Goal: Information Seeking & Learning: Learn about a topic

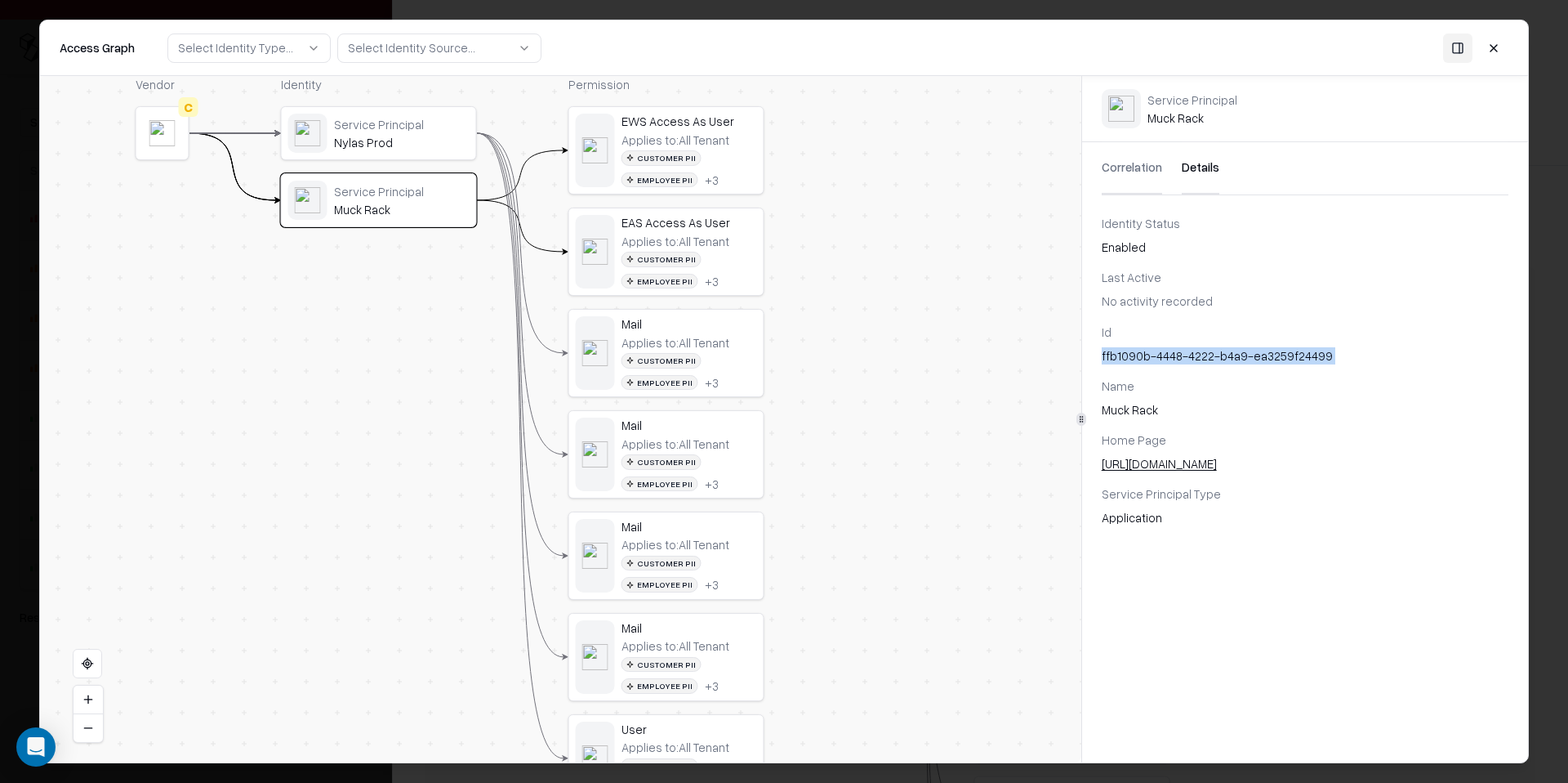
click at [1504, 52] on button at bounding box center [1494, 48] width 29 height 29
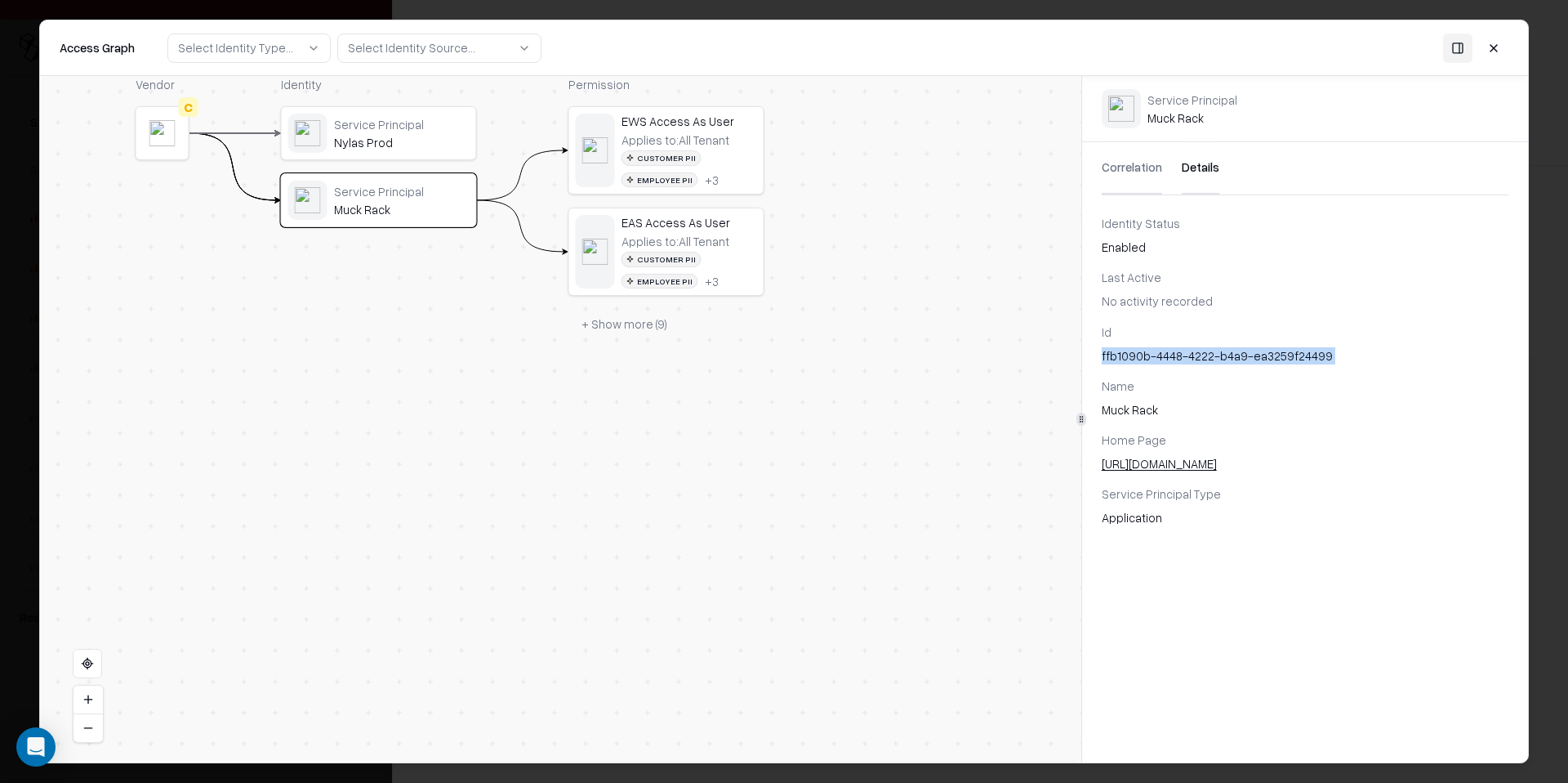
scroll to position [91, 0]
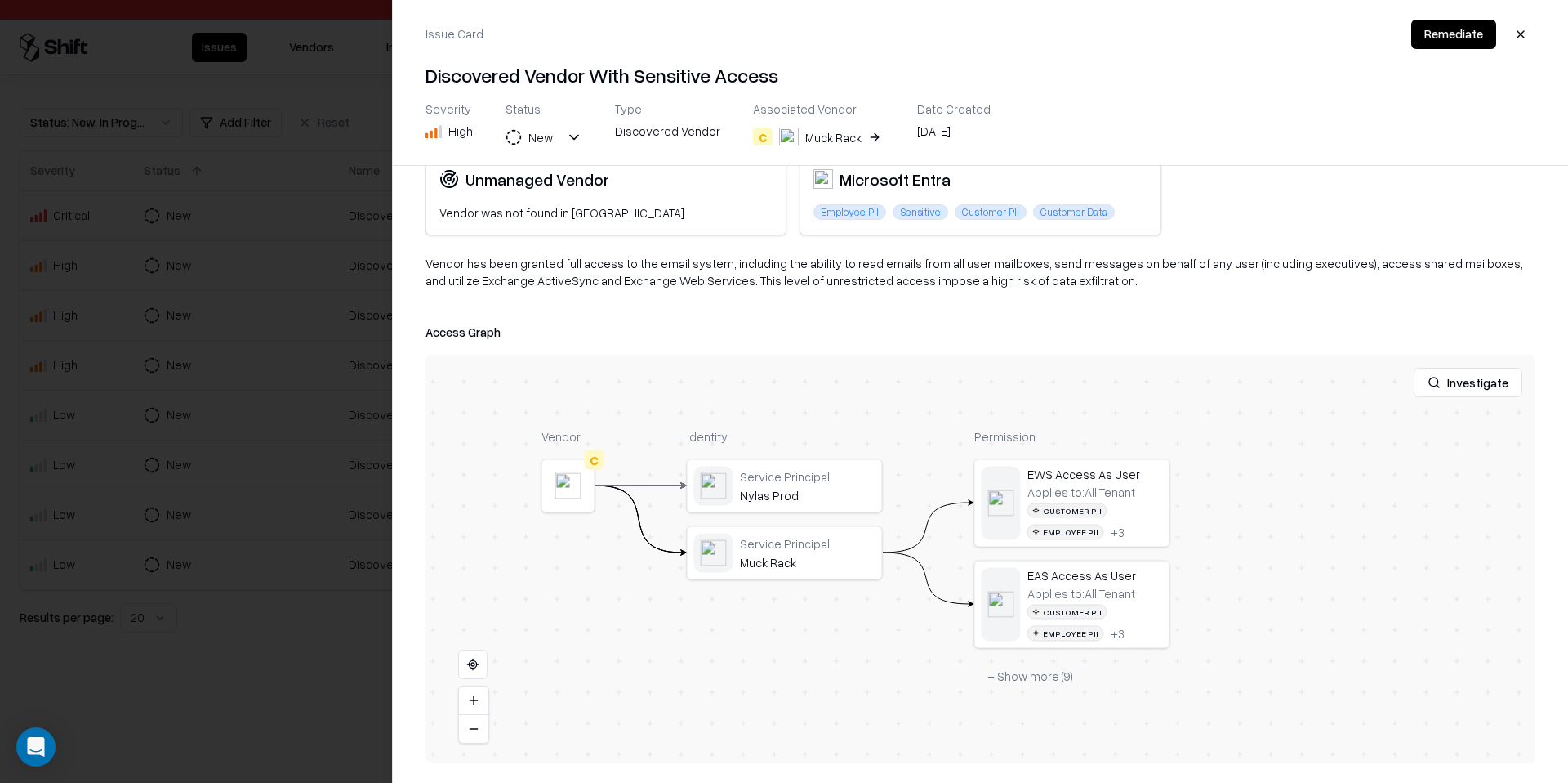
click at [354, 512] on div at bounding box center [784, 391] width 1568 height 783
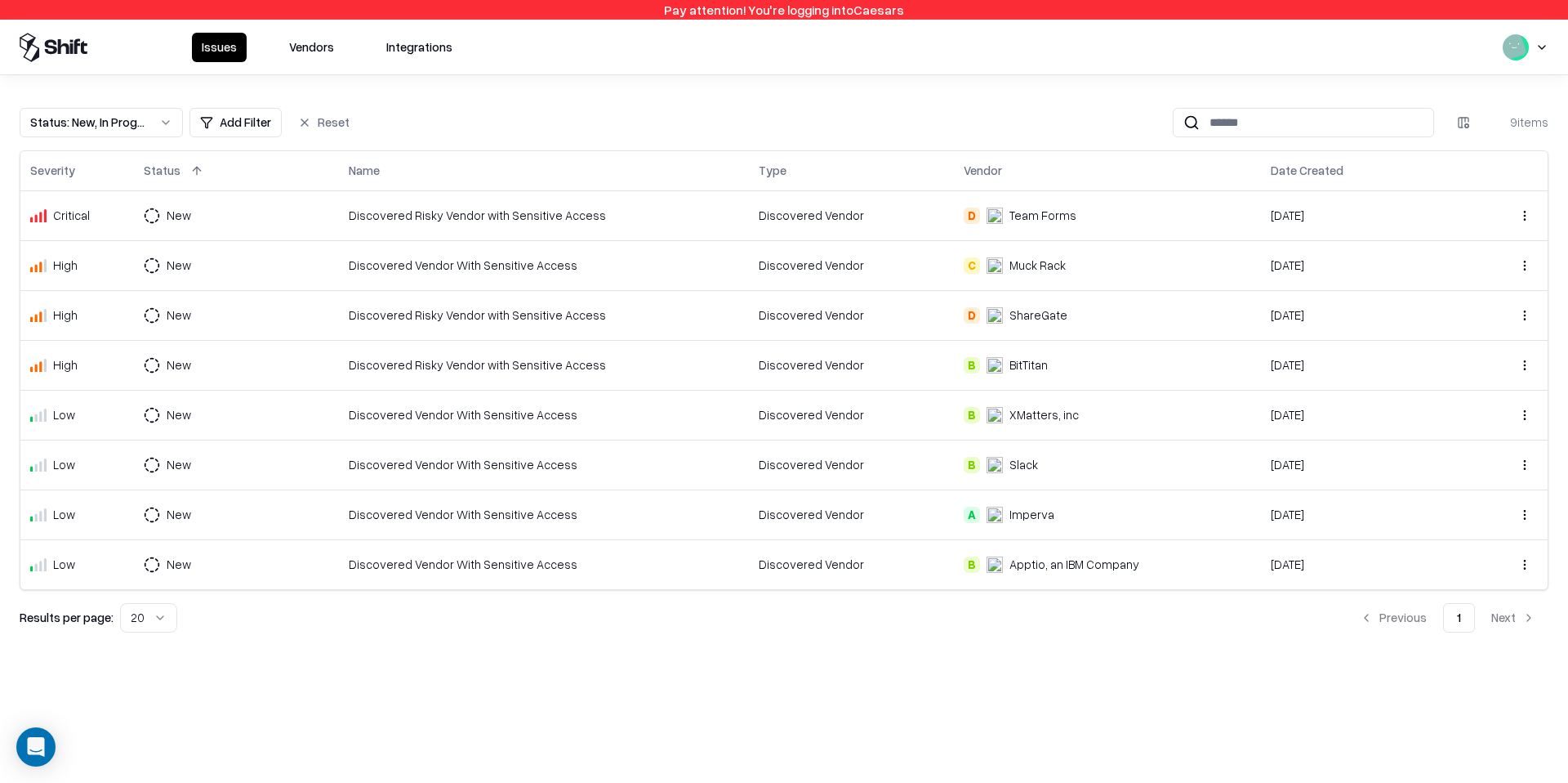
click at [117, 120] on div "Status : New, In Progress" at bounding box center [88, 121] width 116 height 17
click at [124, 255] on div "Closed" at bounding box center [101, 251] width 155 height 33
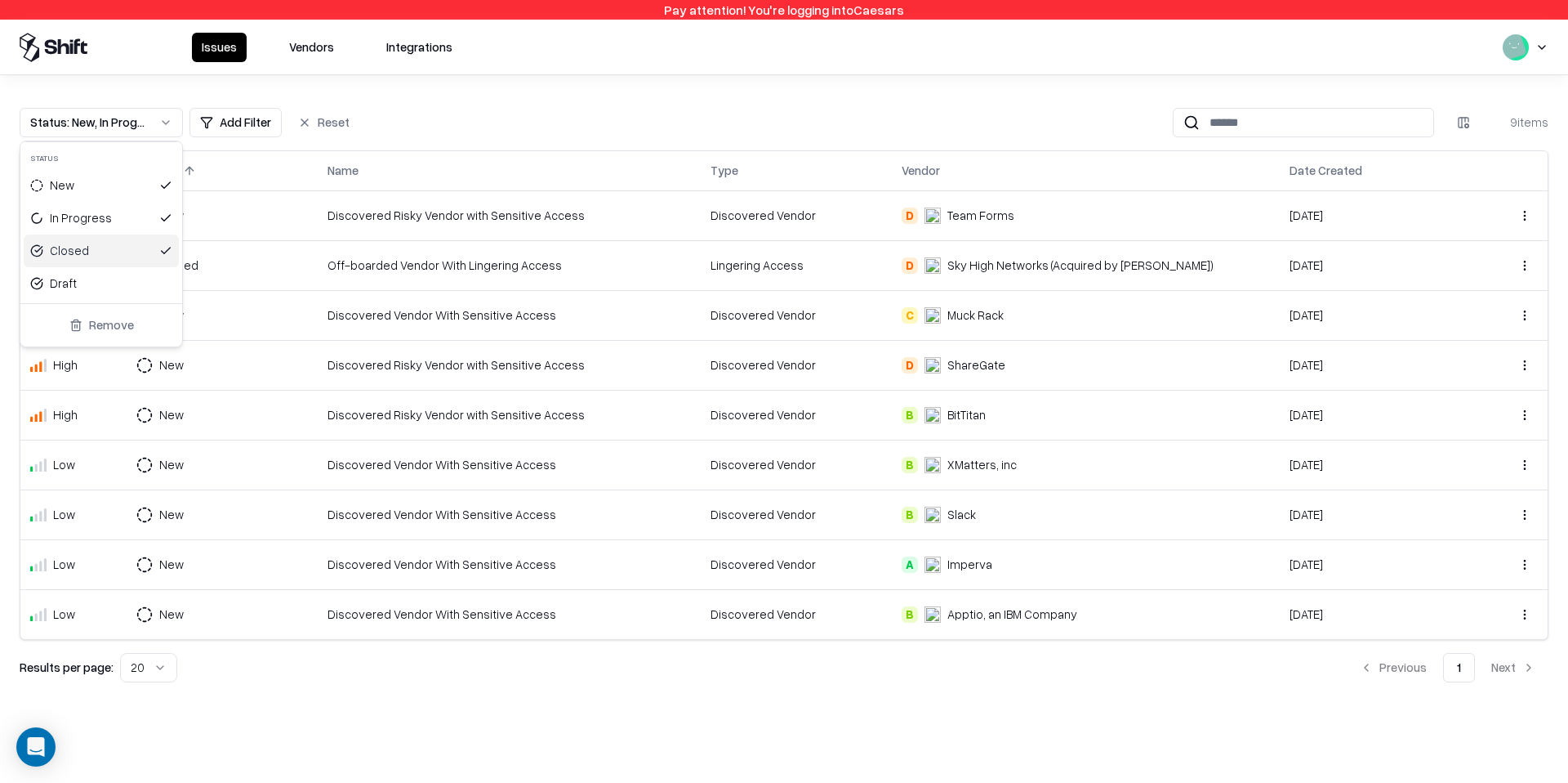
click at [878, 159] on html "Pay attention! You're logging into Caesars Issues Vendors Integrations Status :…" at bounding box center [784, 391] width 1568 height 783
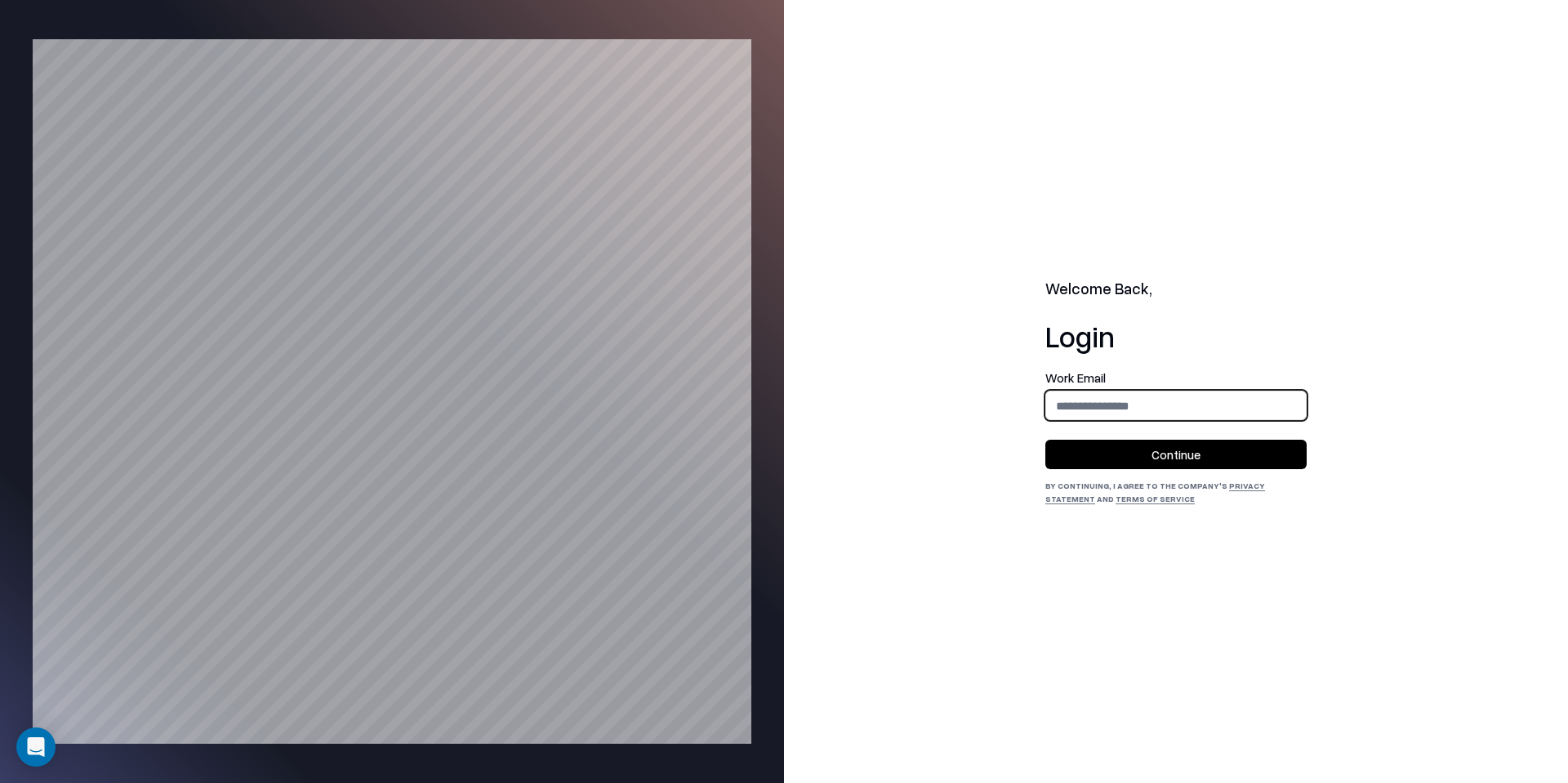
click at [1267, 409] on input "email" at bounding box center [1175, 405] width 259 height 30
type input "**********"
click at [1252, 458] on button "Continue" at bounding box center [1176, 455] width 261 height 29
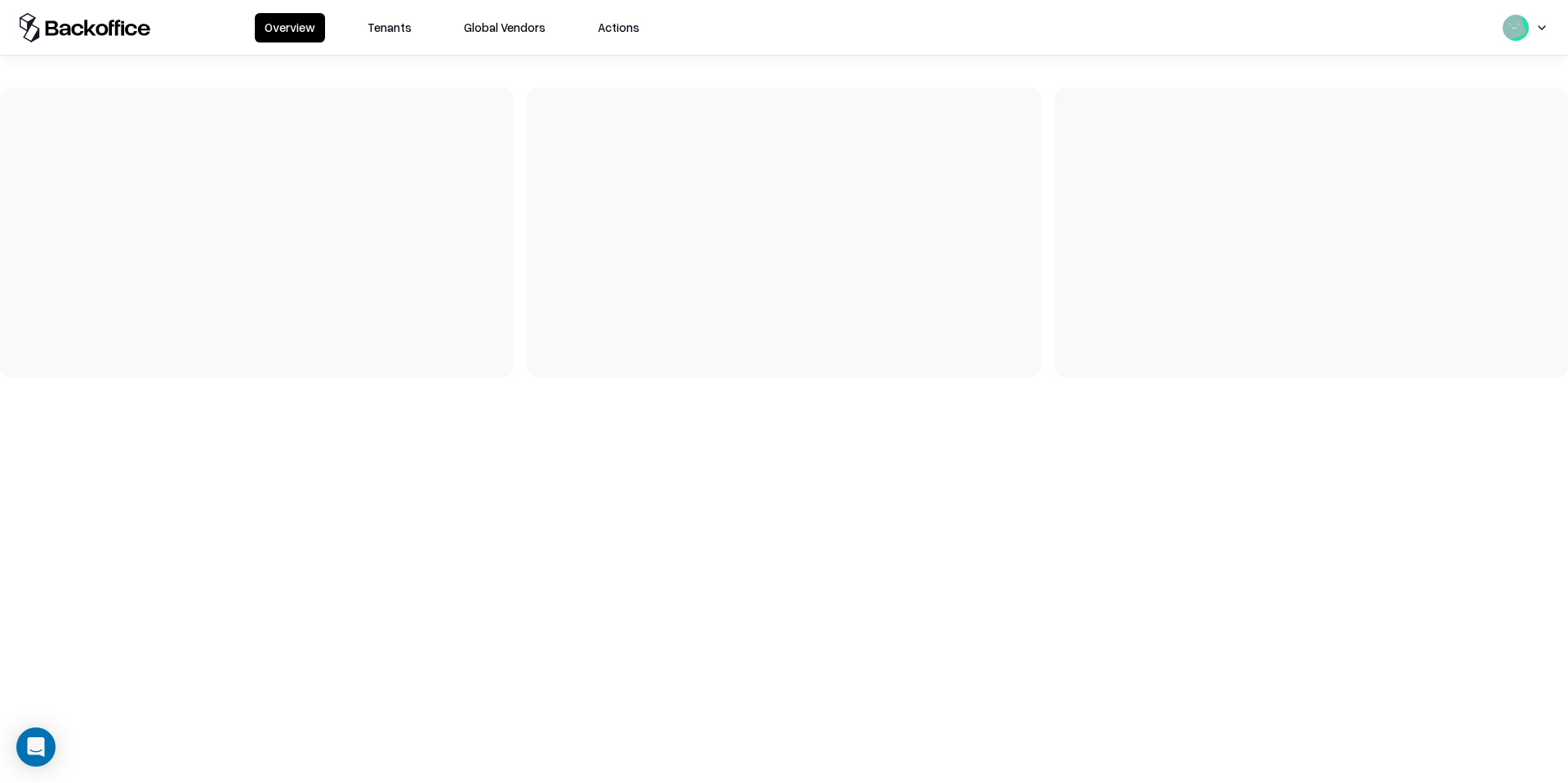
click at [382, 29] on button "Tenants" at bounding box center [389, 28] width 63 height 29
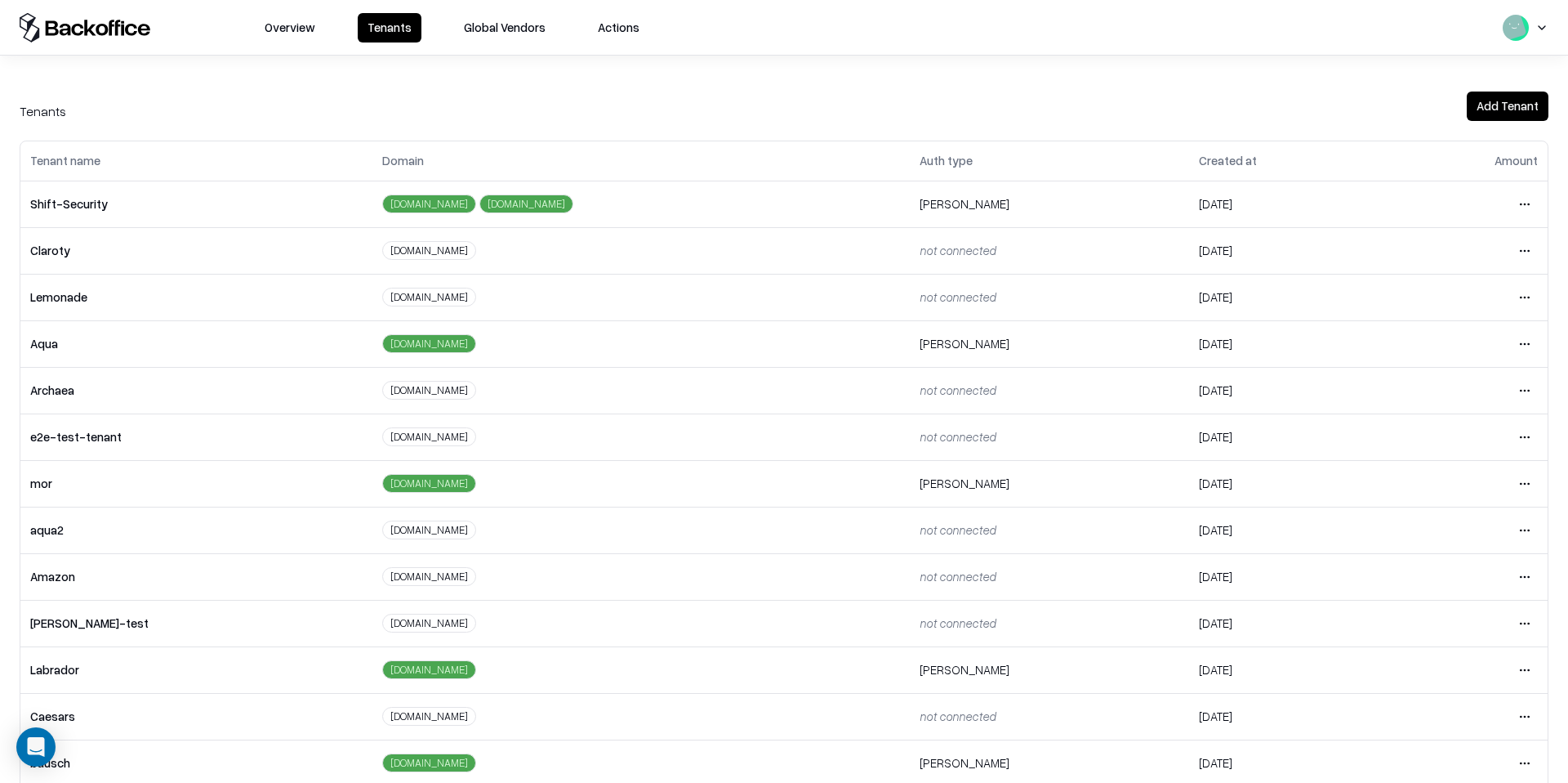
scroll to position [163, 0]
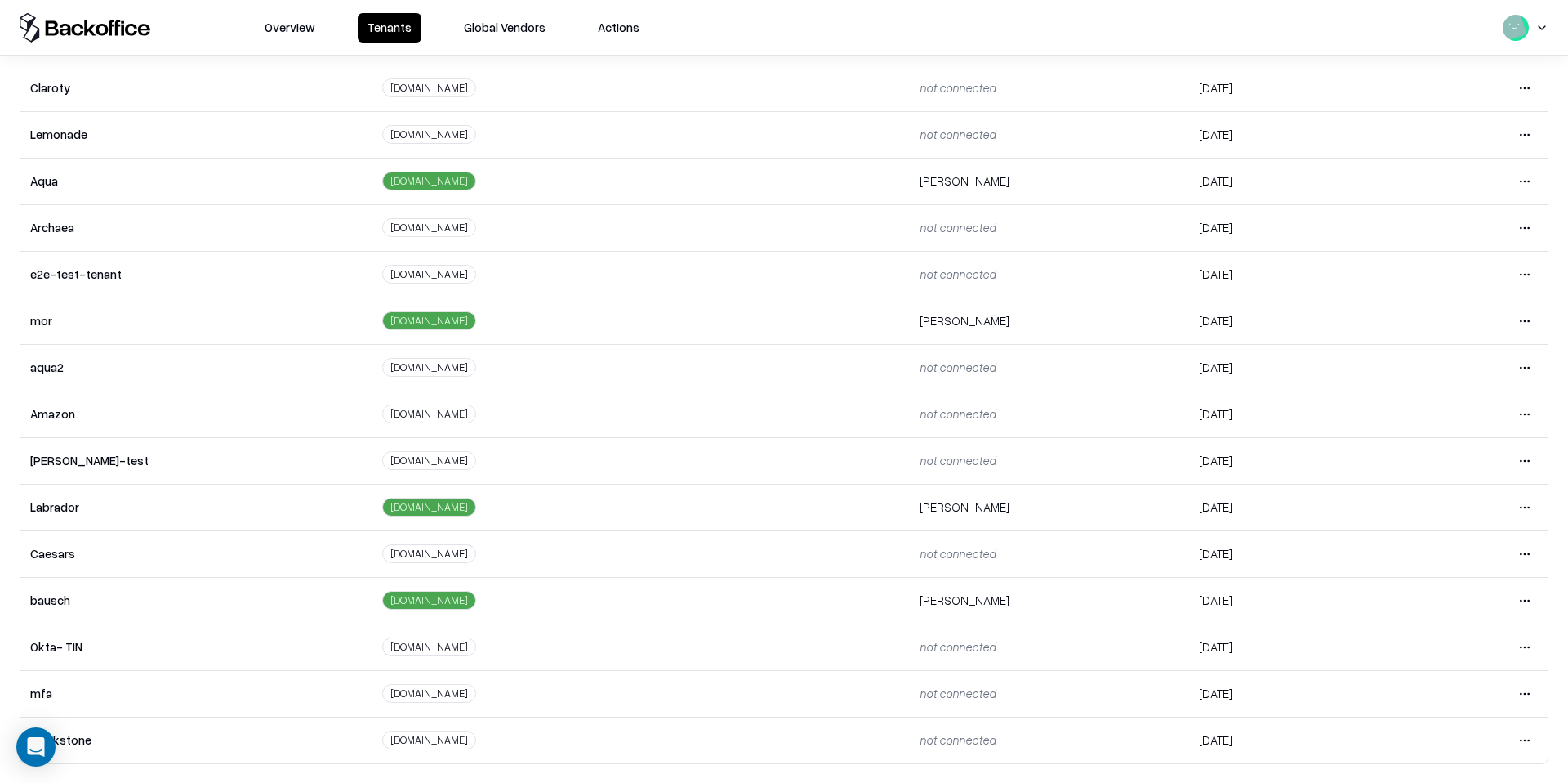
click at [1527, 551] on html "Overview Tenants Global Vendors Actions Tenants Add Tenant Tenant name Domain A…" at bounding box center [784, 391] width 1568 height 783
click at [1427, 697] on div "Login to tenant" at bounding box center [1456, 690] width 177 height 33
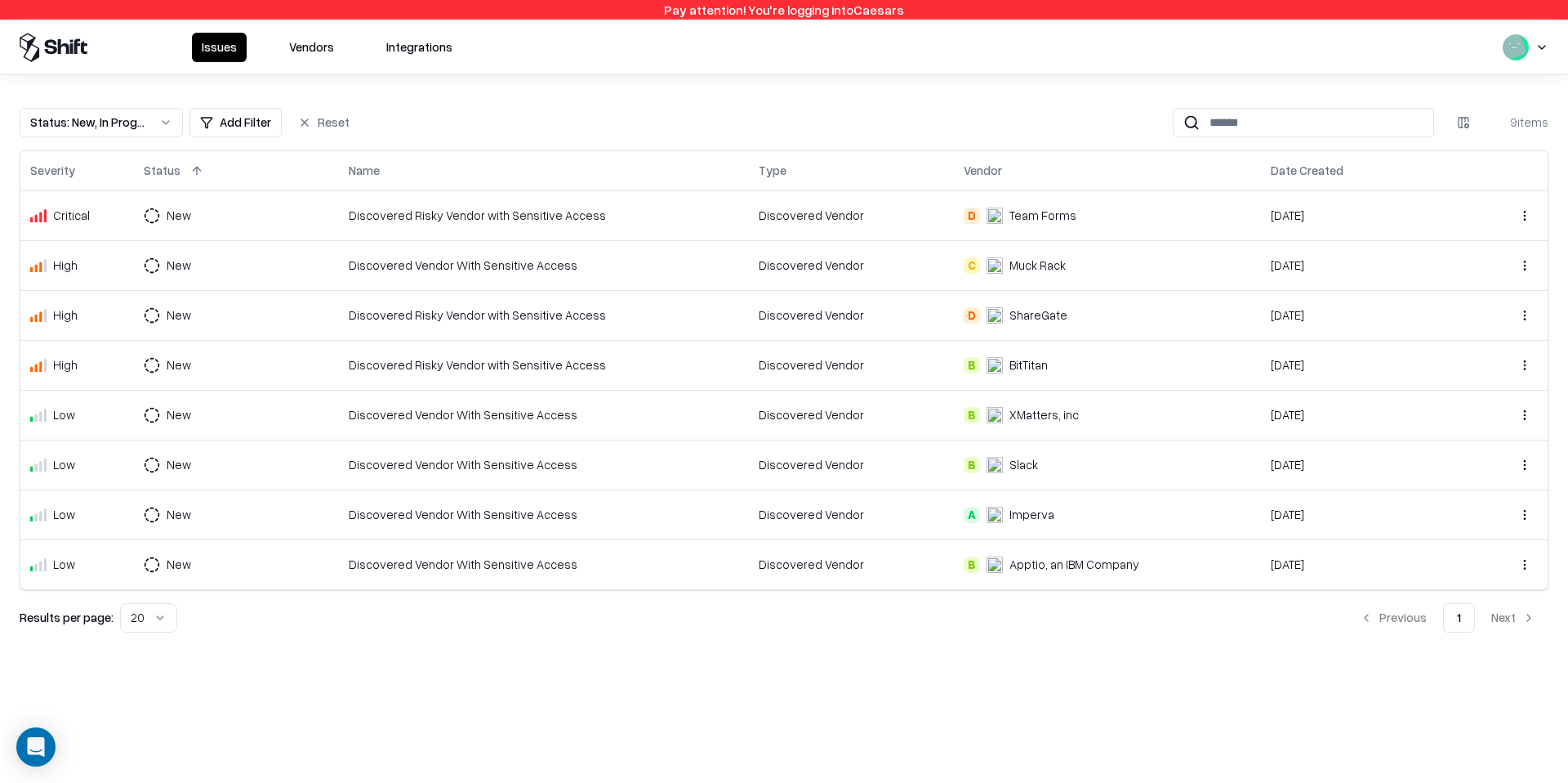
click at [901, 329] on td "Discovered Vendor" at bounding box center [851, 315] width 205 height 50
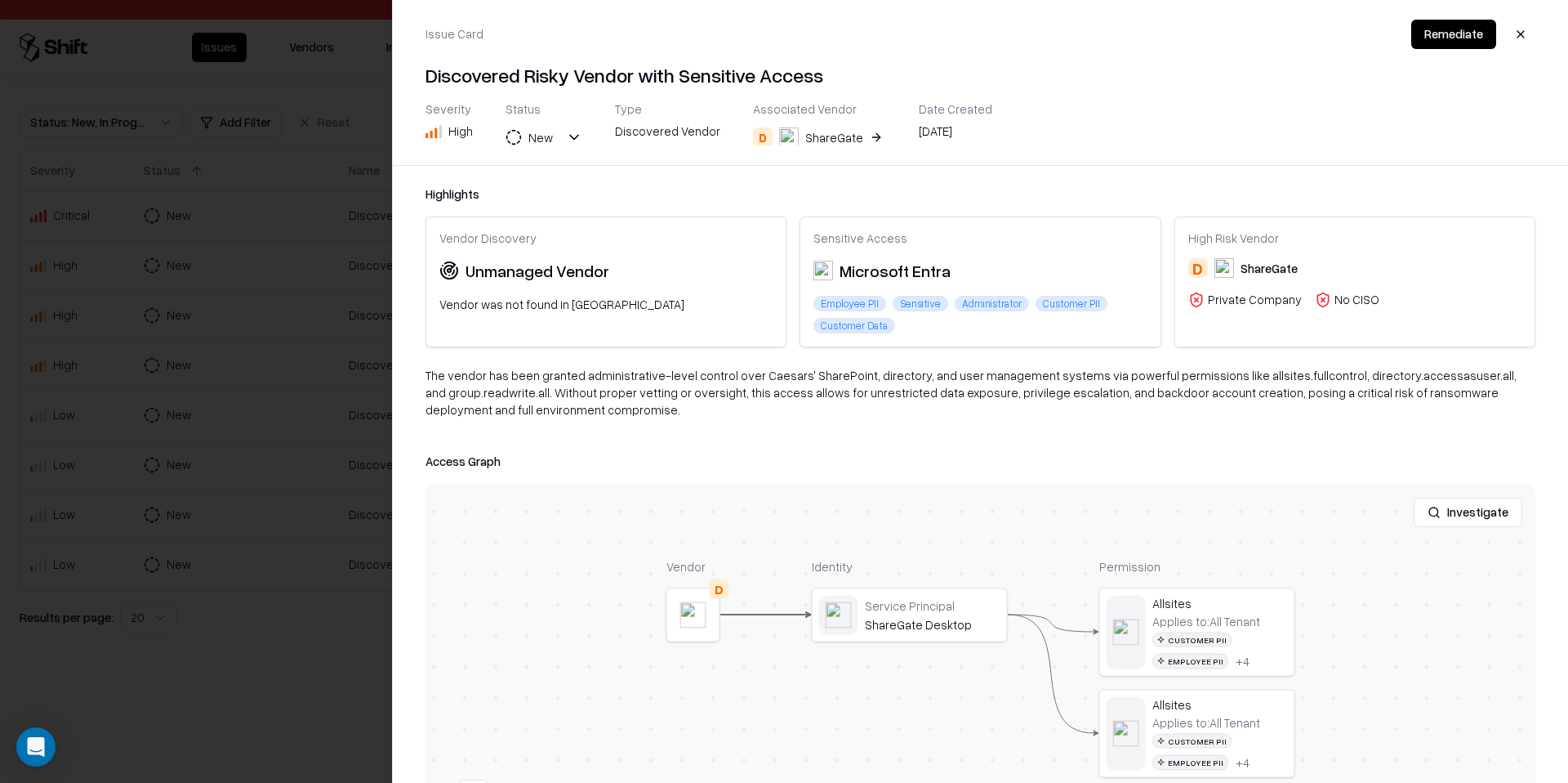
click at [0, 0] on div at bounding box center [0, 0] width 0 height 0
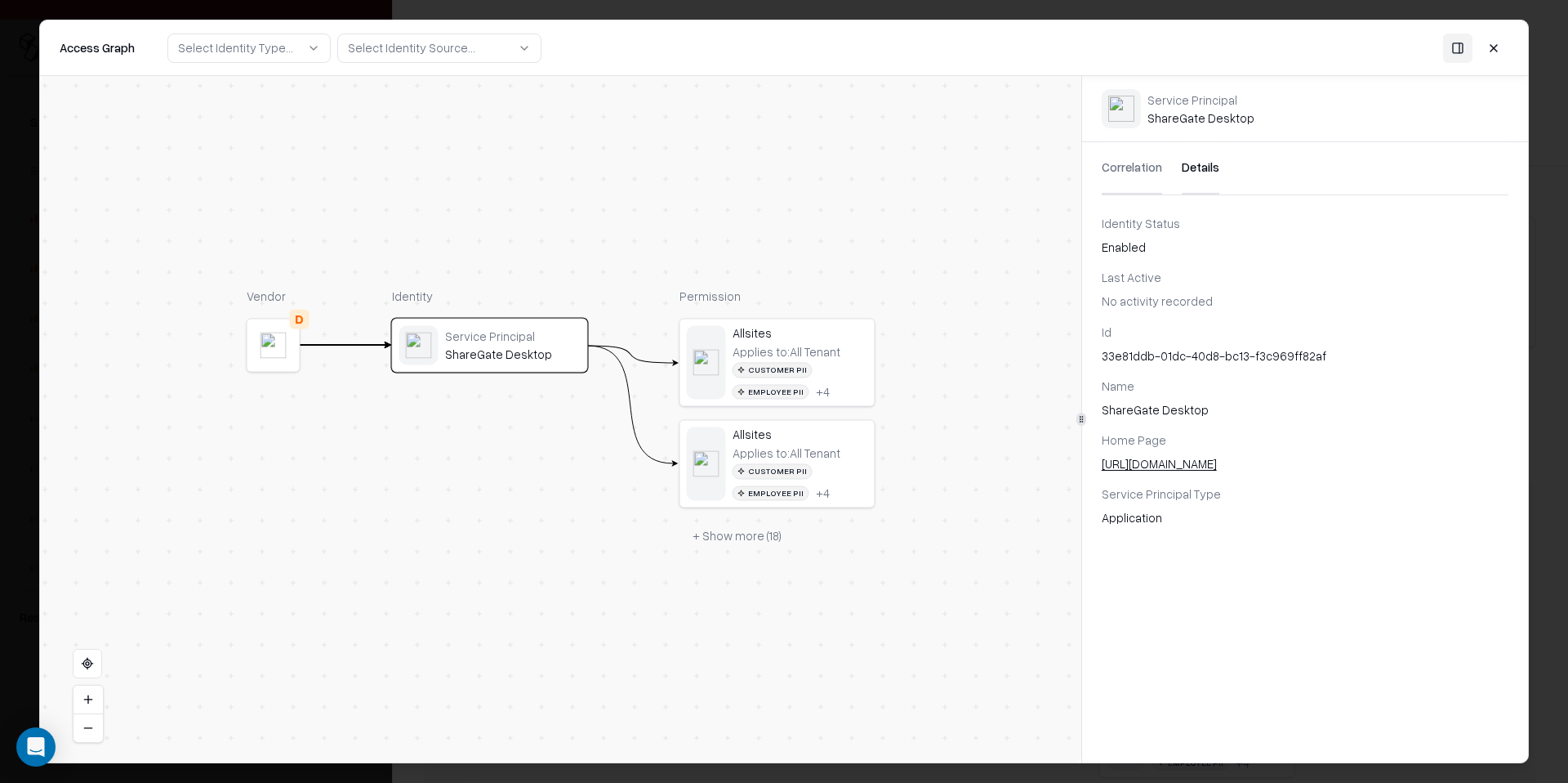
click at [1191, 170] on button "Details" at bounding box center [1200, 168] width 38 height 52
click at [834, 376] on div "Customer PII Employee PII + 4" at bounding box center [799, 381] width 135 height 37
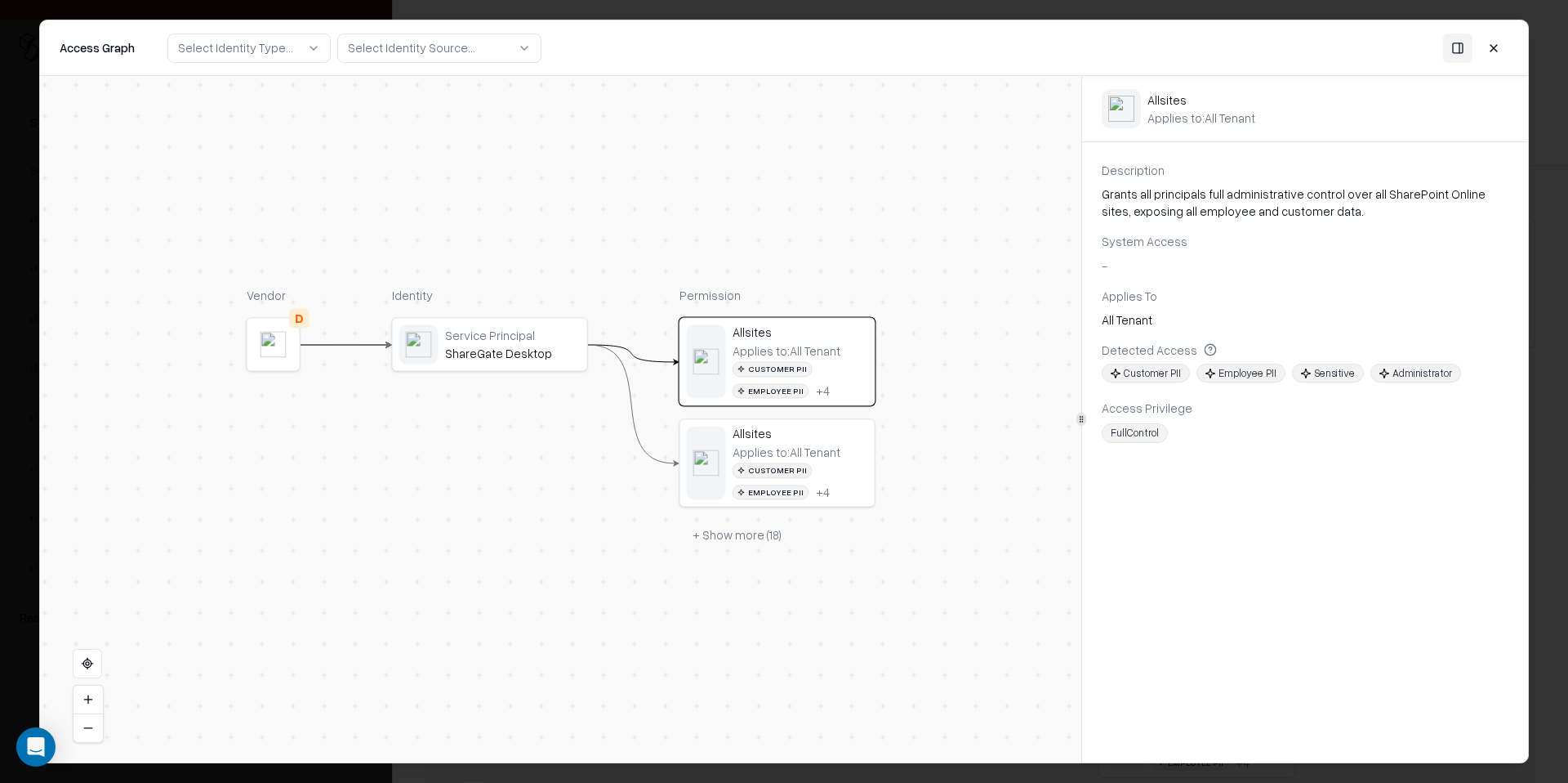
click at [763, 539] on button "+ Show more ( 18 )" at bounding box center [737, 535] width 115 height 29
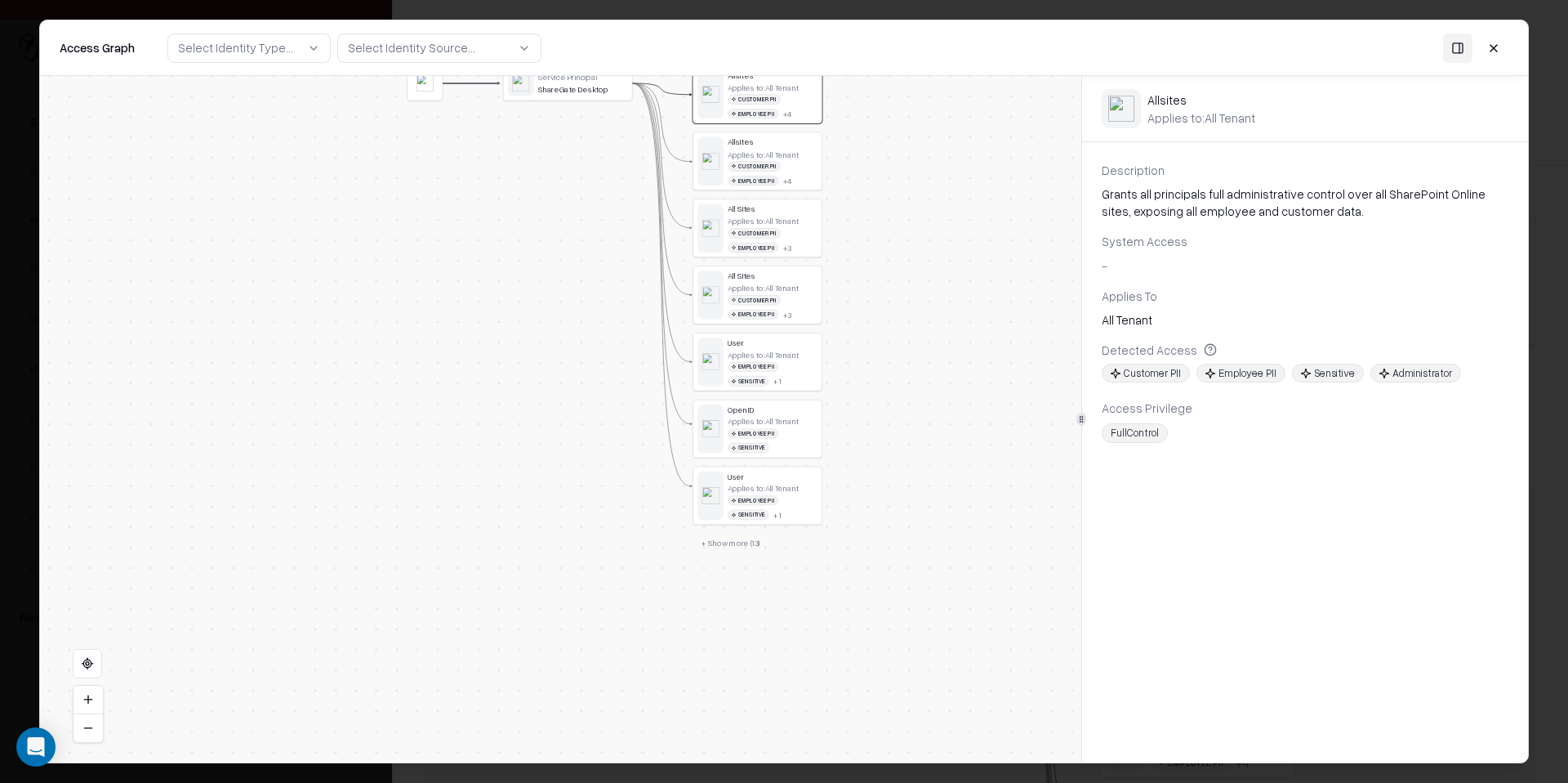
click at [757, 534] on button "+ Show more ( 13 )" at bounding box center [730, 543] width 76 height 19
drag, startPoint x: 864, startPoint y: 551, endPoint x: 865, endPoint y: 412, distance: 139.0
click at [865, 412] on div "Vendor D Identity Service Principal ShareGate Desktop Permission Allsites Appli…" at bounding box center [561, 420] width 1041 height 686
click at [769, 271] on div "OpenID" at bounding box center [775, 270] width 90 height 10
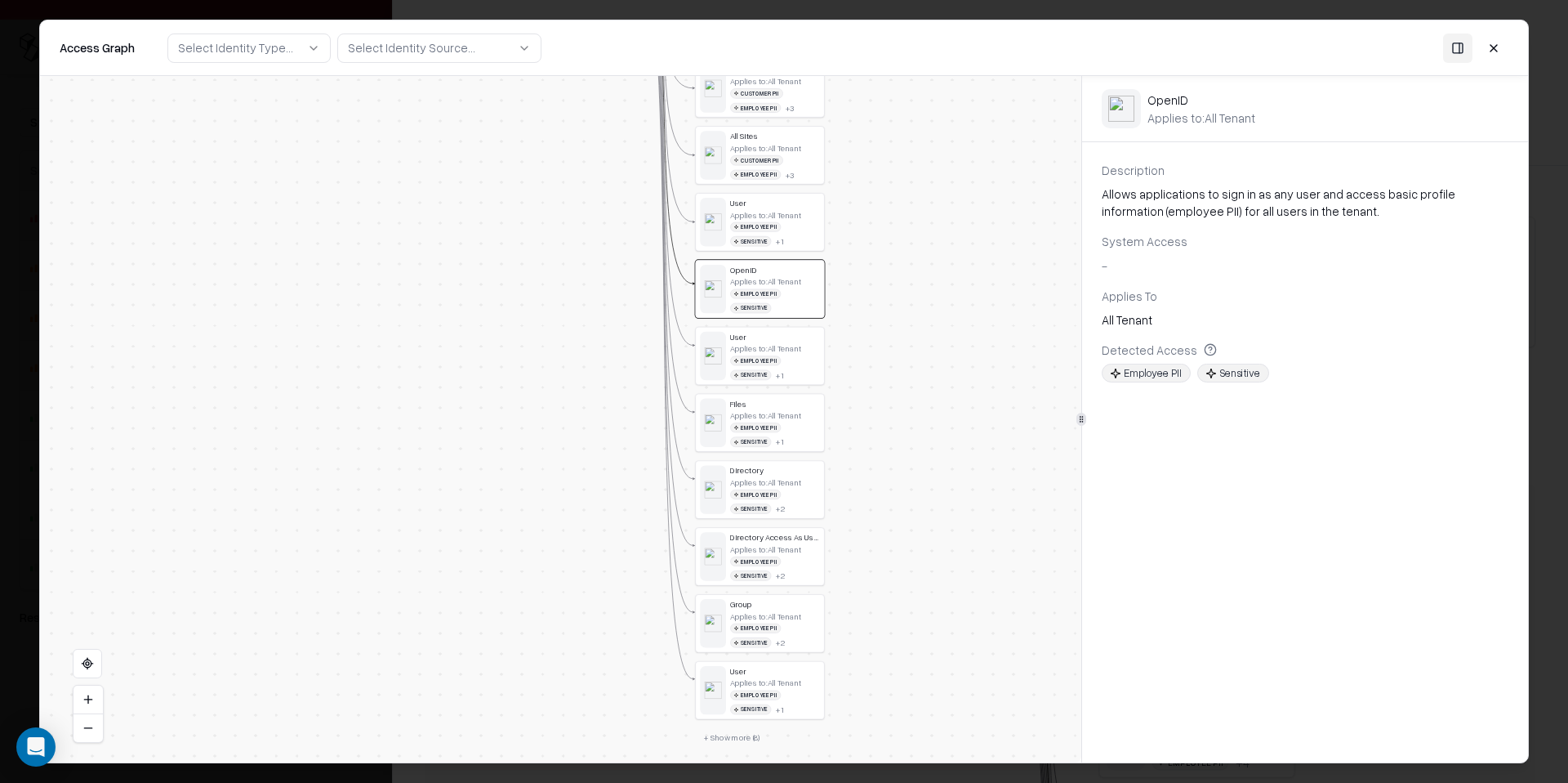
click at [757, 728] on button "+ Show more ( 8 )" at bounding box center [732, 737] width 74 height 19
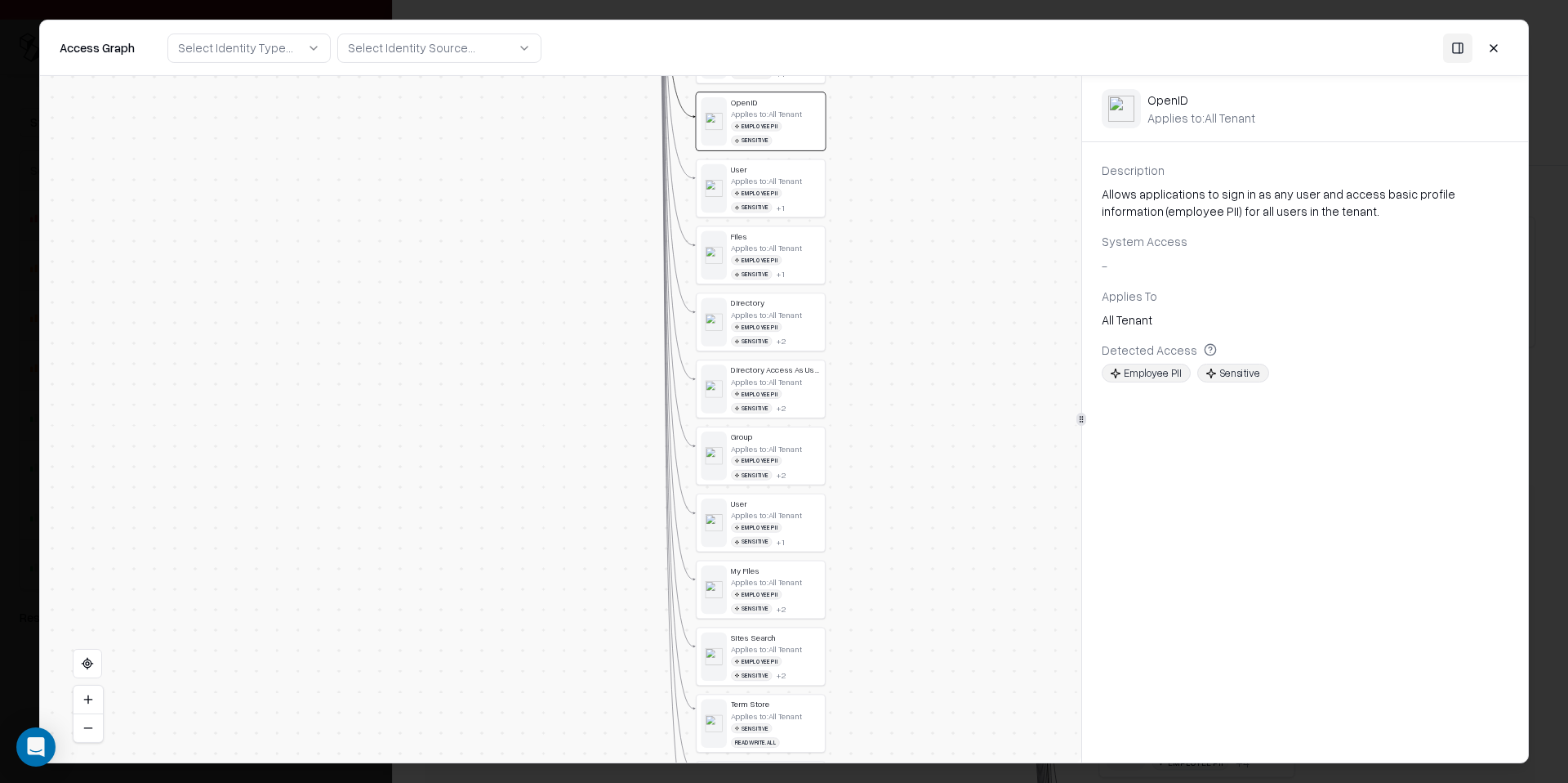
drag, startPoint x: 834, startPoint y: 676, endPoint x: 836, endPoint y: 507, distance: 169.0
click at [836, 507] on div "Vendor D Identity Service Principal ShareGate Desktop Permission Allsites Appli…" at bounding box center [561, 420] width 1041 height 686
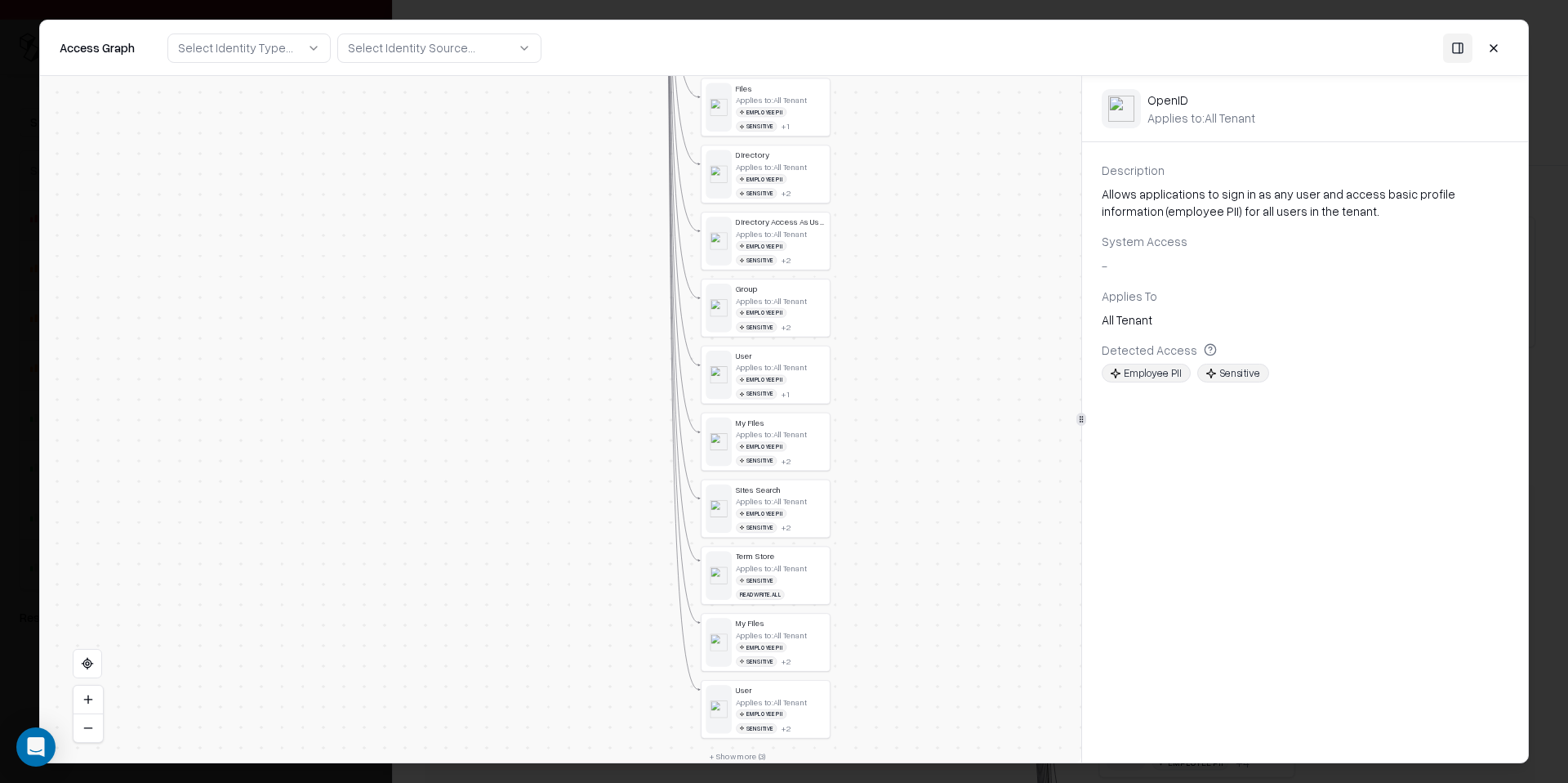
drag, startPoint x: 851, startPoint y: 642, endPoint x: 855, endPoint y: 496, distance: 146.1
click at [855, 496] on div "Vendor D Identity Service Principal ShareGate Desktop Permission Allsites Appli…" at bounding box center [561, 420] width 1041 height 686
click at [750, 747] on button "+ Show more ( 3 )" at bounding box center [738, 756] width 74 height 19
drag, startPoint x: 856, startPoint y: 653, endPoint x: 856, endPoint y: 468, distance: 185.0
click at [856, 468] on div "Vendor D Identity Service Principal ShareGate Desktop Permission Allsites Appli…" at bounding box center [561, 420] width 1041 height 686
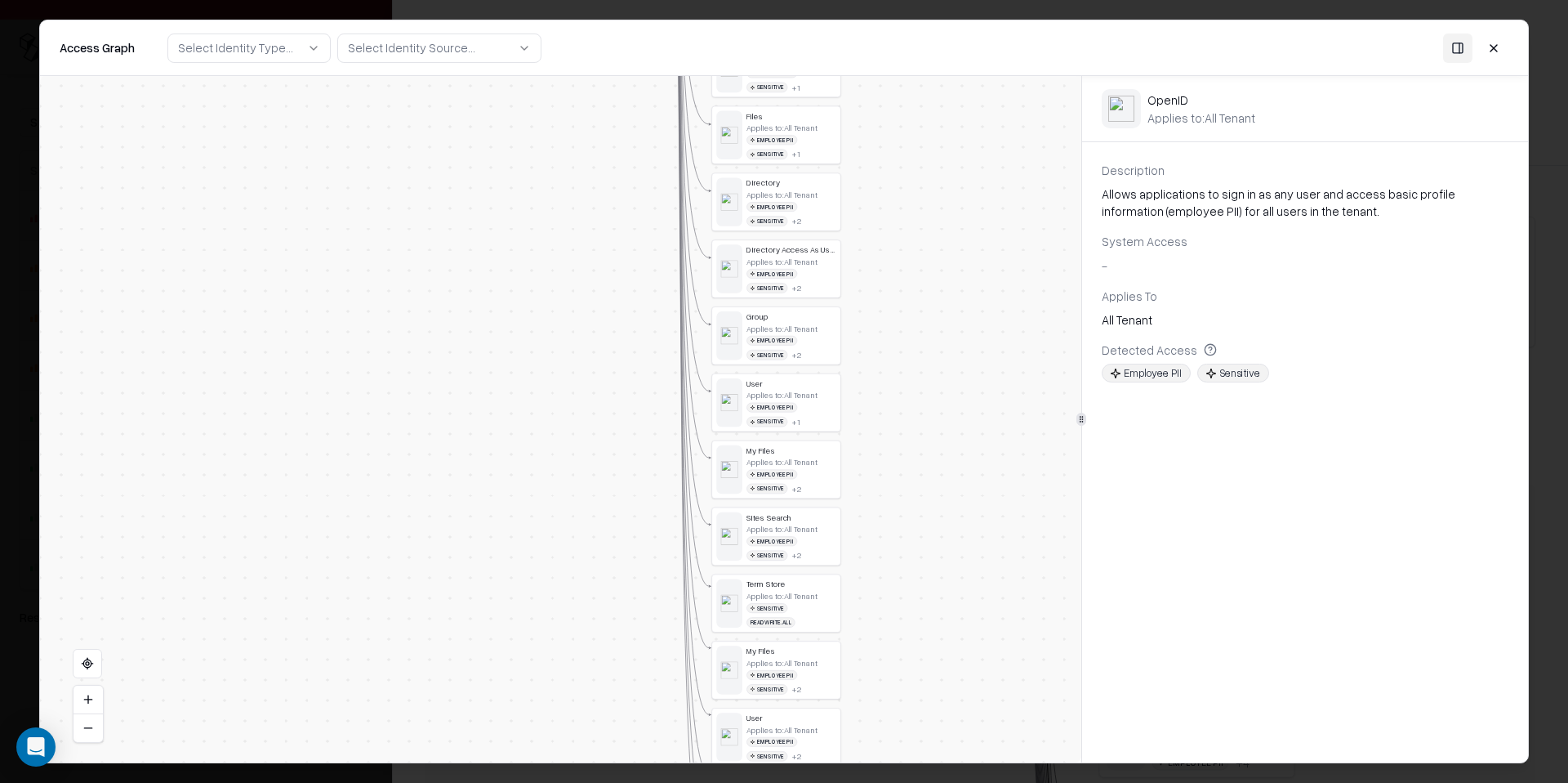
drag, startPoint x: 900, startPoint y: 352, endPoint x: 918, endPoint y: 650, distance: 298.5
click at [918, 650] on div "Vendor D Identity Service Principal ShareGate Desktop Permission Allsites Appli…" at bounding box center [561, 420] width 1041 height 686
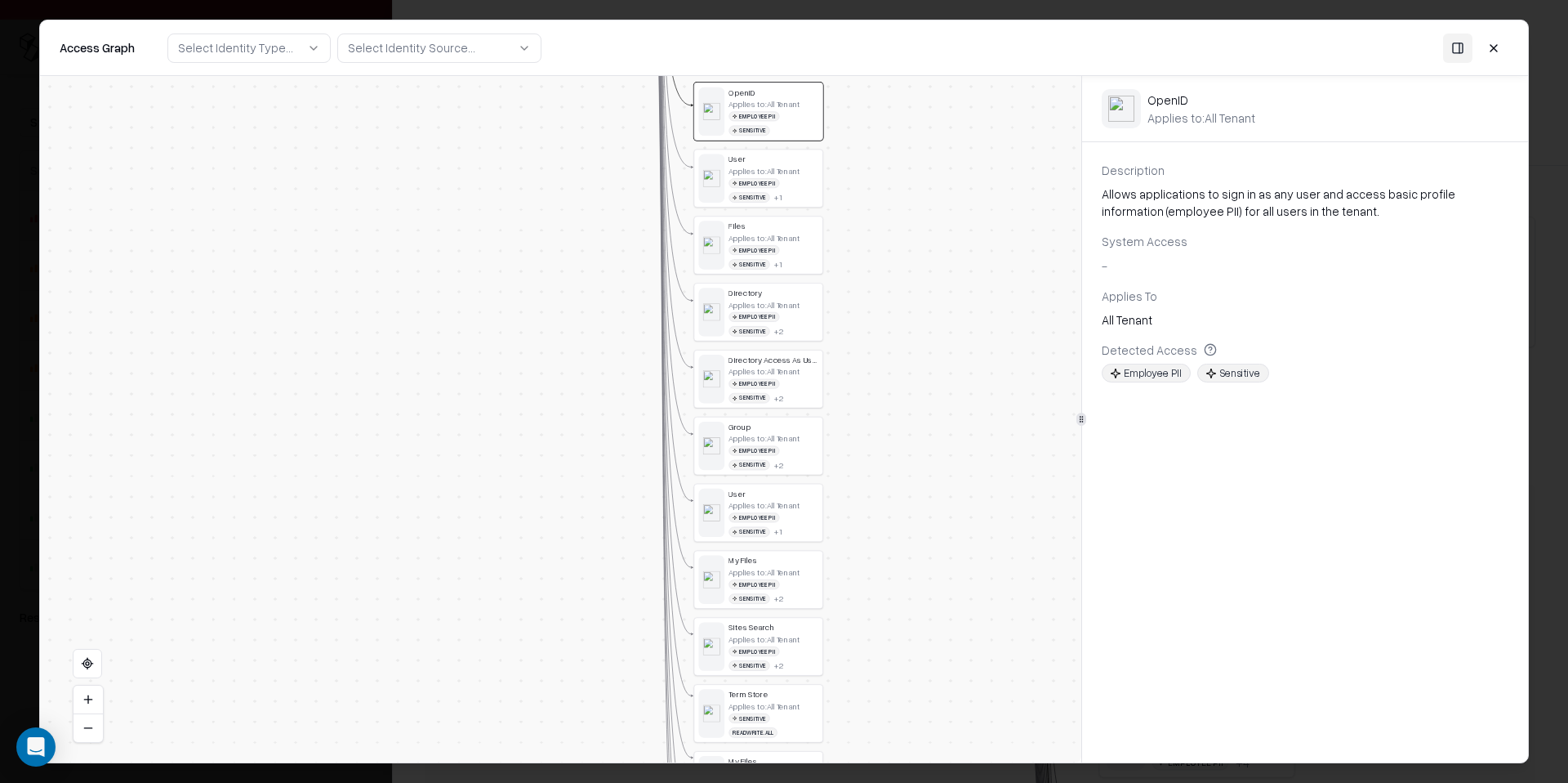
drag, startPoint x: 903, startPoint y: 355, endPoint x: 902, endPoint y: 485, distance: 130.0
click at [902, 485] on div "Vendor D Identity Service Principal ShareGate Desktop Permission Allsites Appli…" at bounding box center [561, 420] width 1041 height 686
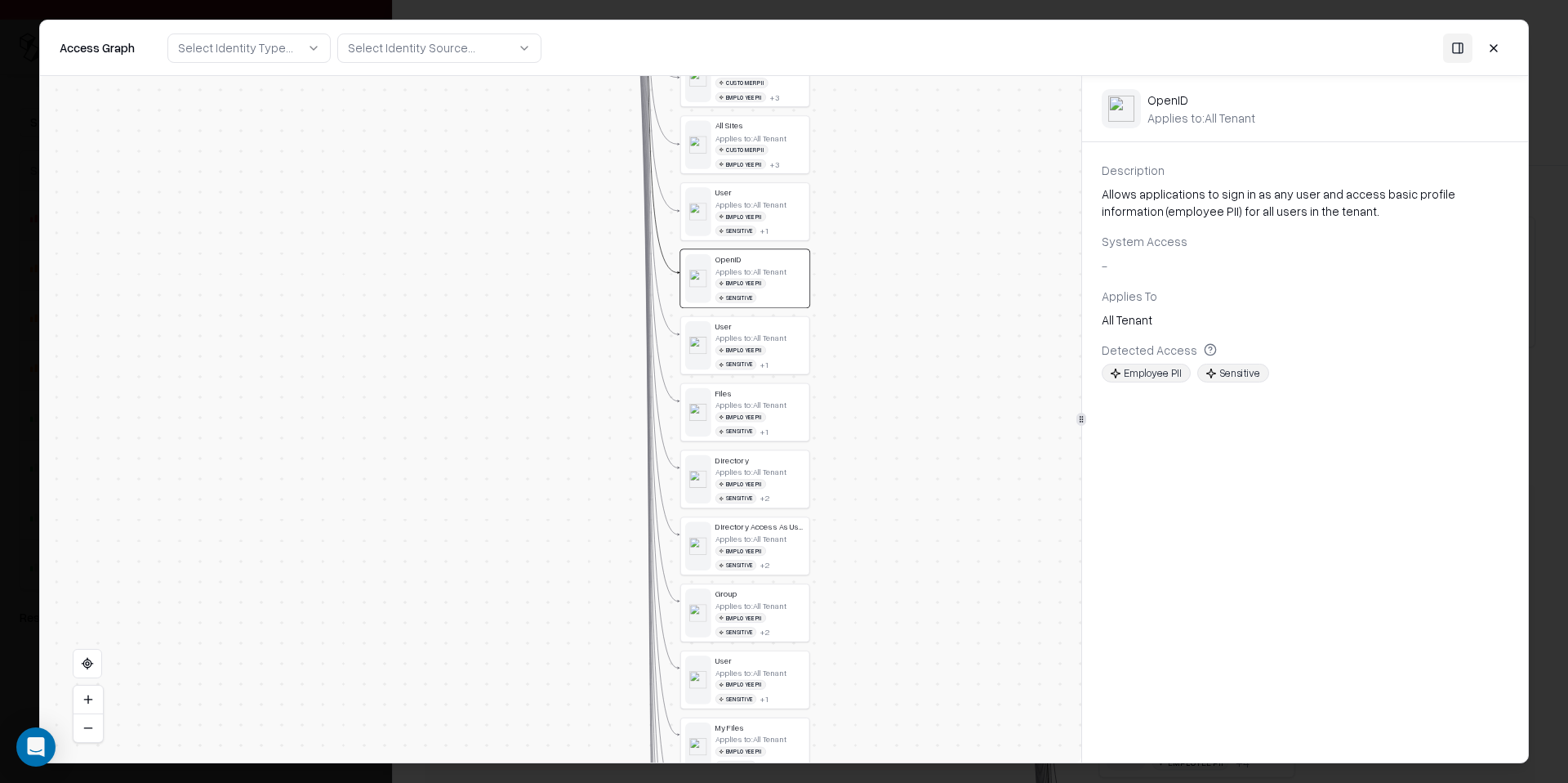
click at [1491, 40] on button at bounding box center [1494, 48] width 29 height 29
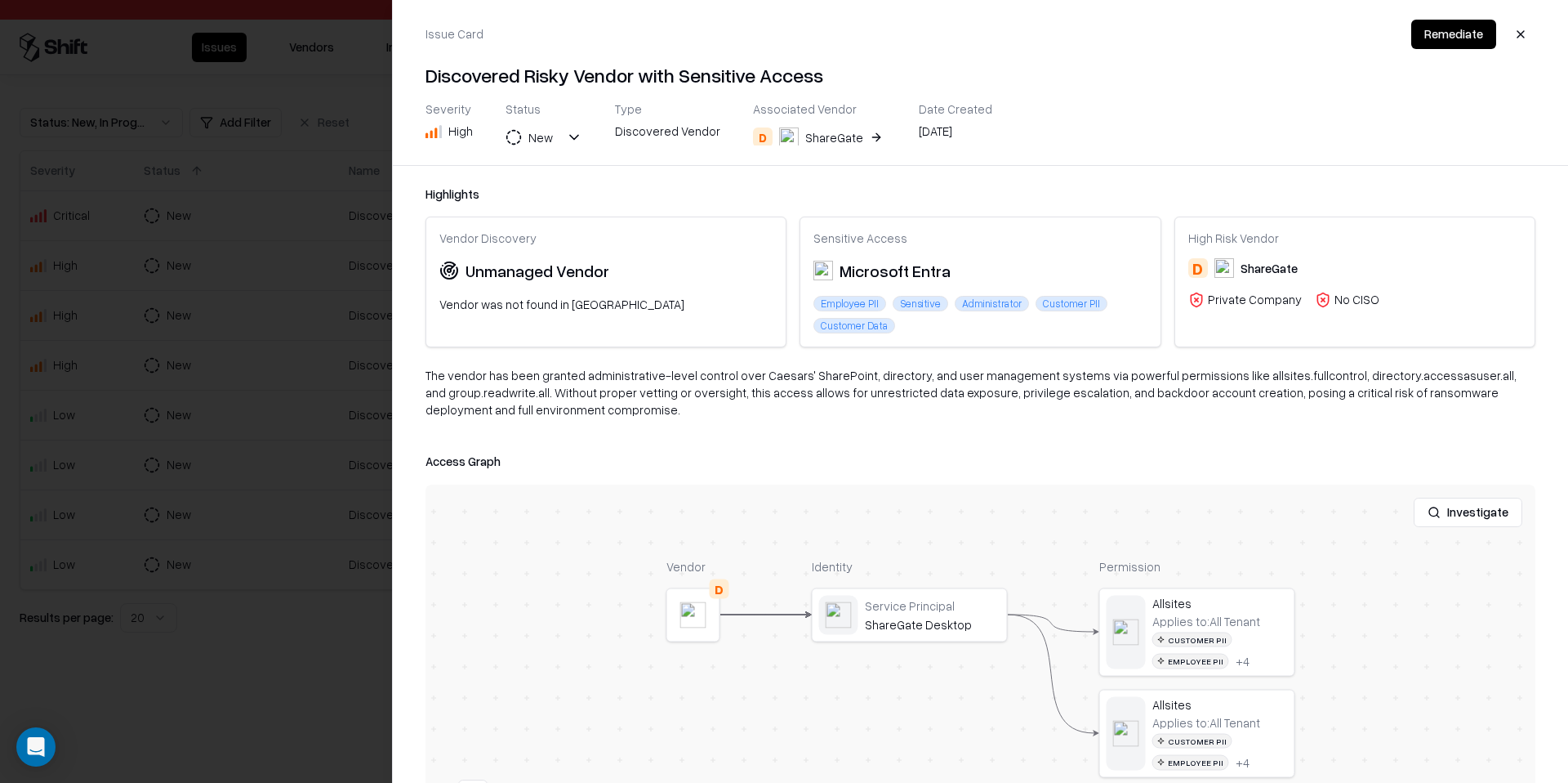
click at [267, 358] on div at bounding box center [784, 391] width 1568 height 783
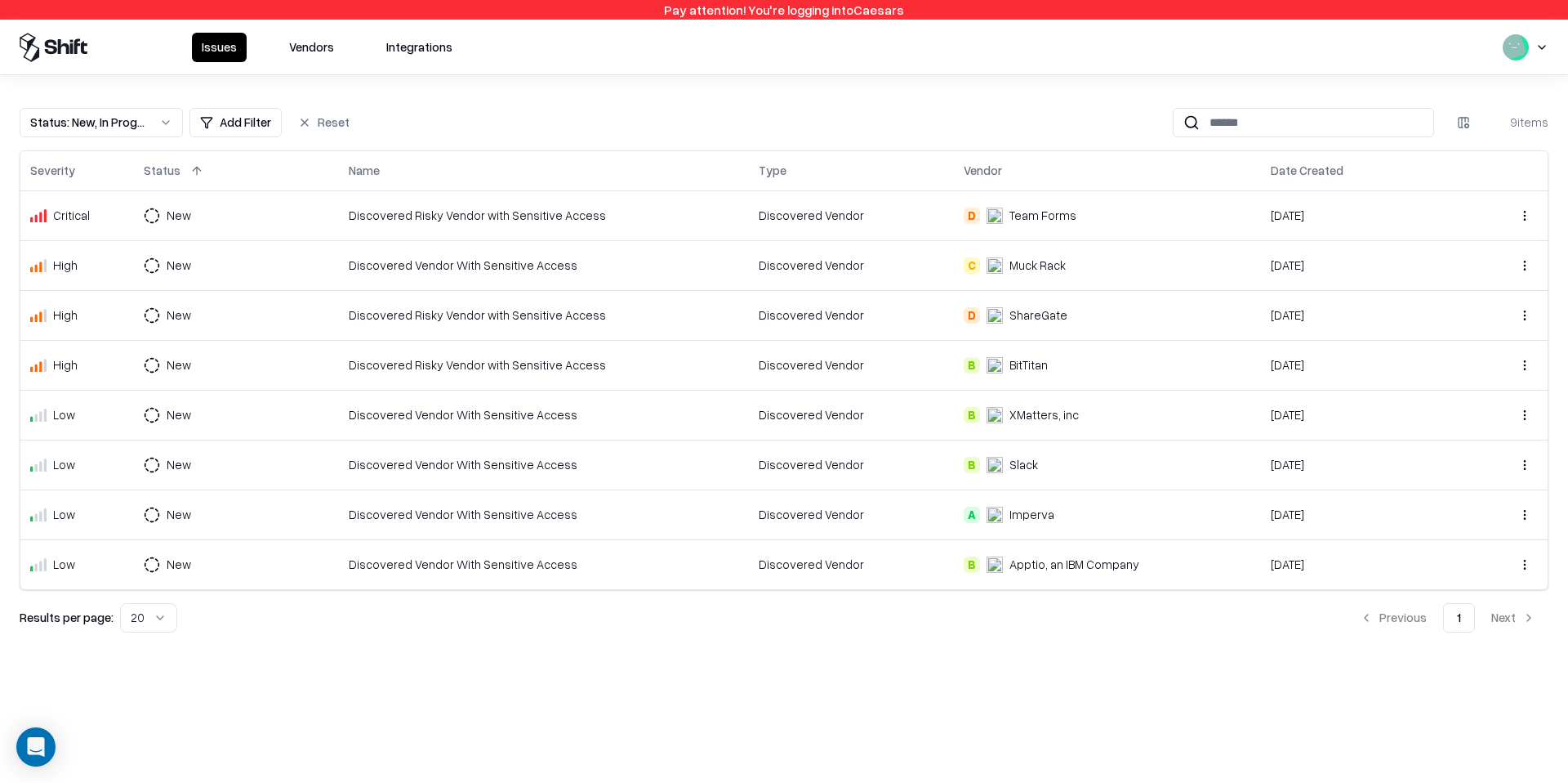
click at [146, 122] on button "Status : New, In Progress" at bounding box center [101, 122] width 164 height 29
click at [141, 241] on div "Closed" at bounding box center [101, 251] width 155 height 33
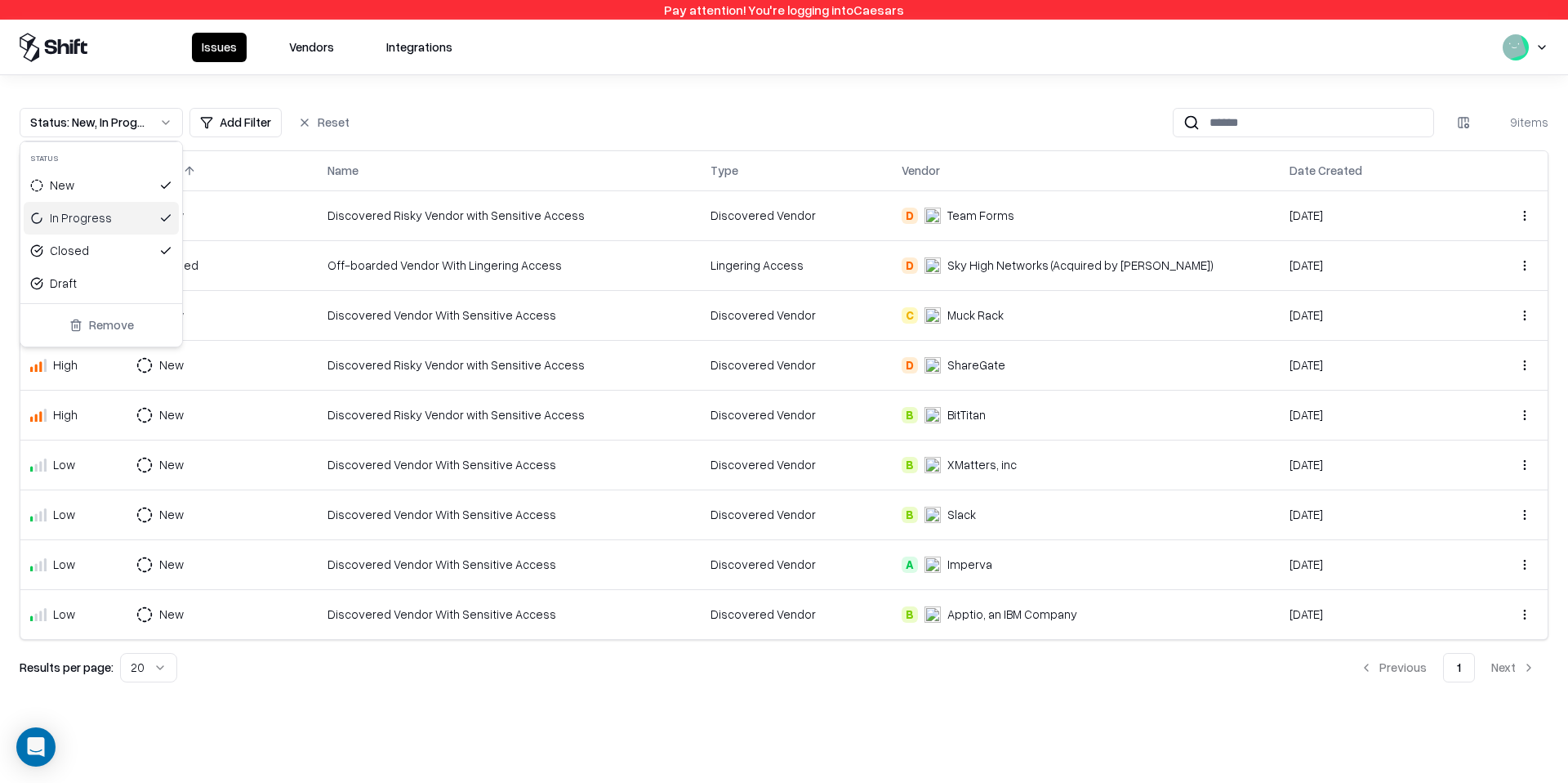
click at [967, 243] on html "Pay attention! You're logging into Caesars Issues Vendors Integrations Status :…" at bounding box center [784, 391] width 1568 height 783
click at [882, 266] on div "Lingering Access" at bounding box center [796, 265] width 171 height 17
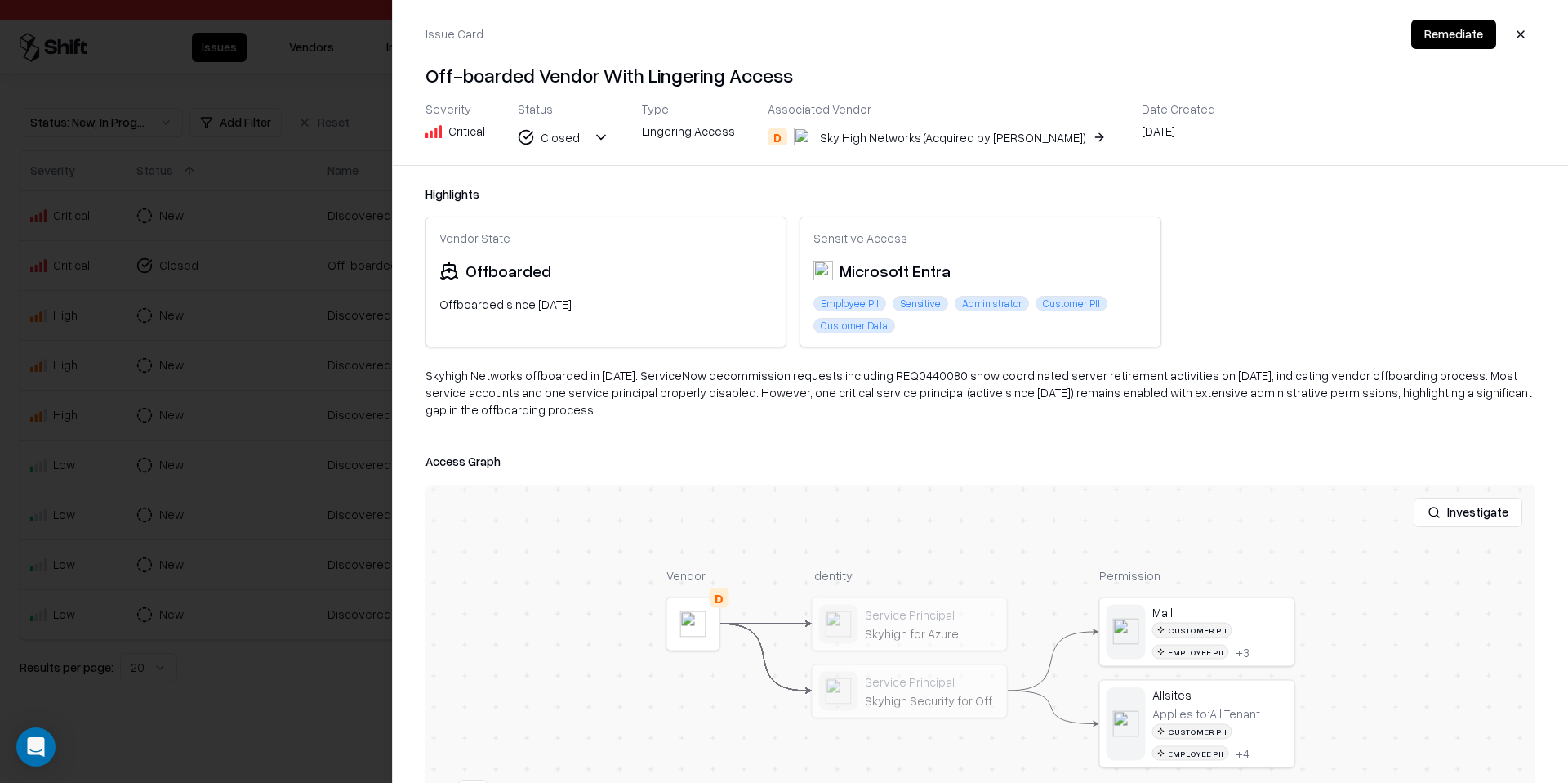
click at [0, 0] on div at bounding box center [0, 0] width 0 height 0
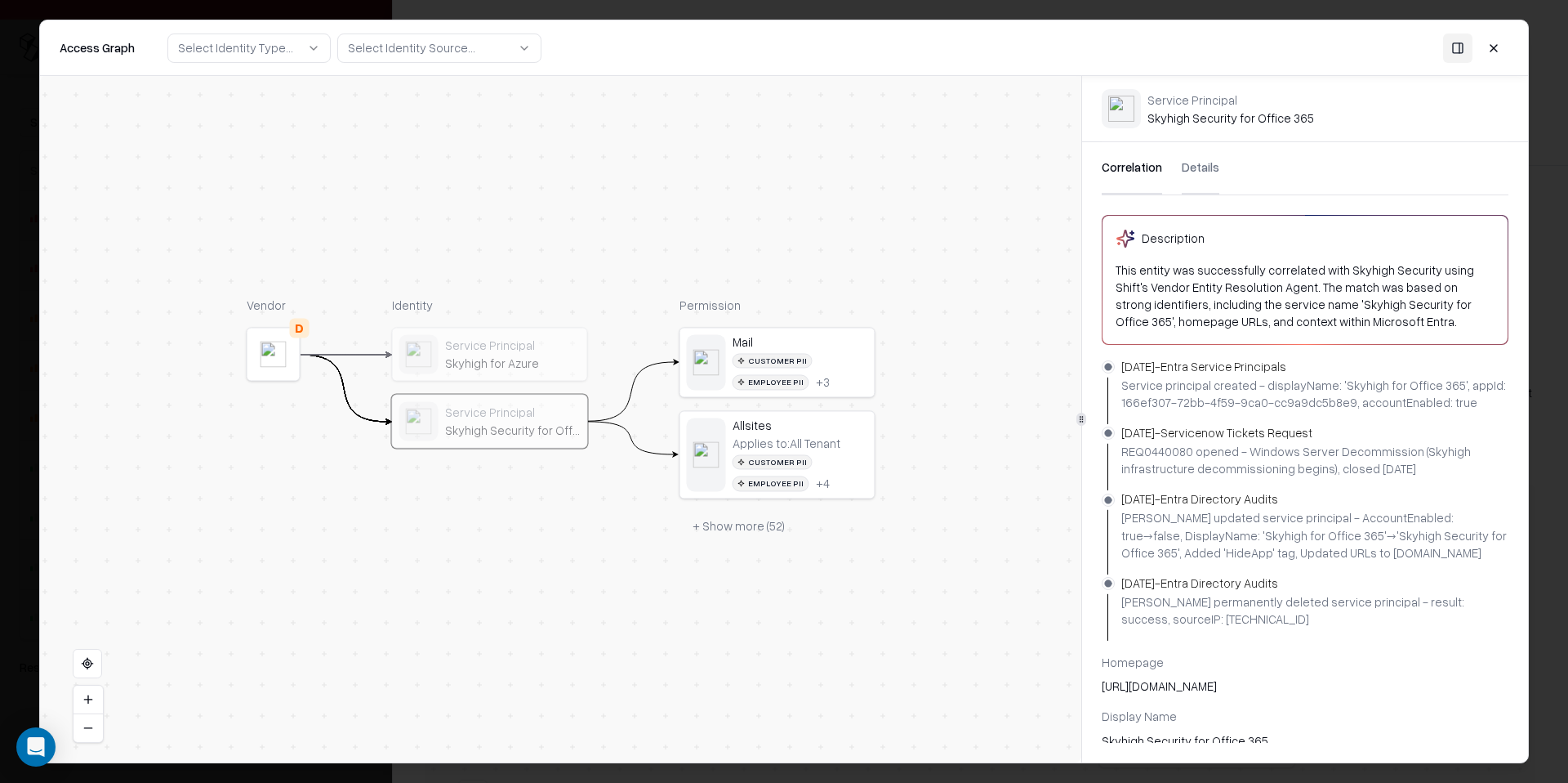
click at [711, 522] on button "+ Show more ( 52 )" at bounding box center [738, 526] width 119 height 29
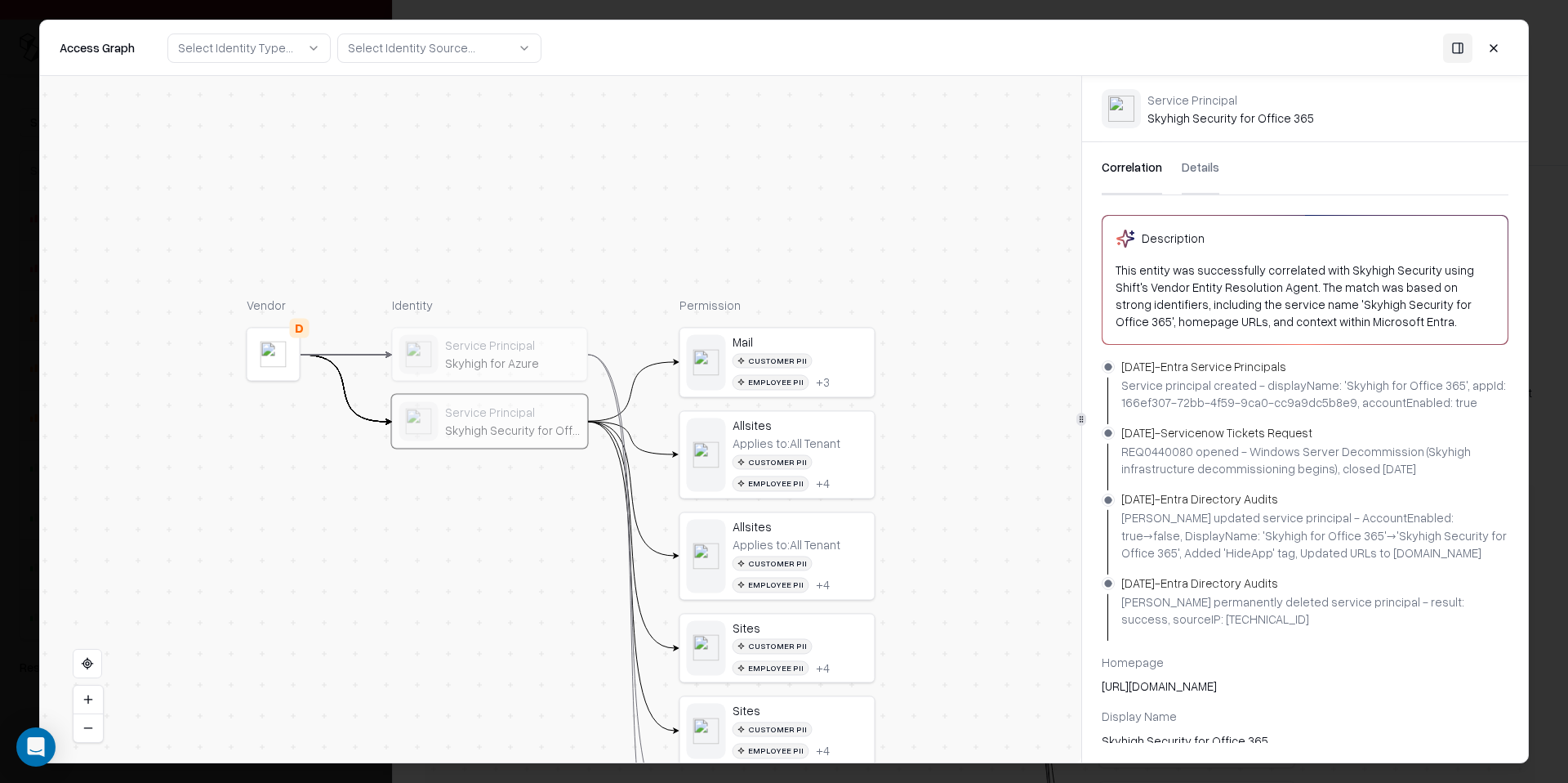
click at [452, 421] on div "Service Principal Skyhigh Security for Office 365" at bounding box center [512, 421] width 135 height 33
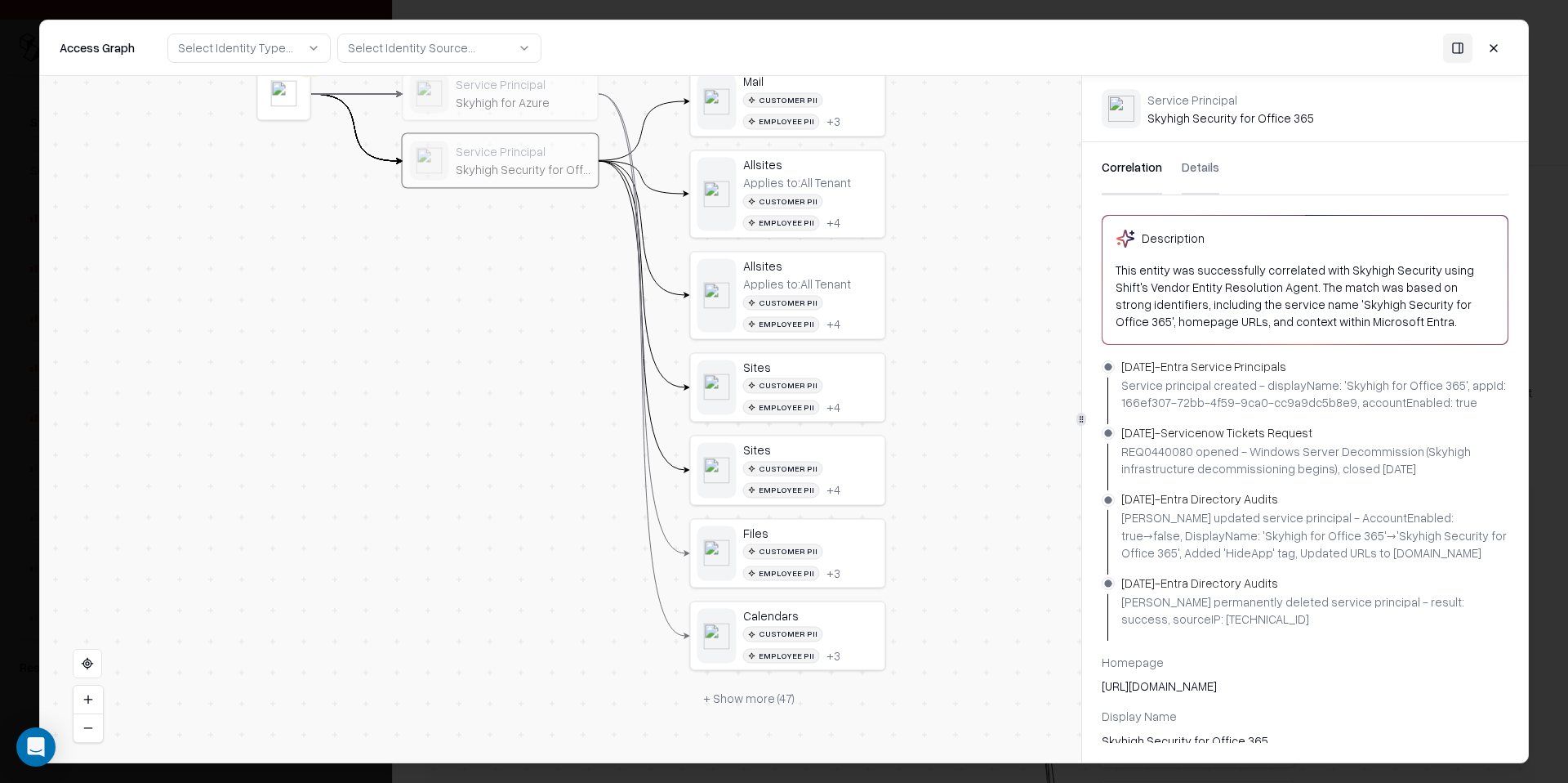
click at [751, 704] on button "+ Show more ( 47 )" at bounding box center [749, 698] width 118 height 29
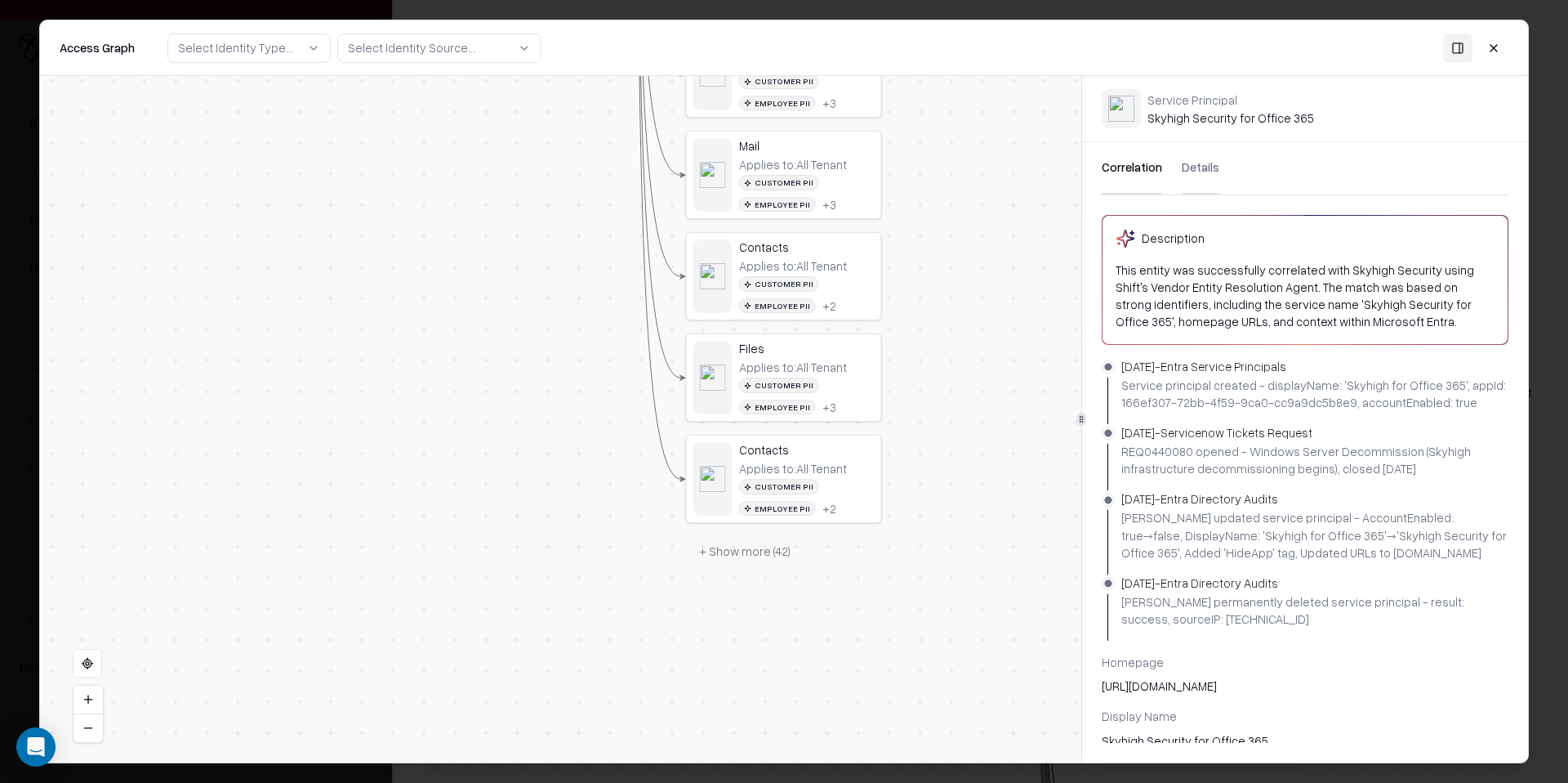
click at [768, 547] on button "+ Show more ( 42 )" at bounding box center [745, 550] width 118 height 29
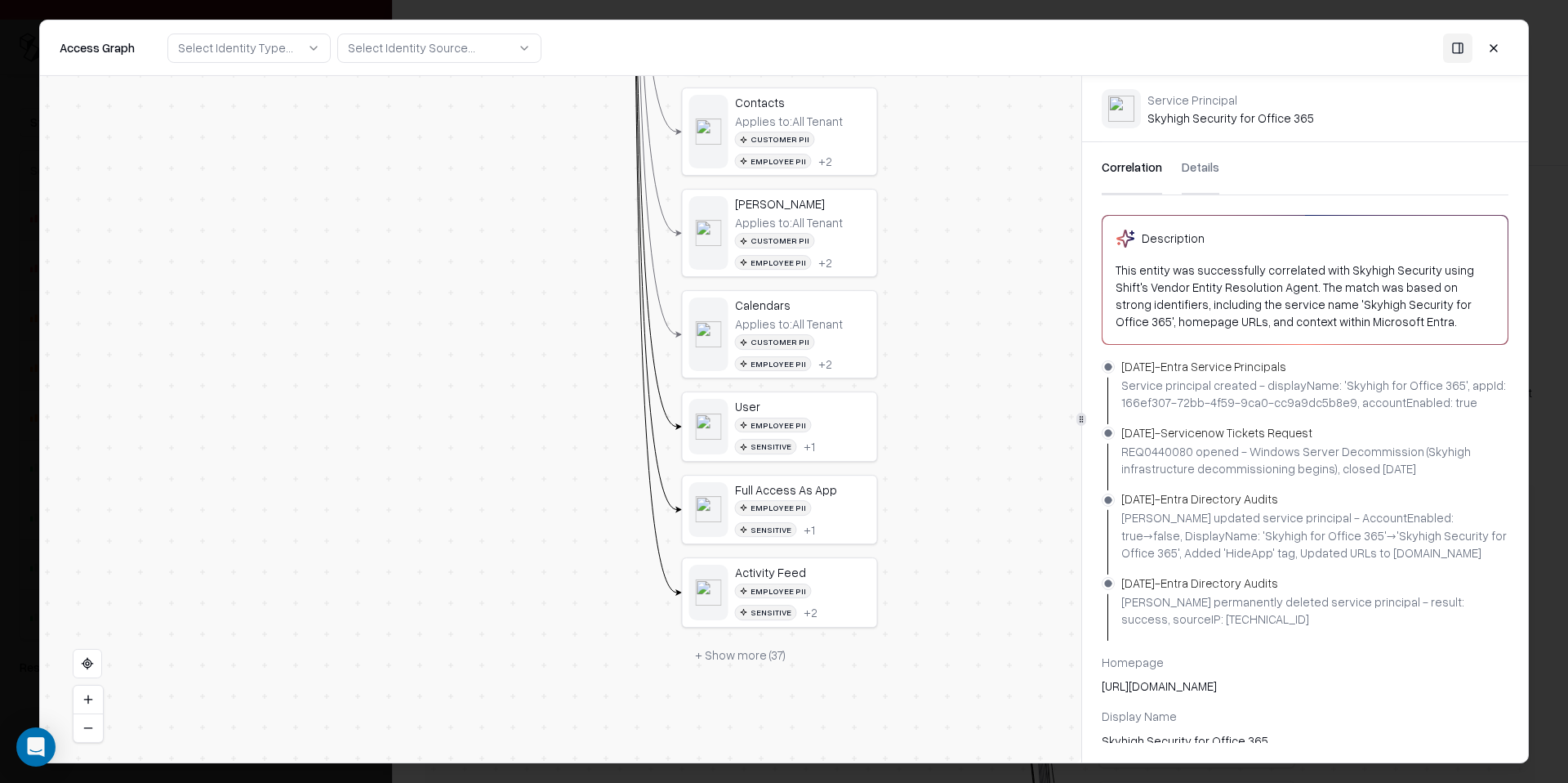
click at [750, 657] on button "+ Show more ( 37 )" at bounding box center [739, 655] width 117 height 29
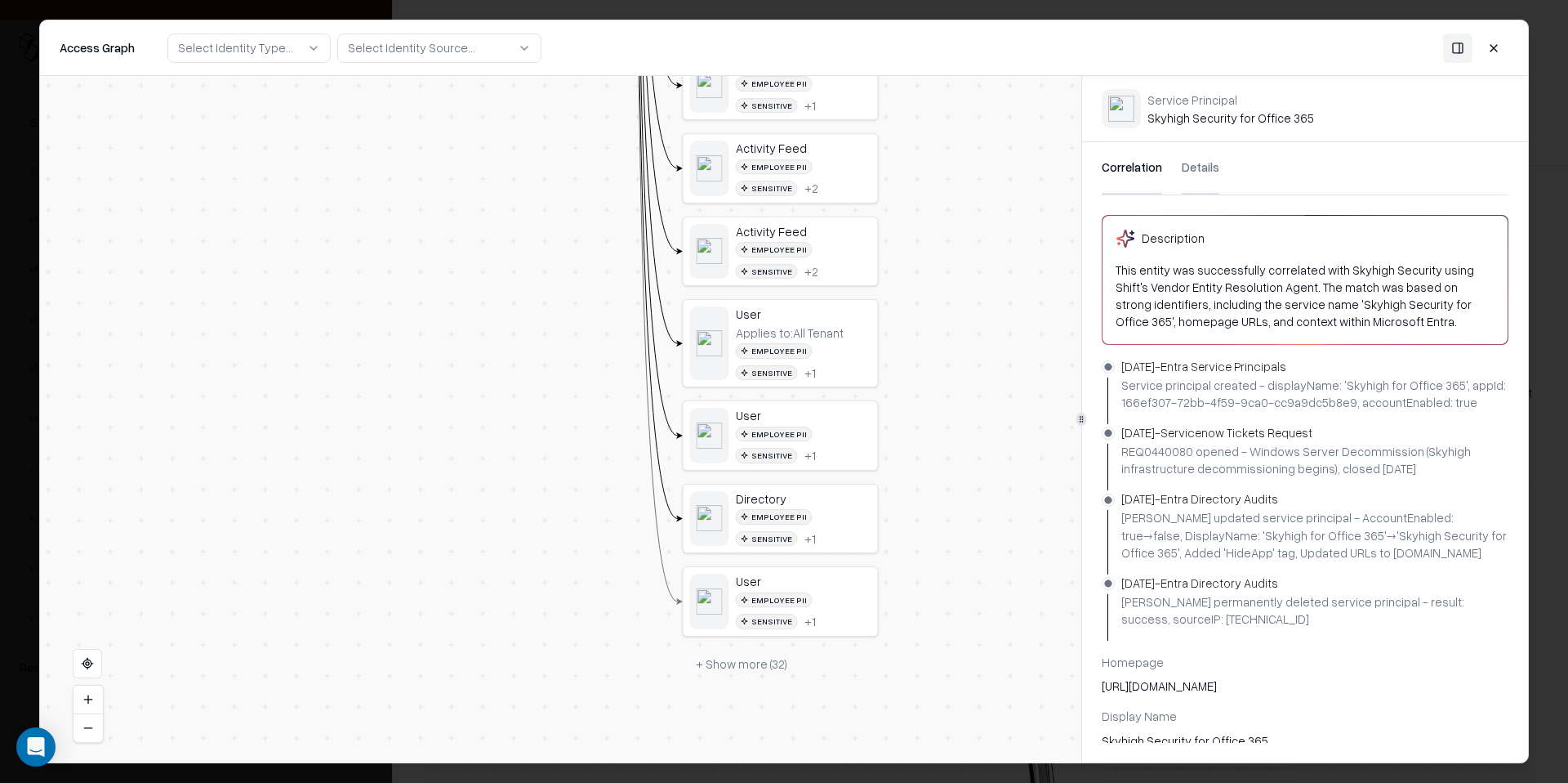
drag, startPoint x: 588, startPoint y: 680, endPoint x: 589, endPoint y: 255, distance: 425.0
click at [738, 662] on button "+ Show more ( 32 )" at bounding box center [741, 664] width 118 height 29
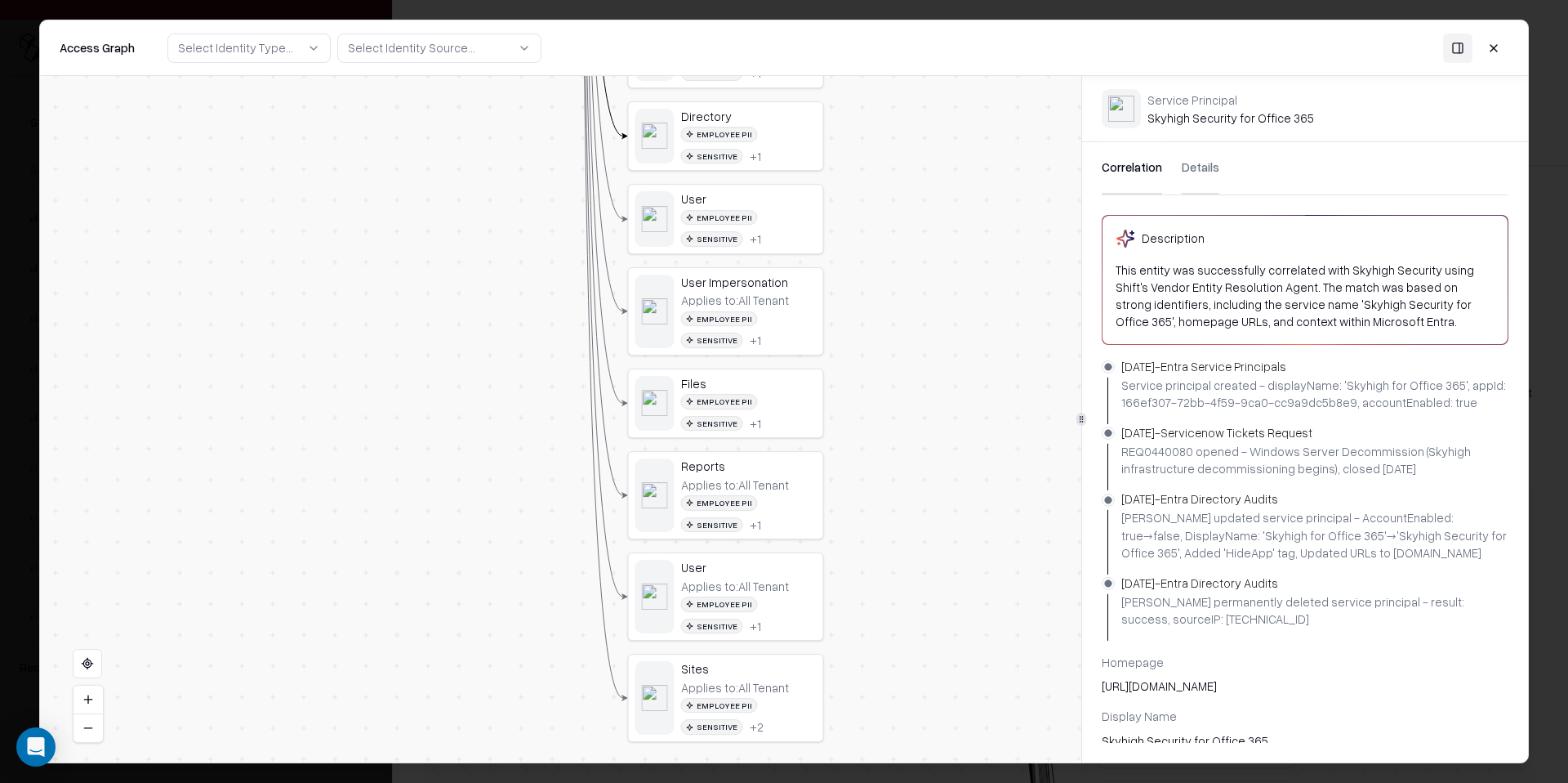
drag, startPoint x: 646, startPoint y: 685, endPoint x: 591, endPoint y: 303, distance: 385.9
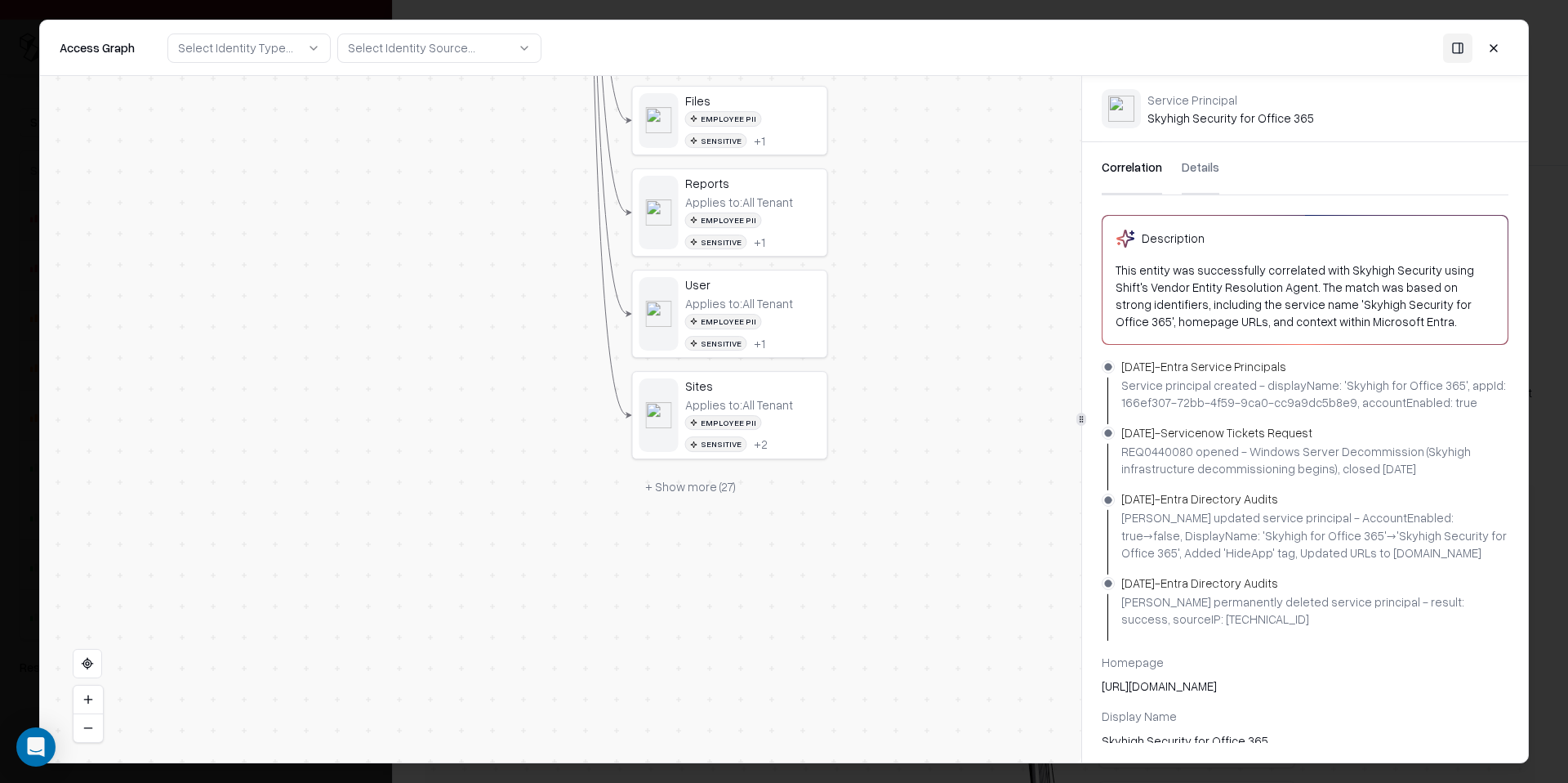
drag, startPoint x: 905, startPoint y: 471, endPoint x: 907, endPoint y: 237, distance: 234.0
click at [908, 237] on div "Vendor D Identity Service Principal Skyhigh for Azure Service Principal Skyhigh…" at bounding box center [561, 420] width 1041 height 686
click at [712, 506] on div "Vendor D Identity Service Principal Skyhigh for Azure Service Principal Skyhigh…" at bounding box center [561, 420] width 1041 height 686
click at [712, 489] on button "+ Show more ( 27 )" at bounding box center [689, 485] width 117 height 29
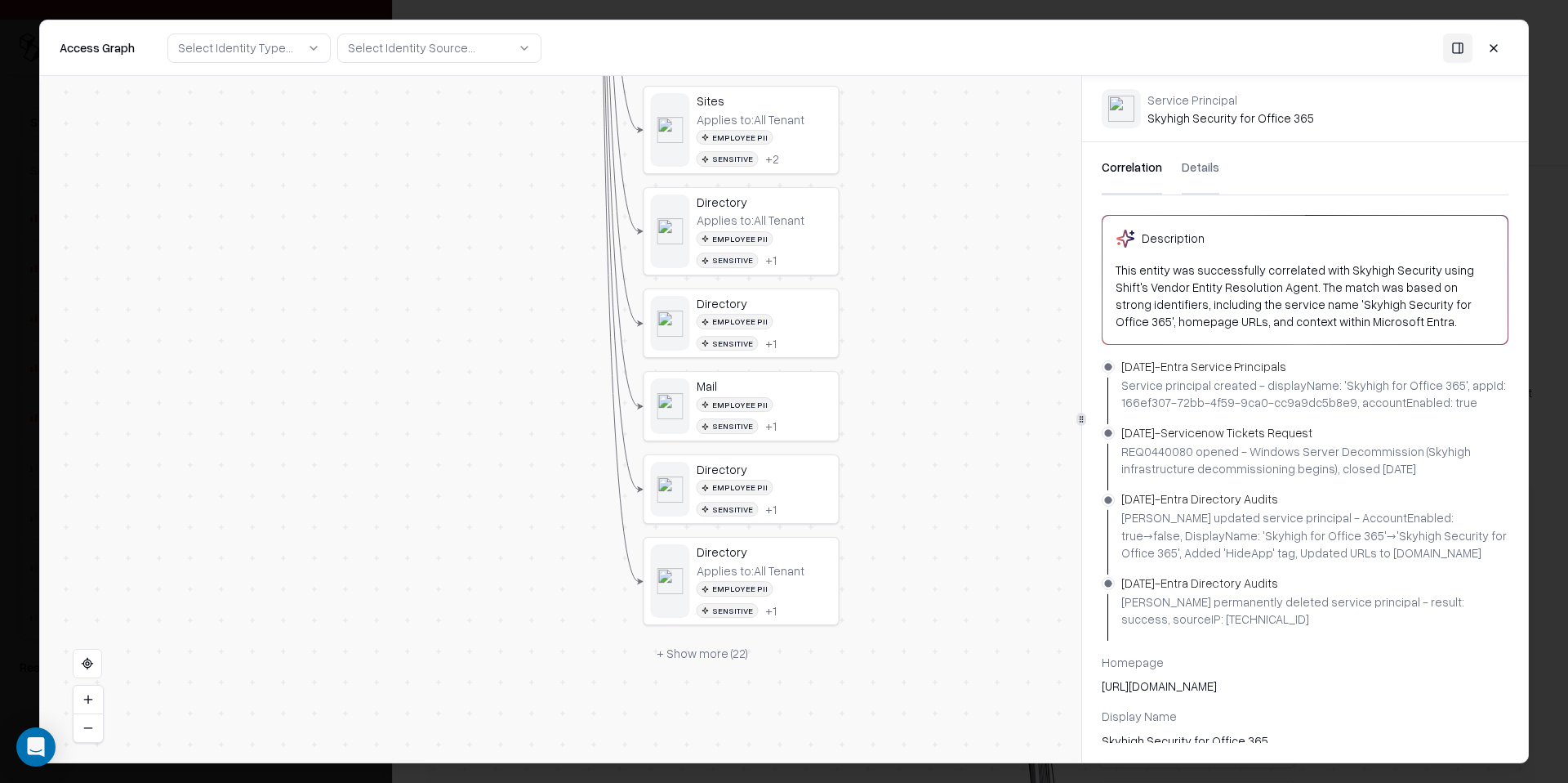
drag, startPoint x: 944, startPoint y: 511, endPoint x: 956, endPoint y: 225, distance: 286.3
click at [956, 225] on div "Vendor D Identity Service Principal Skyhigh for Azure Service Principal Skyhigh…" at bounding box center [561, 420] width 1041 height 686
click at [735, 651] on button "+ Show more ( 22 )" at bounding box center [704, 651] width 118 height 29
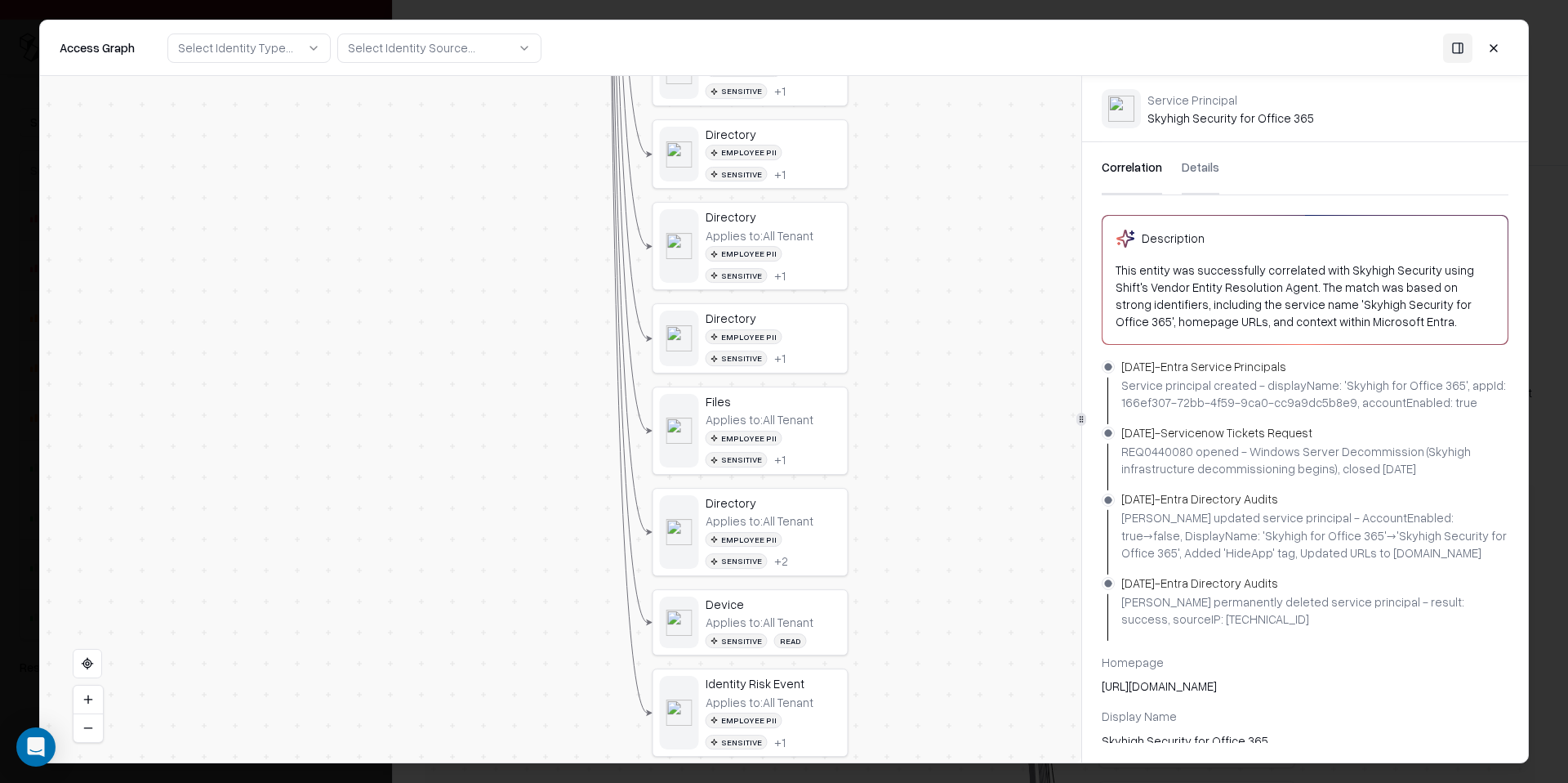
drag, startPoint x: 865, startPoint y: 609, endPoint x: 875, endPoint y: 277, distance: 332.2
click at [875, 276] on div "Vendor D Identity Service Principal Skyhigh for Azure Service Principal Skyhigh…" at bounding box center [561, 420] width 1041 height 686
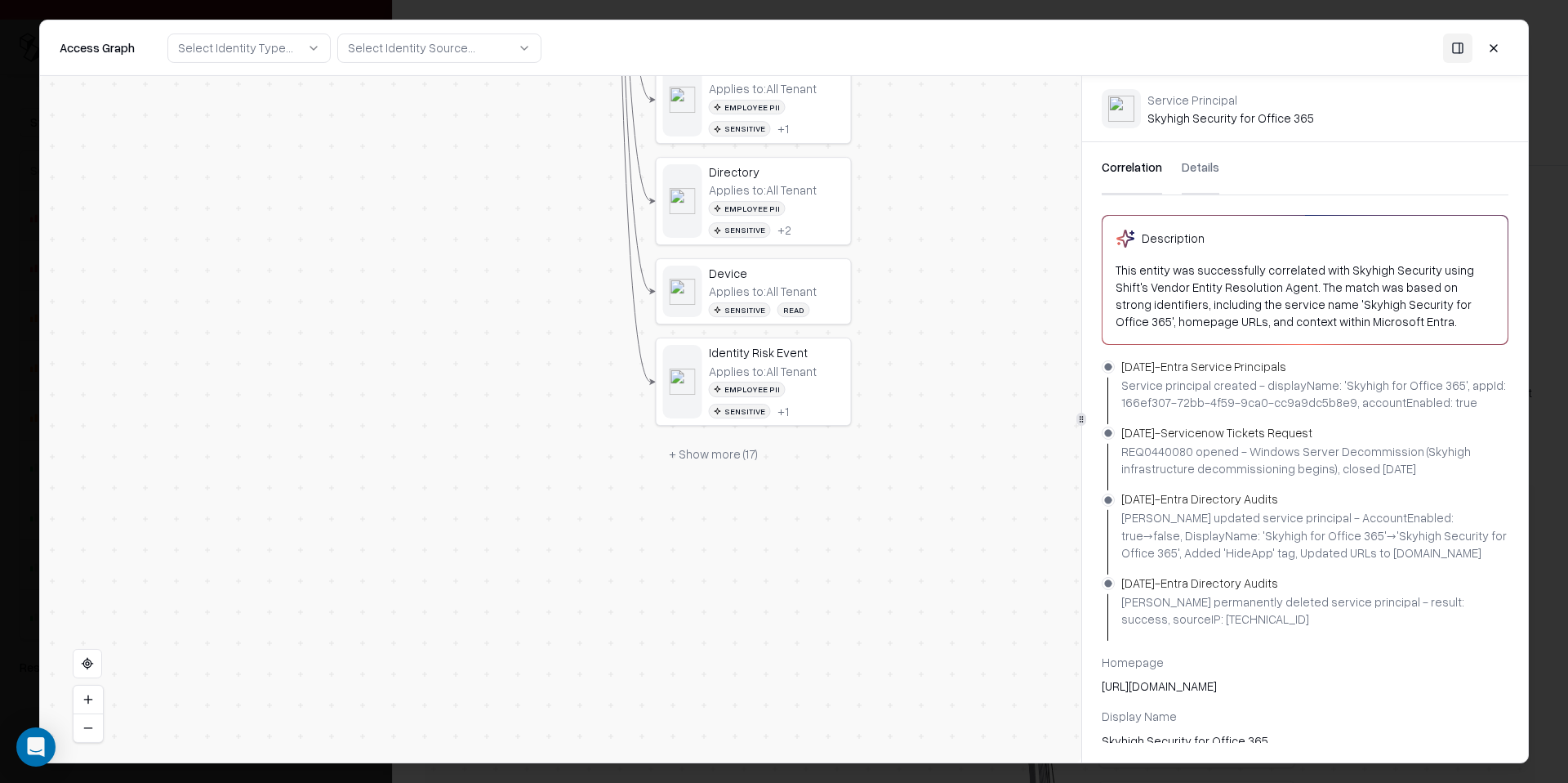
drag, startPoint x: 923, startPoint y: 490, endPoint x: 926, endPoint y: 159, distance: 331.0
click at [926, 159] on div "Vendor D Identity Service Principal Skyhigh for Azure Service Principal Skyhigh…" at bounding box center [561, 420] width 1041 height 686
click at [743, 451] on button "+ Show more ( 17 )" at bounding box center [713, 454] width 115 height 29
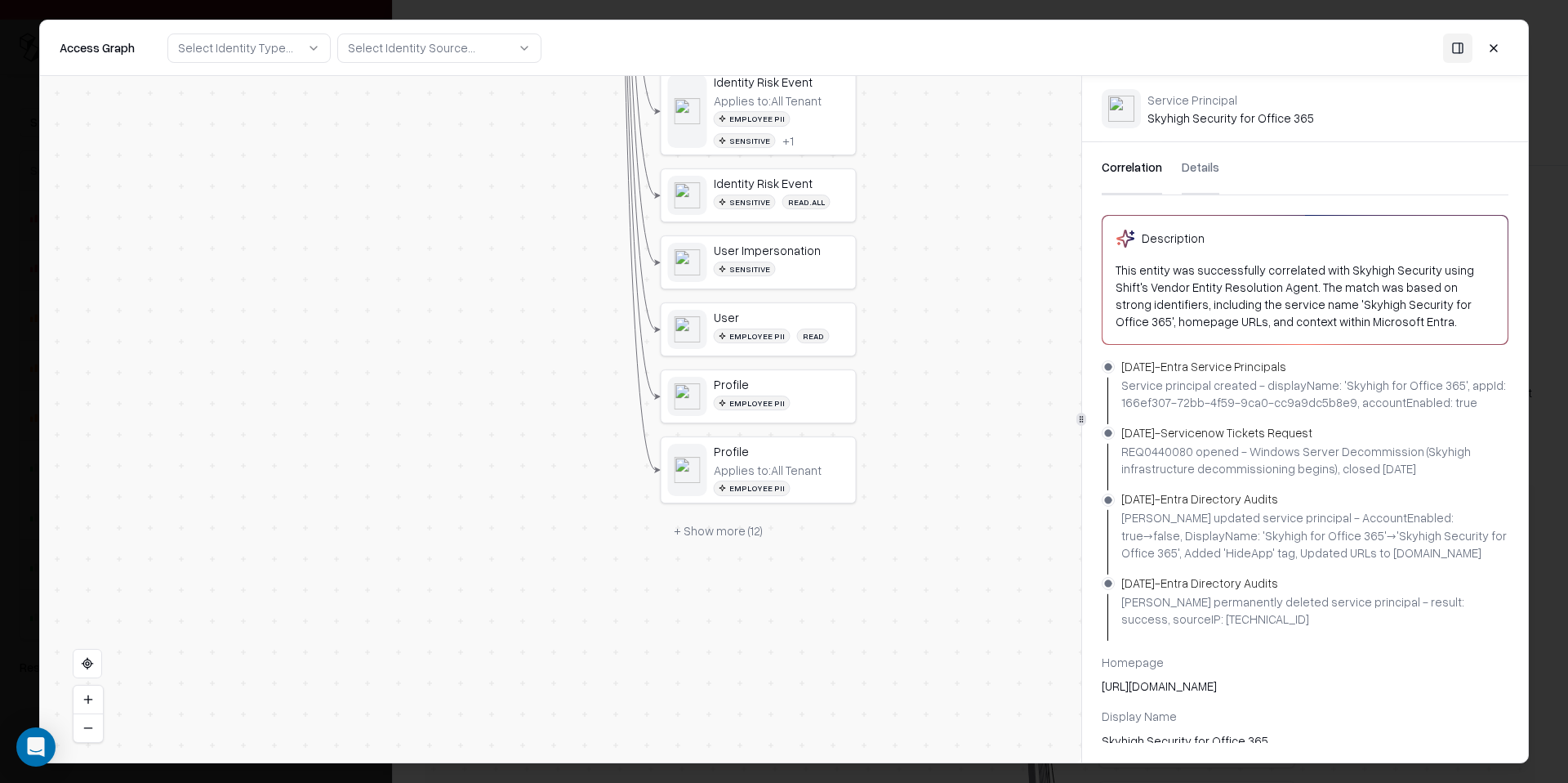
drag, startPoint x: 871, startPoint y: 573, endPoint x: 876, endPoint y: 303, distance: 270.0
click at [876, 303] on div "Vendor D Identity Service Principal Skyhigh for Azure Service Principal Skyhigh…" at bounding box center [561, 420] width 1041 height 686
click at [812, 269] on div "Sensitive" at bounding box center [781, 268] width 135 height 16
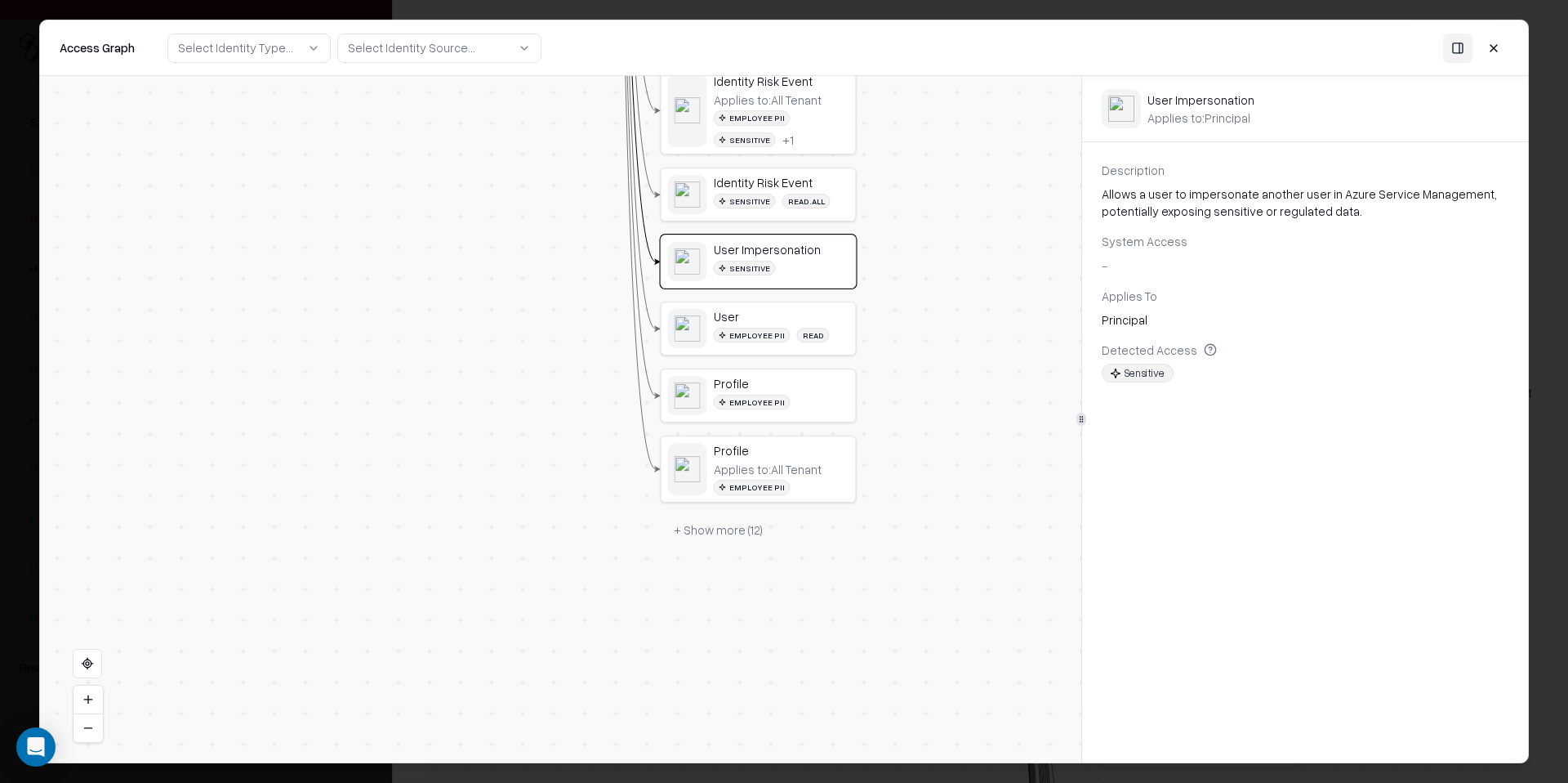
click at [933, 273] on div "Vendor D Identity Service Principal Skyhigh for Azure Service Principal Skyhigh…" at bounding box center [561, 420] width 1041 height 686
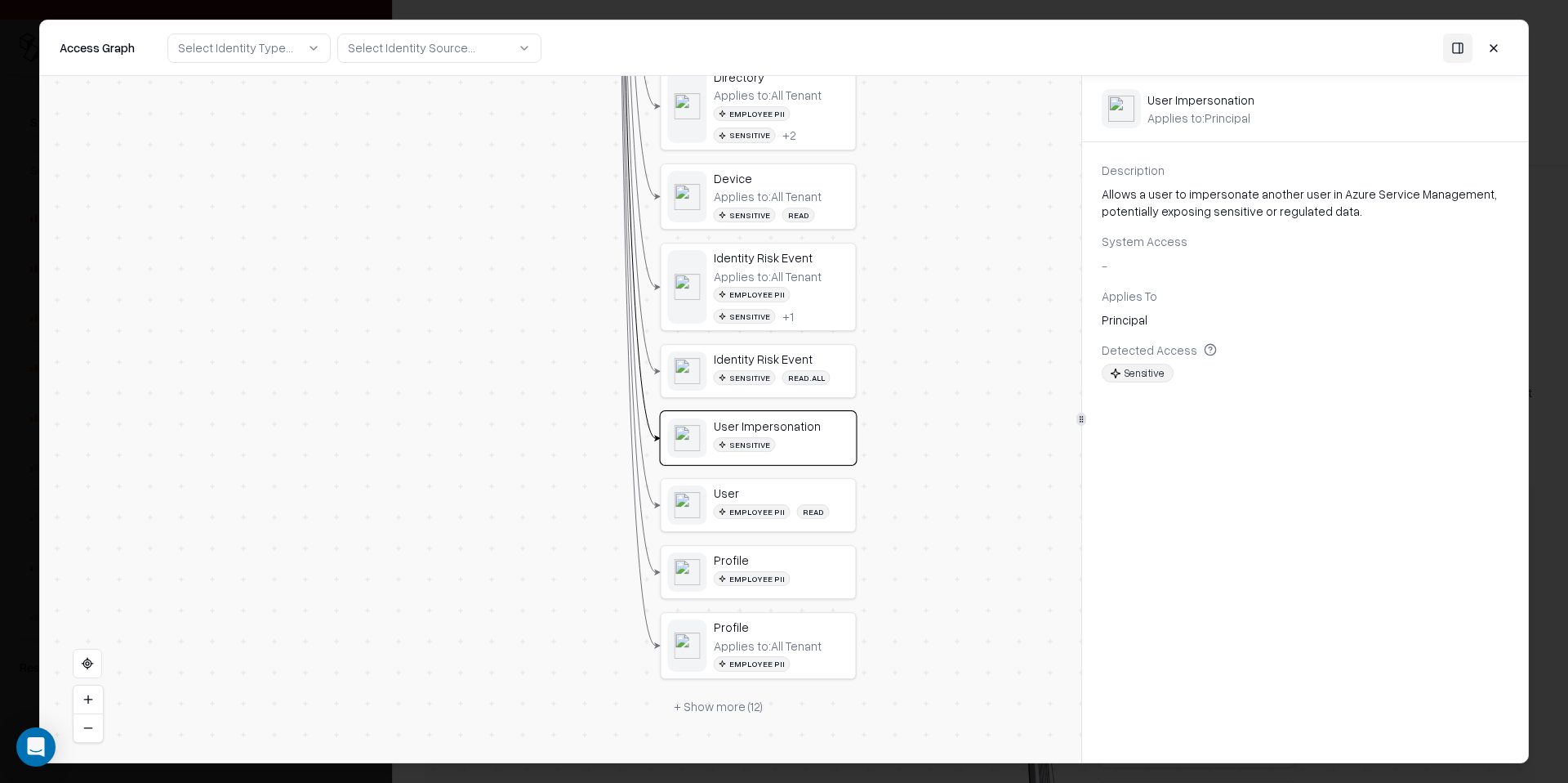
drag, startPoint x: 932, startPoint y: 265, endPoint x: 932, endPoint y: 441, distance: 176.0
click at [932, 441] on div "Vendor D Identity Service Principal Skyhigh for Azure Service Principal Skyhigh…" at bounding box center [561, 420] width 1041 height 686
click at [1211, 126] on div "User Impersonation Applies to: Principal" at bounding box center [1305, 109] width 446 height 65
drag, startPoint x: 997, startPoint y: 305, endPoint x: 951, endPoint y: 425, distance: 128.5
click at [951, 425] on div "Vendor D Identity Service Principal Skyhigh for Azure Service Principal Skyhigh…" at bounding box center [561, 420] width 1041 height 686
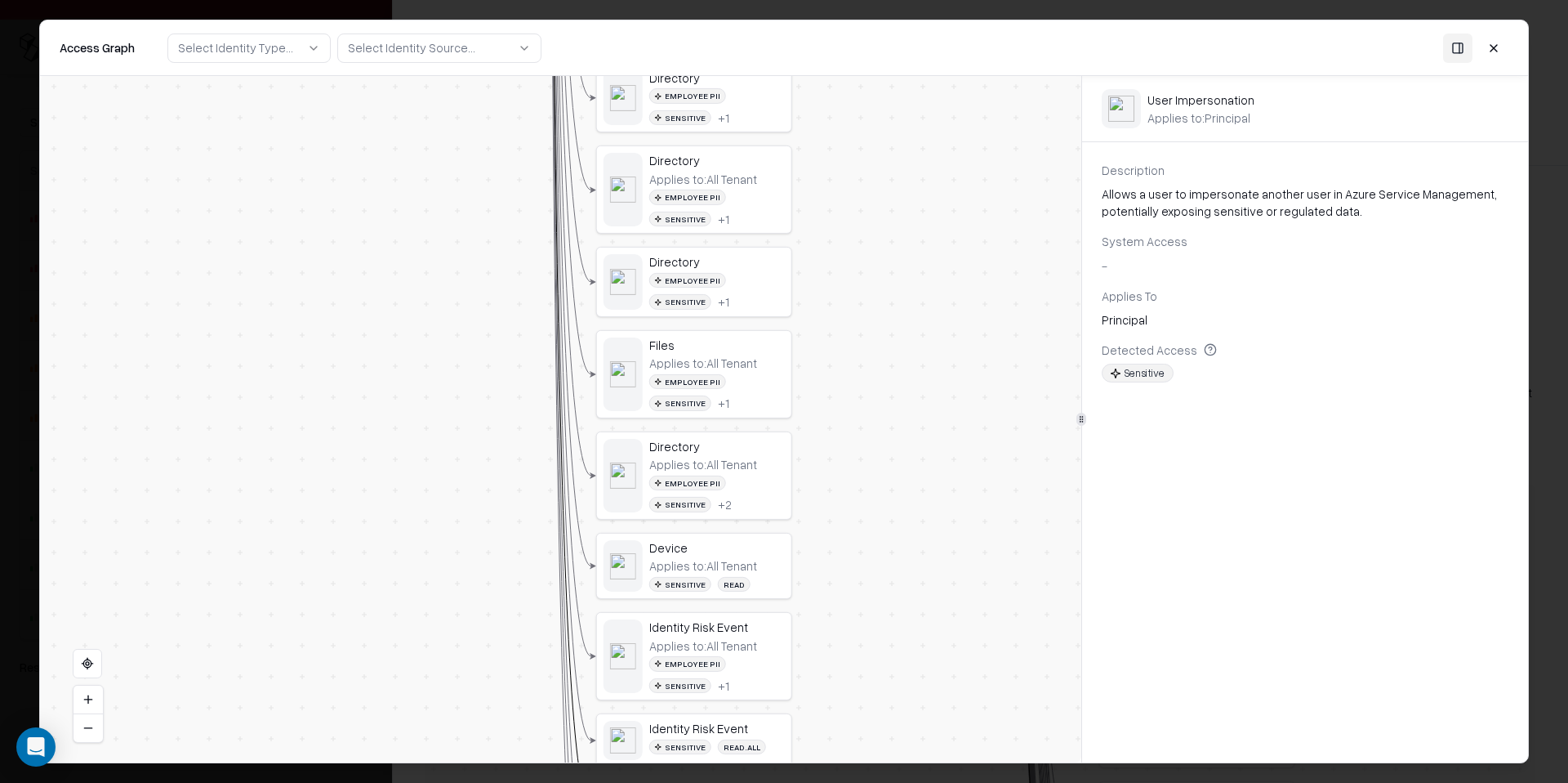
drag, startPoint x: 874, startPoint y: 208, endPoint x: 879, endPoint y: 473, distance: 265.0
click at [879, 474] on div "Vendor D Identity Service Principal Skyhigh for Azure Service Principal Skyhigh…" at bounding box center [561, 420] width 1041 height 686
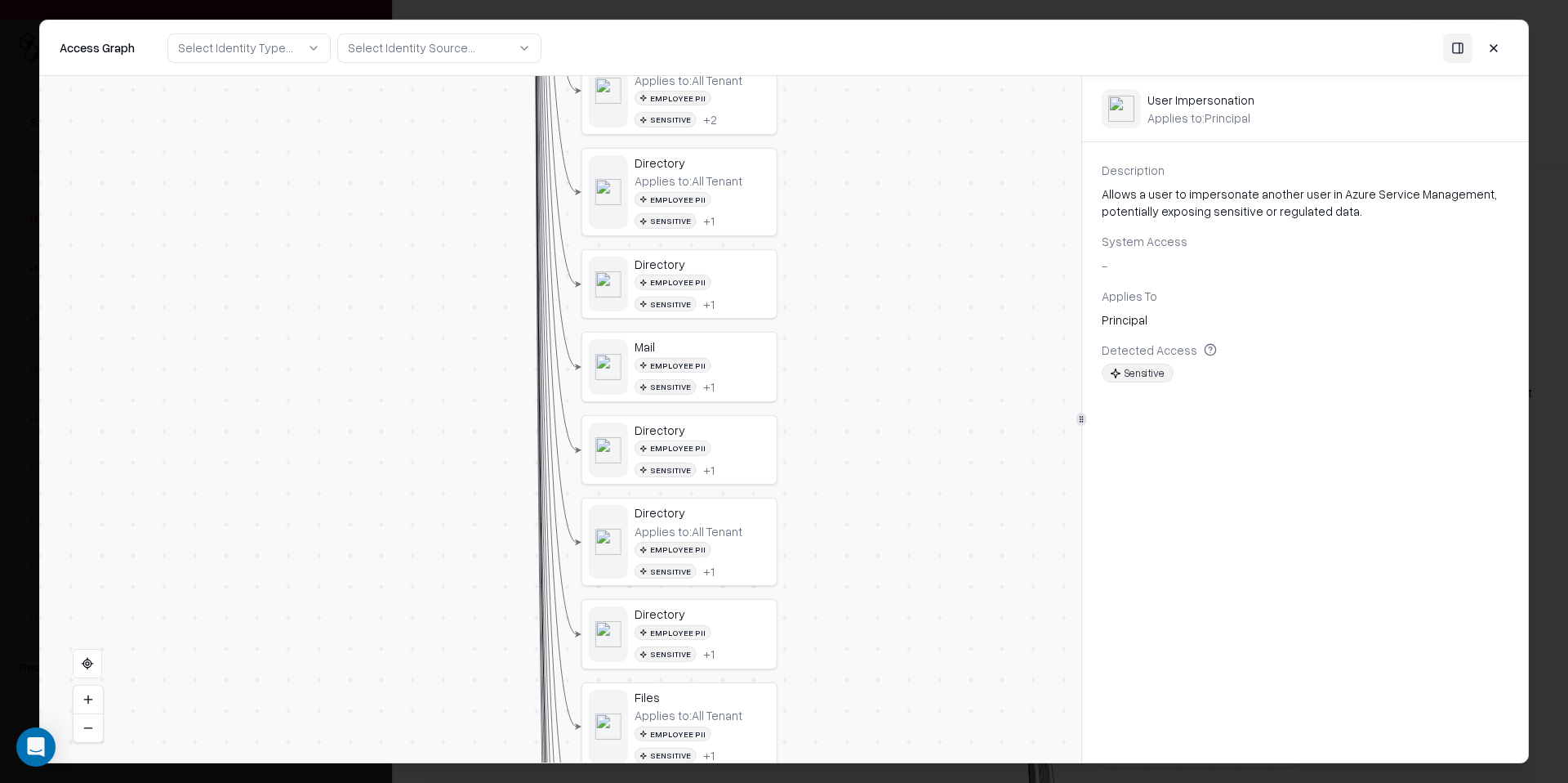
drag, startPoint x: 806, startPoint y: 232, endPoint x: 788, endPoint y: 547, distance: 315.5
click at [788, 547] on div "Vendor D Identity Service Principal Skyhigh for Azure Service Principal Skyhigh…" at bounding box center [561, 420] width 1041 height 686
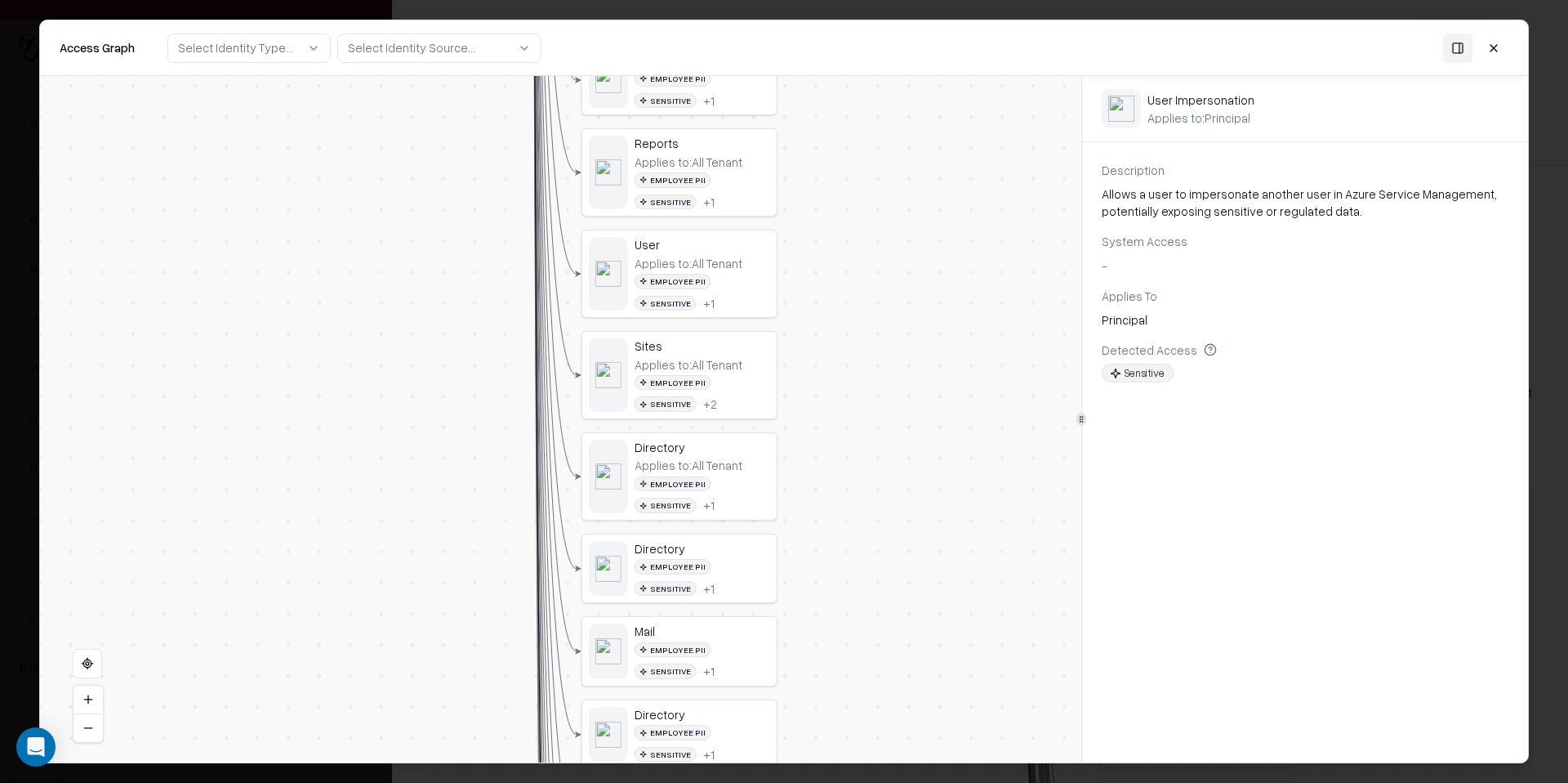
drag, startPoint x: 829, startPoint y: 237, endPoint x: 826, endPoint y: 587, distance: 350.0
click at [827, 588] on div "Vendor D Identity Service Principal Skyhigh for Azure Service Principal Skyhigh…" at bounding box center [561, 420] width 1041 height 686
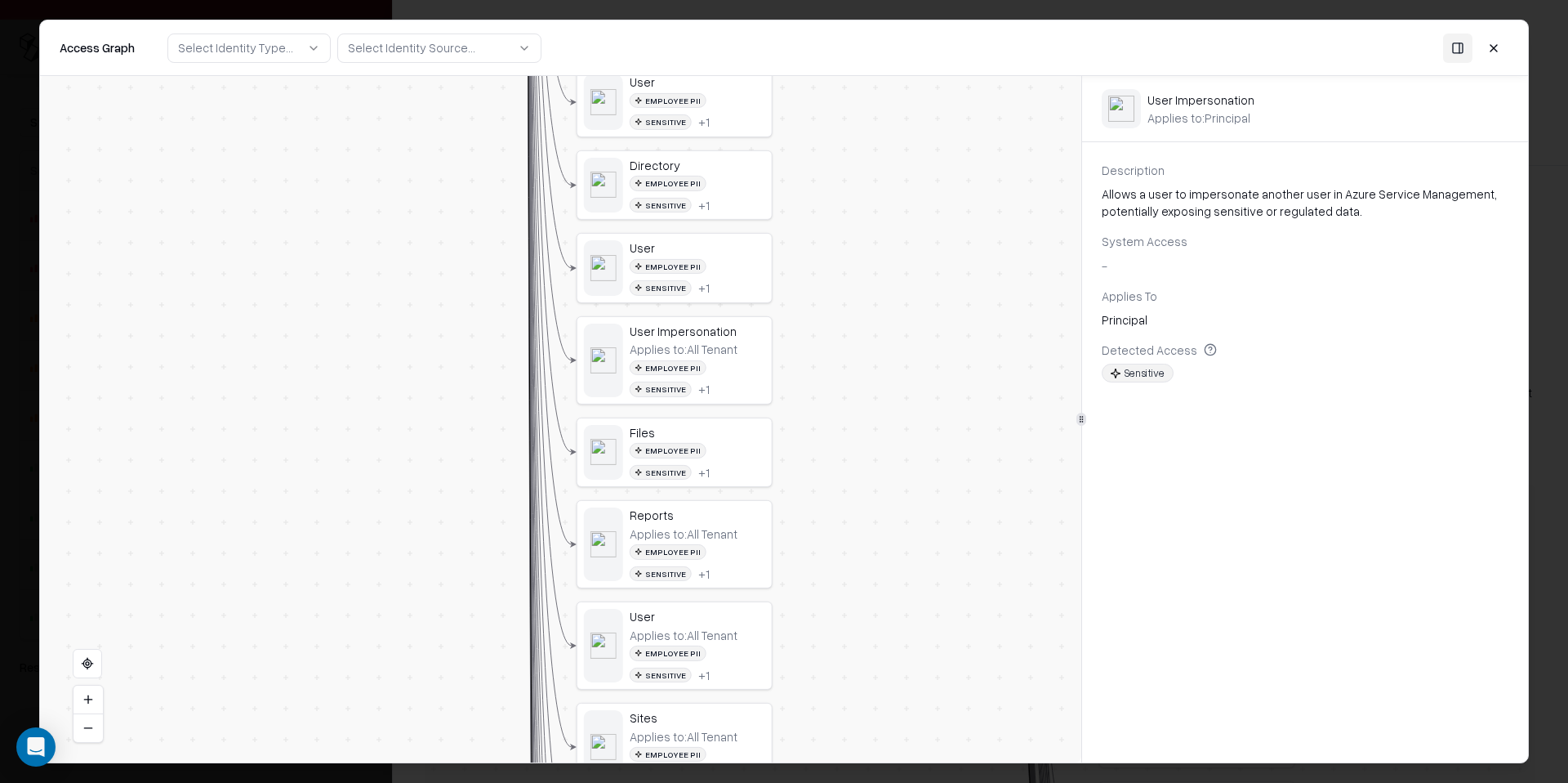
drag, startPoint x: 794, startPoint y: 266, endPoint x: 789, endPoint y: 593, distance: 327.0
click at [790, 593] on div "Vendor D Identity Service Principal Skyhigh for Azure Service Principal Skyhigh…" at bounding box center [561, 420] width 1041 height 686
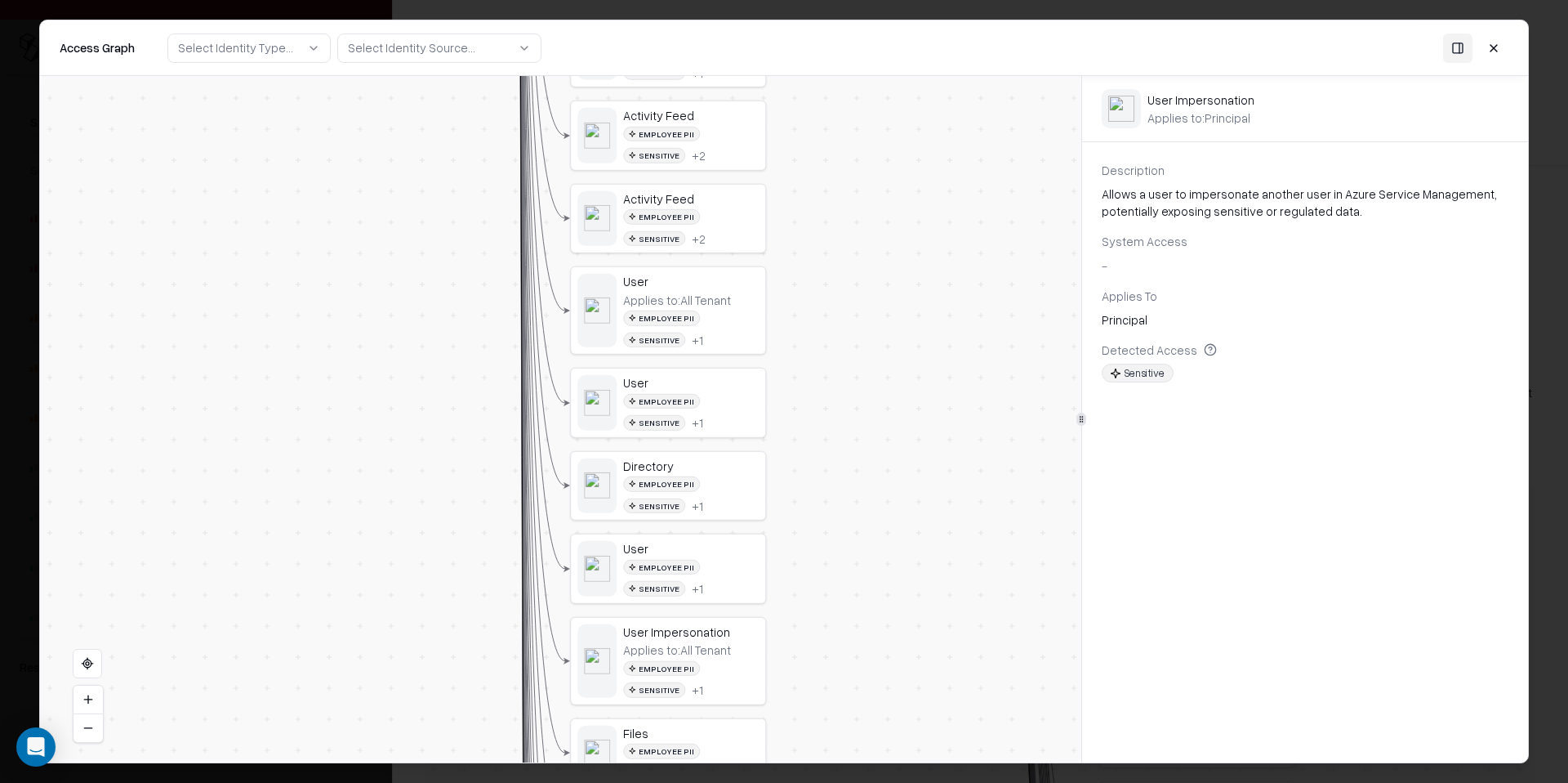
drag, startPoint x: 778, startPoint y: 263, endPoint x: 807, endPoint y: 586, distance: 324.3
click at [809, 585] on div "Vendor D Identity Service Principal Skyhigh for Azure Service Principal Skyhigh…" at bounding box center [561, 420] width 1041 height 686
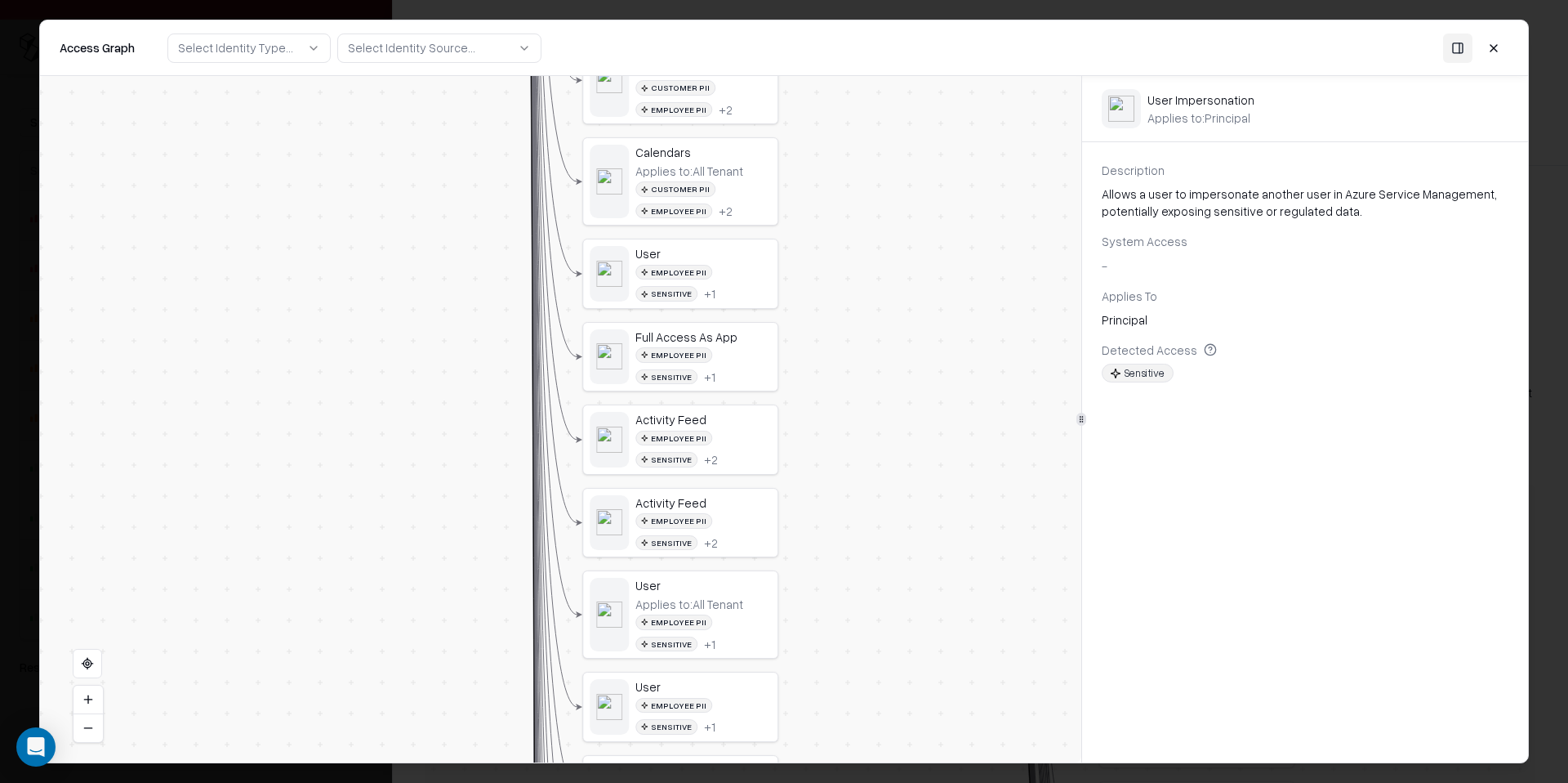
drag, startPoint x: 801, startPoint y: 430, endPoint x: 799, endPoint y: 581, distance: 151.0
click at [800, 581] on div "Vendor D Identity Service Principal Skyhigh for Azure Service Principal Skyhigh…" at bounding box center [561, 420] width 1041 height 686
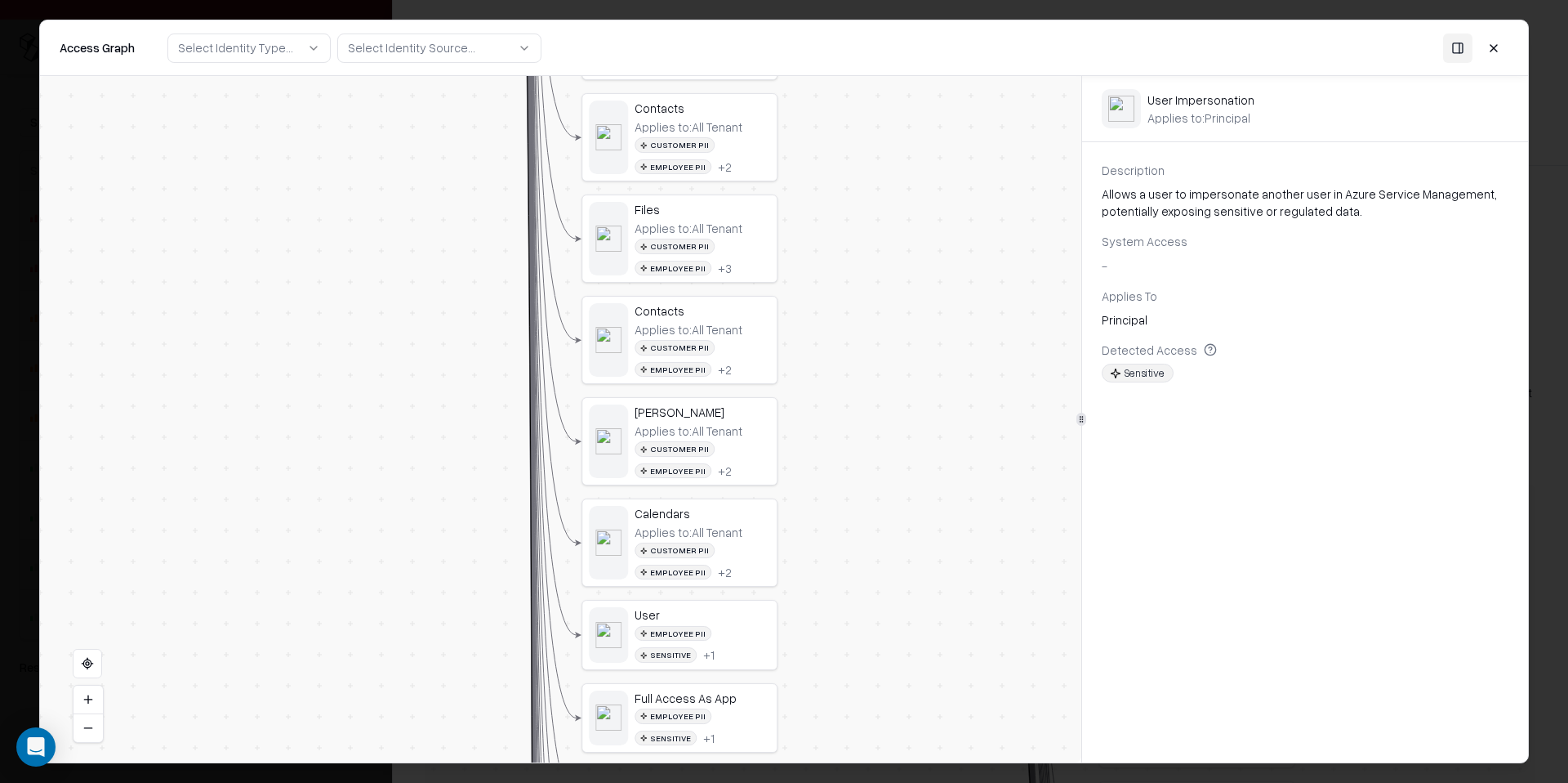
drag, startPoint x: 838, startPoint y: 284, endPoint x: 836, endPoint y: 535, distance: 251.0
click at [837, 535] on div "Vendor D Identity Service Principal Skyhigh for Azure Service Principal Skyhigh…" at bounding box center [561, 420] width 1041 height 686
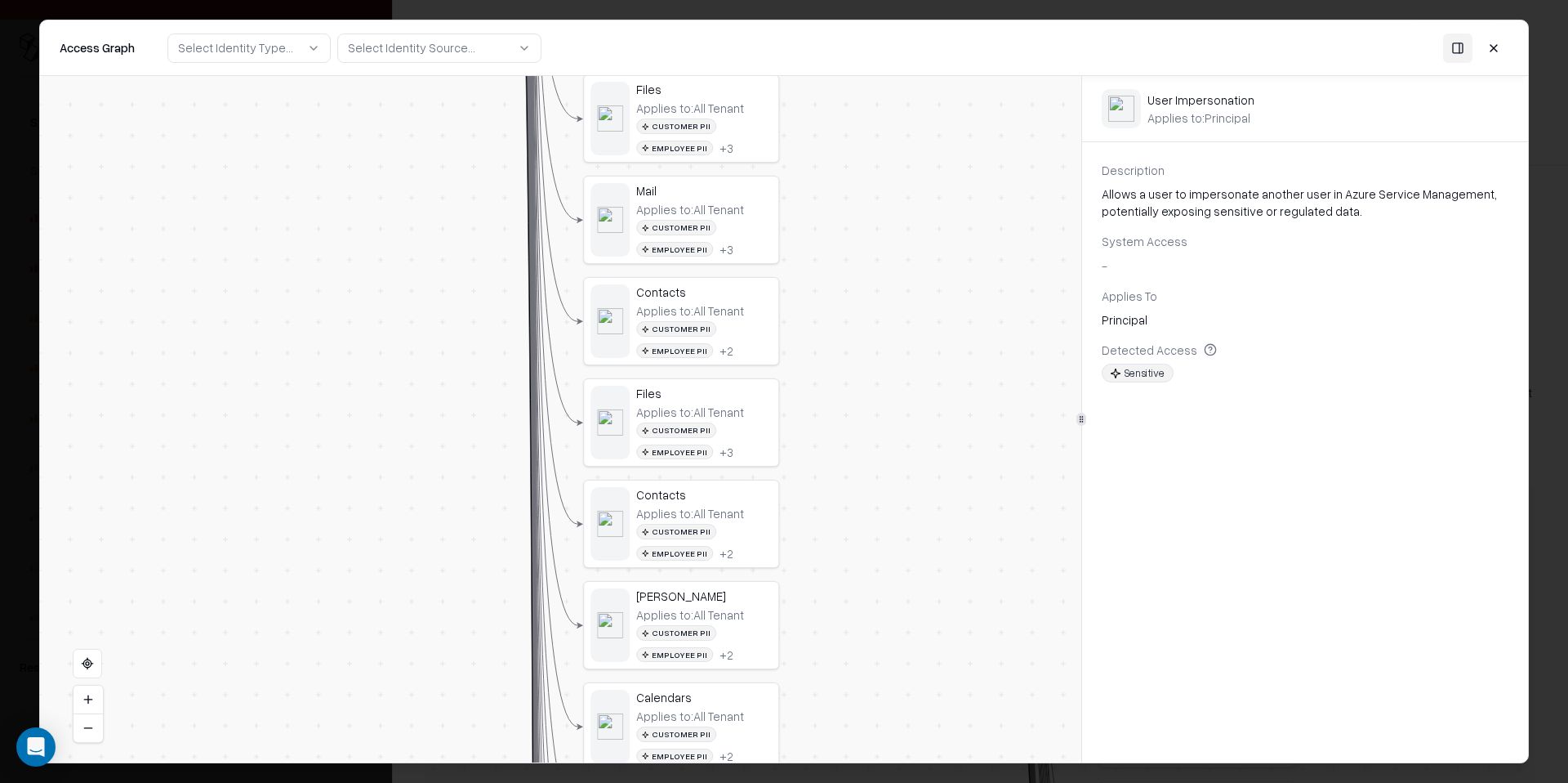
drag, startPoint x: 830, startPoint y: 190, endPoint x: 849, endPoint y: 513, distance: 323.6
click at [851, 512] on div "Vendor D Identity Service Principal Skyhigh for Azure Service Principal Skyhigh…" at bounding box center [561, 420] width 1041 height 686
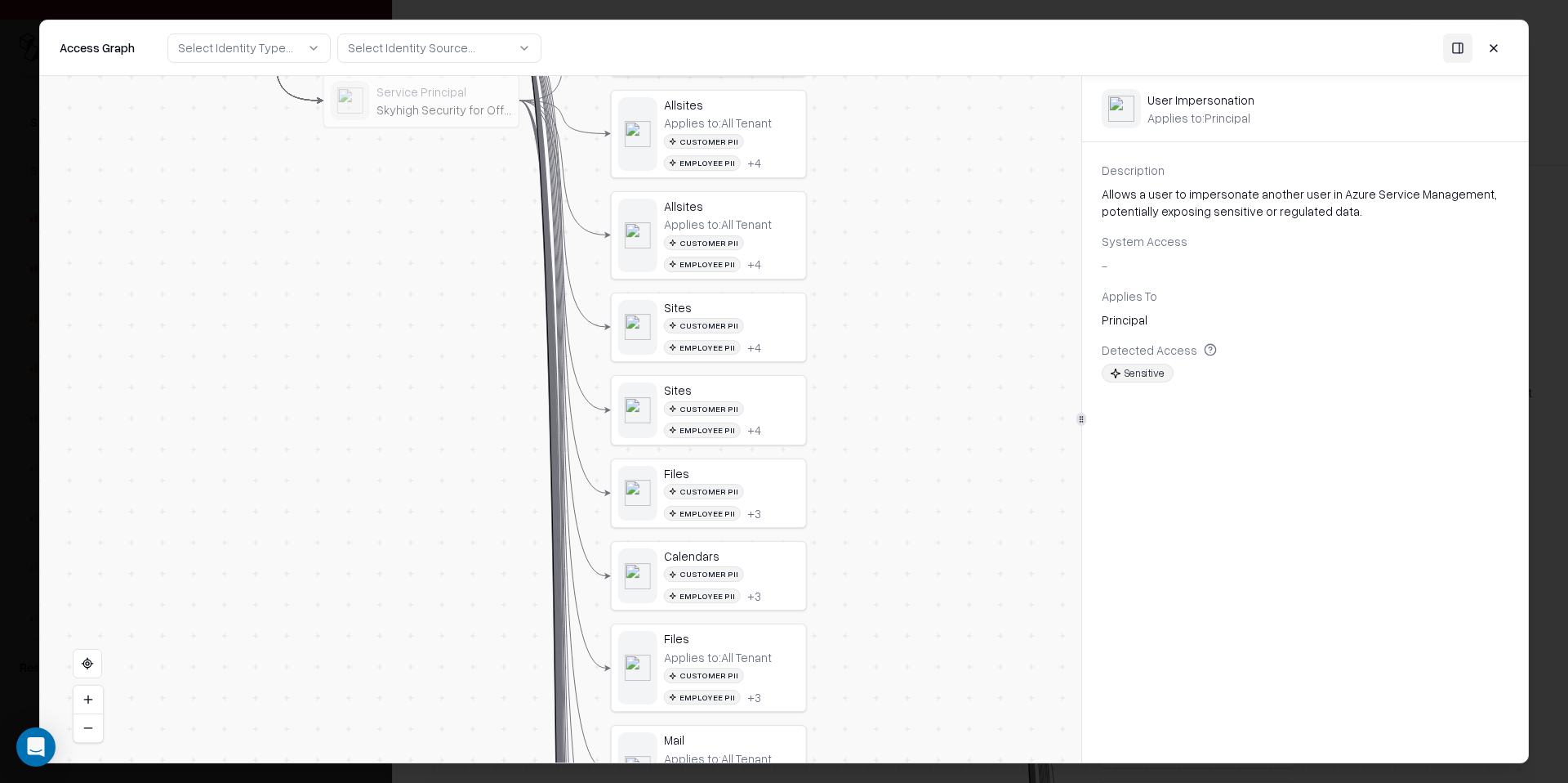
drag, startPoint x: 848, startPoint y: 186, endPoint x: 847, endPoint y: 336, distance: 150.0
click at [847, 336] on div "Vendor D Identity Service Principal Skyhigh for Azure Service Principal Skyhigh…" at bounding box center [561, 420] width 1041 height 686
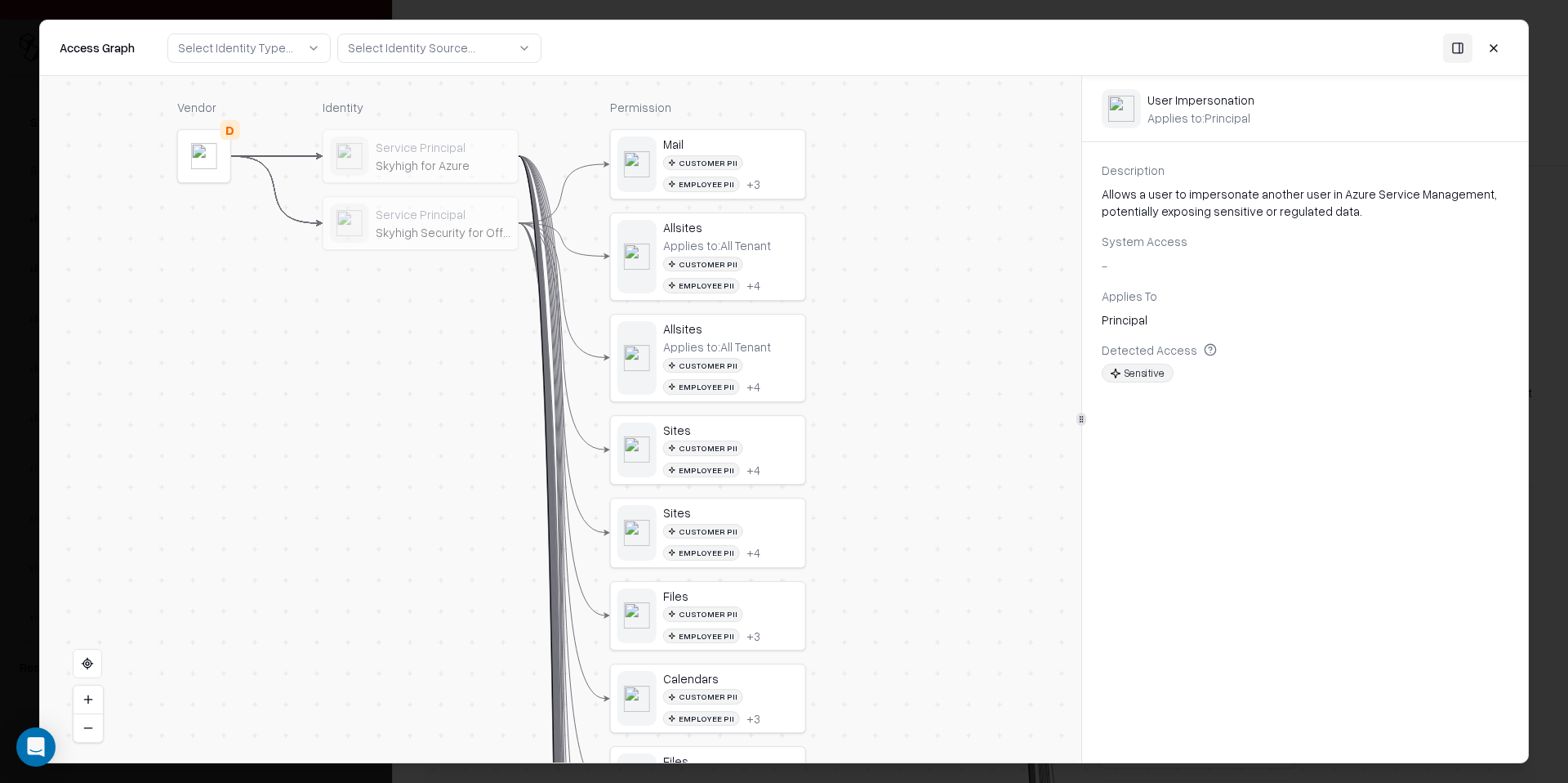
drag, startPoint x: 860, startPoint y: 275, endPoint x: 860, endPoint y: 397, distance: 122.0
click at [860, 397] on div "Vendor D Identity Service Principal Skyhigh for Azure Service Principal Skyhigh…" at bounding box center [561, 420] width 1041 height 686
drag, startPoint x: 906, startPoint y: 121, endPoint x: 906, endPoint y: 81, distance: 40.0
click at [906, 81] on div "Vendor D Identity Service Principal Skyhigh for Azure Service Principal Skyhigh…" at bounding box center [561, 420] width 1041 height 686
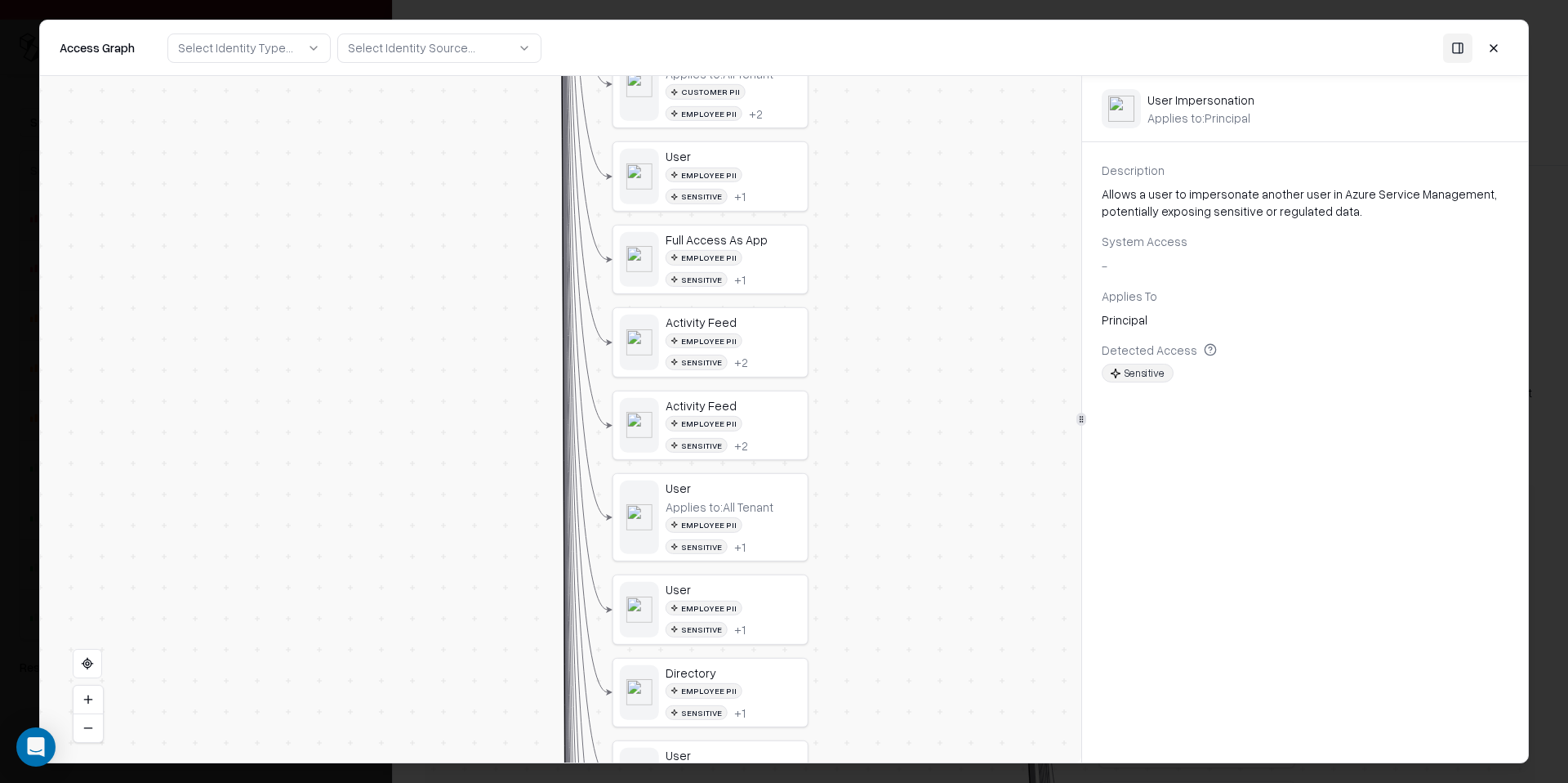
drag, startPoint x: 888, startPoint y: 563, endPoint x: 888, endPoint y: 30, distance: 533.0
click at [888, 40] on div "Access Graph Select Identity Type... Select Identity Source... Vendor D Identit…" at bounding box center [784, 391] width 1488 height 742
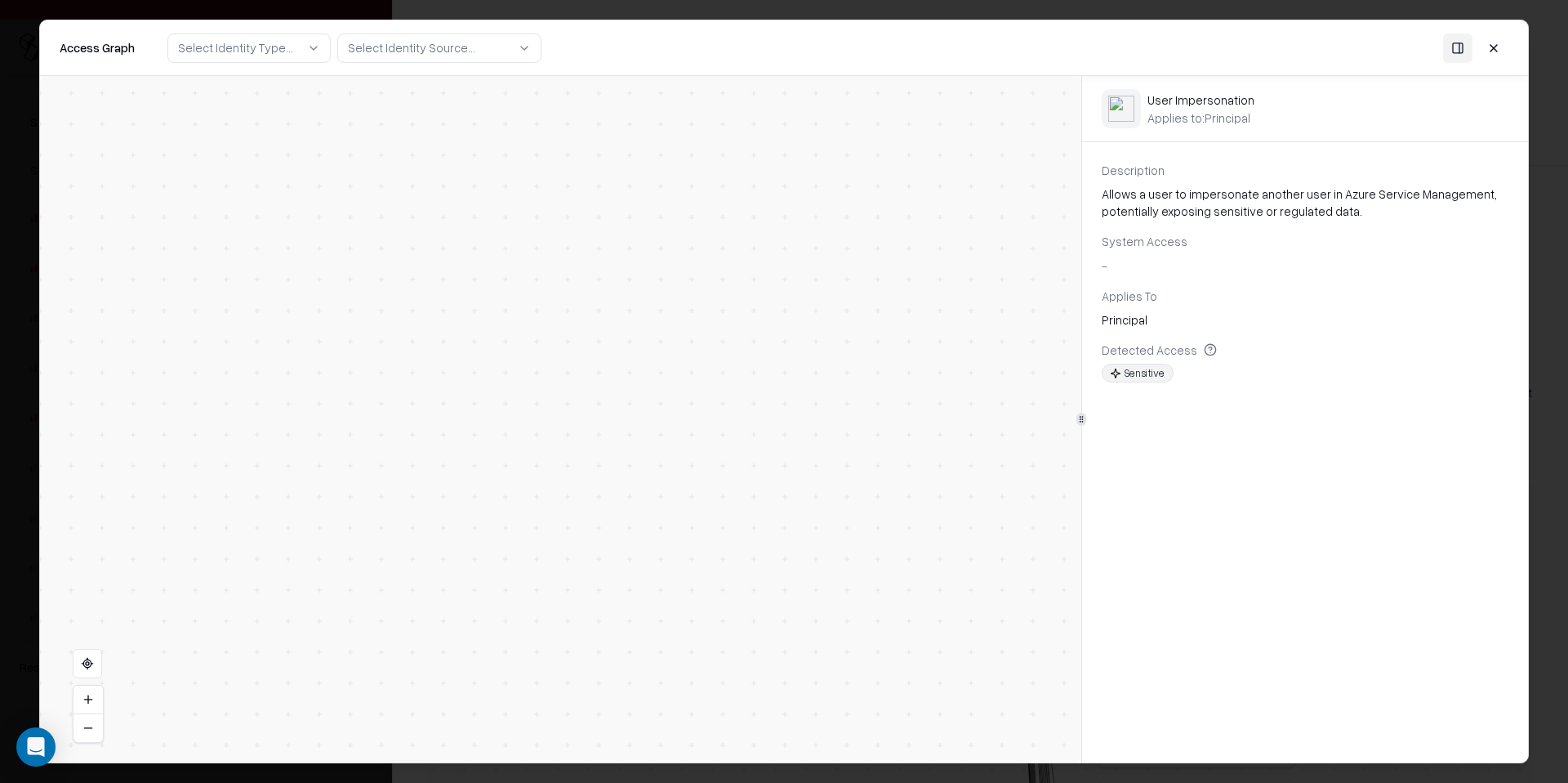
drag, startPoint x: 863, startPoint y: 280, endPoint x: 863, endPoint y: 451, distance: 171.0
click at [863, 451] on div "Vendor D Identity Service Principal Skyhigh for Azure Service Principal Skyhigh…" at bounding box center [561, 420] width 1041 height 686
drag, startPoint x: 864, startPoint y: 295, endPoint x: 864, endPoint y: 669, distance: 374.0
click at [864, 669] on div "Vendor D Identity Service Principal Skyhigh for Azure Service Principal Skyhigh…" at bounding box center [561, 420] width 1041 height 686
drag, startPoint x: 850, startPoint y: 293, endPoint x: 841, endPoint y: 512, distance: 219.2
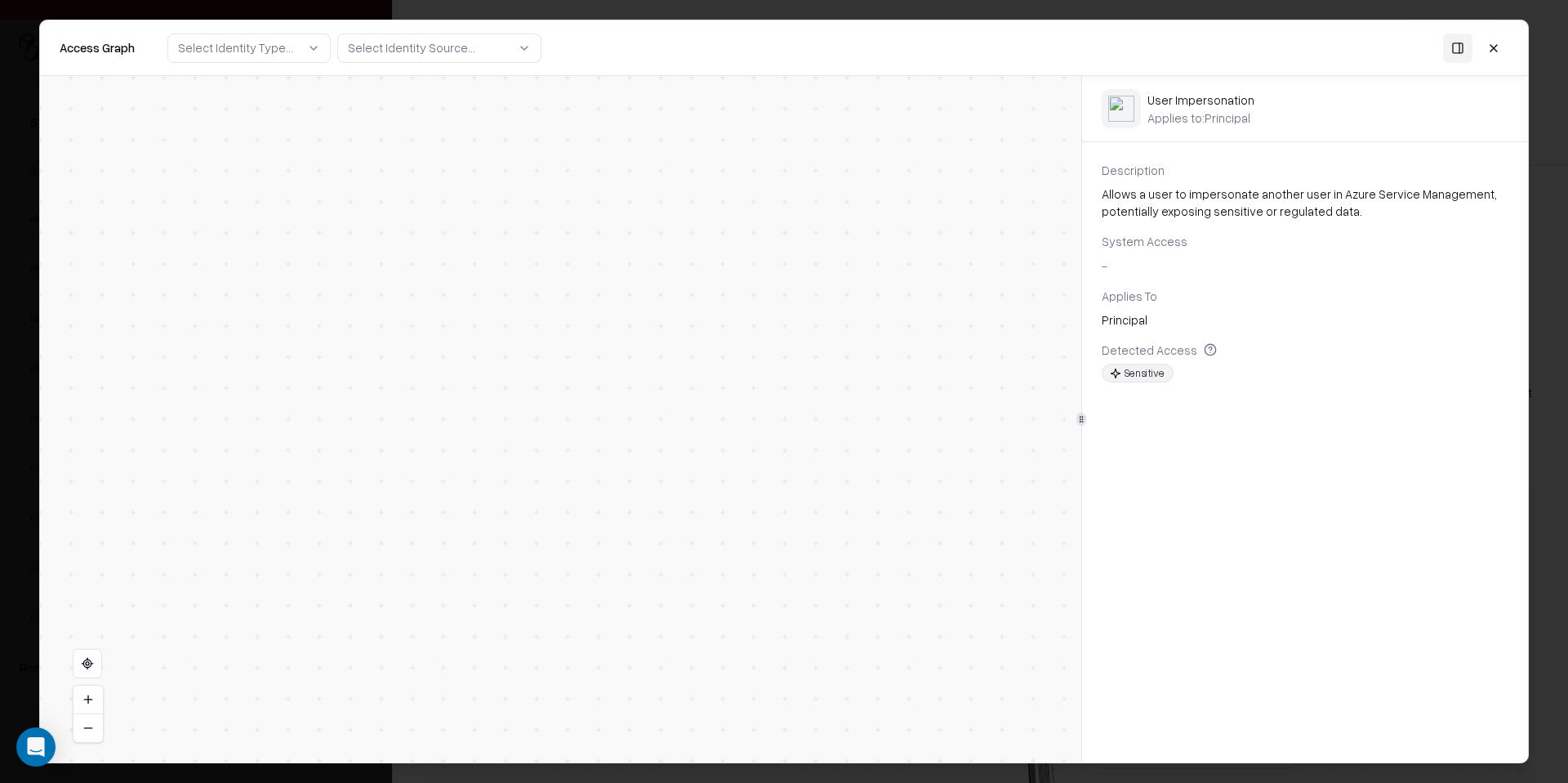
click at [841, 512] on div "Vendor D Identity Service Principal Skyhigh for Azure Service Principal Skyhigh…" at bounding box center [561, 420] width 1041 height 686
drag, startPoint x: 829, startPoint y: 186, endPoint x: 827, endPoint y: 588, distance: 402.0
click at [828, 587] on div "Vendor D Identity Service Principal Skyhigh for Azure Service Principal Skyhigh…" at bounding box center [561, 420] width 1041 height 686
drag, startPoint x: 869, startPoint y: 147, endPoint x: 876, endPoint y: 515, distance: 368.1
click at [876, 515] on div "Vendor D Identity Service Principal Skyhigh for Azure Service Principal Skyhigh…" at bounding box center [561, 420] width 1041 height 686
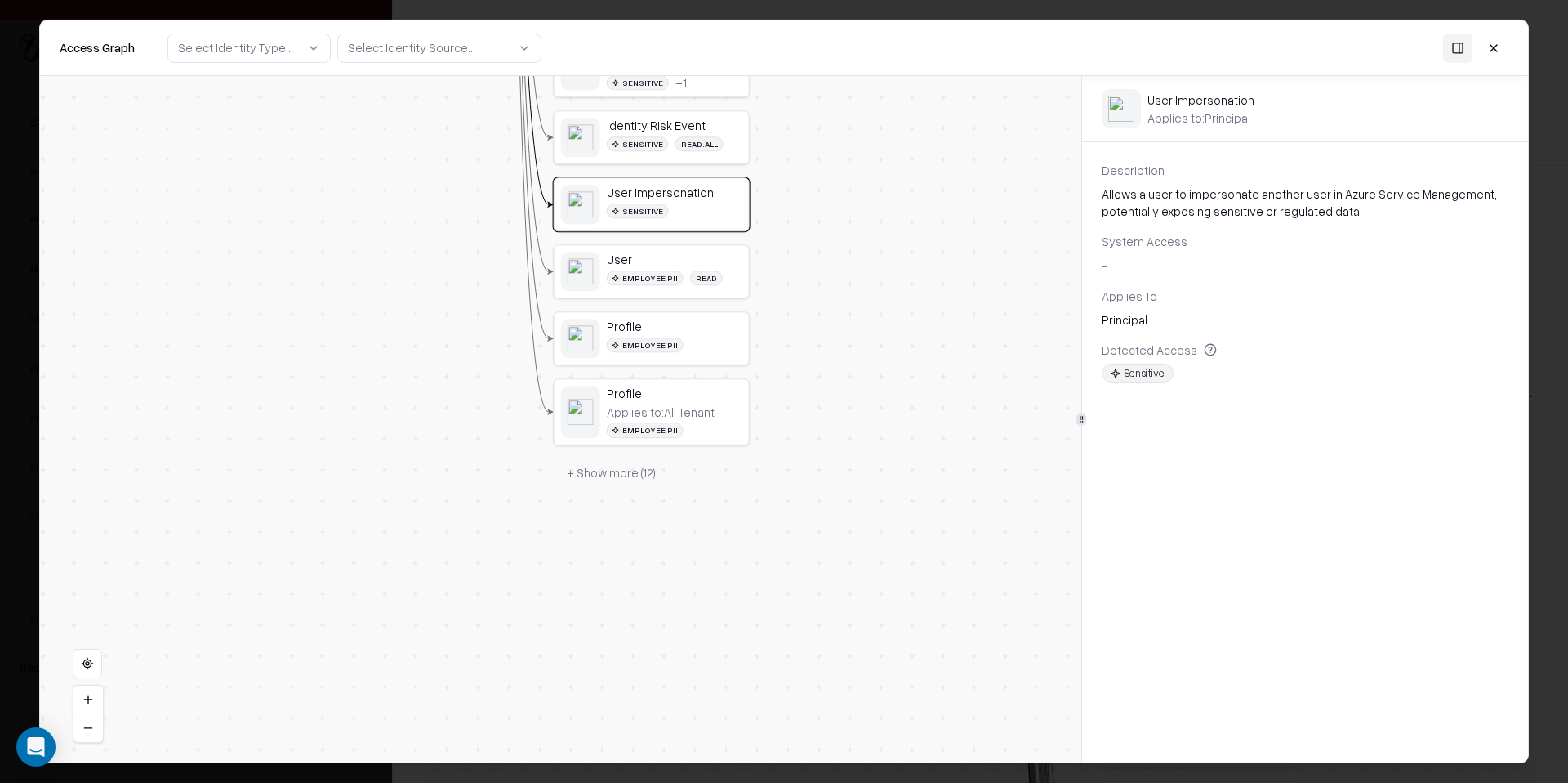
click at [622, 462] on button "+ Show more ( 12 )" at bounding box center [611, 473] width 115 height 29
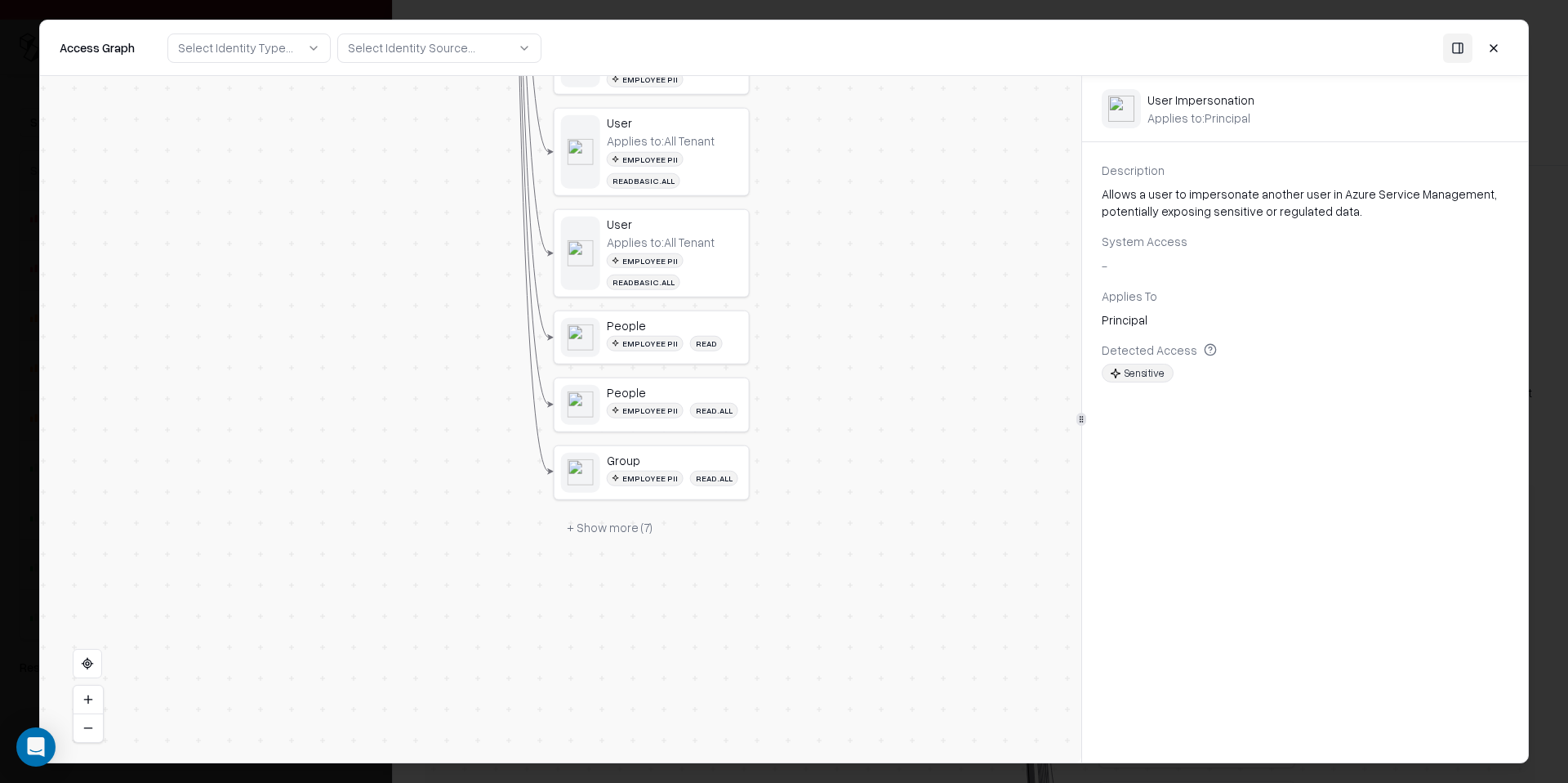
drag, startPoint x: 792, startPoint y: 542, endPoint x: 792, endPoint y: 361, distance: 181.0
click at [792, 361] on div "Vendor D Identity Service Principal Skyhigh for Azure Service Principal Skyhigh…" at bounding box center [561, 420] width 1041 height 686
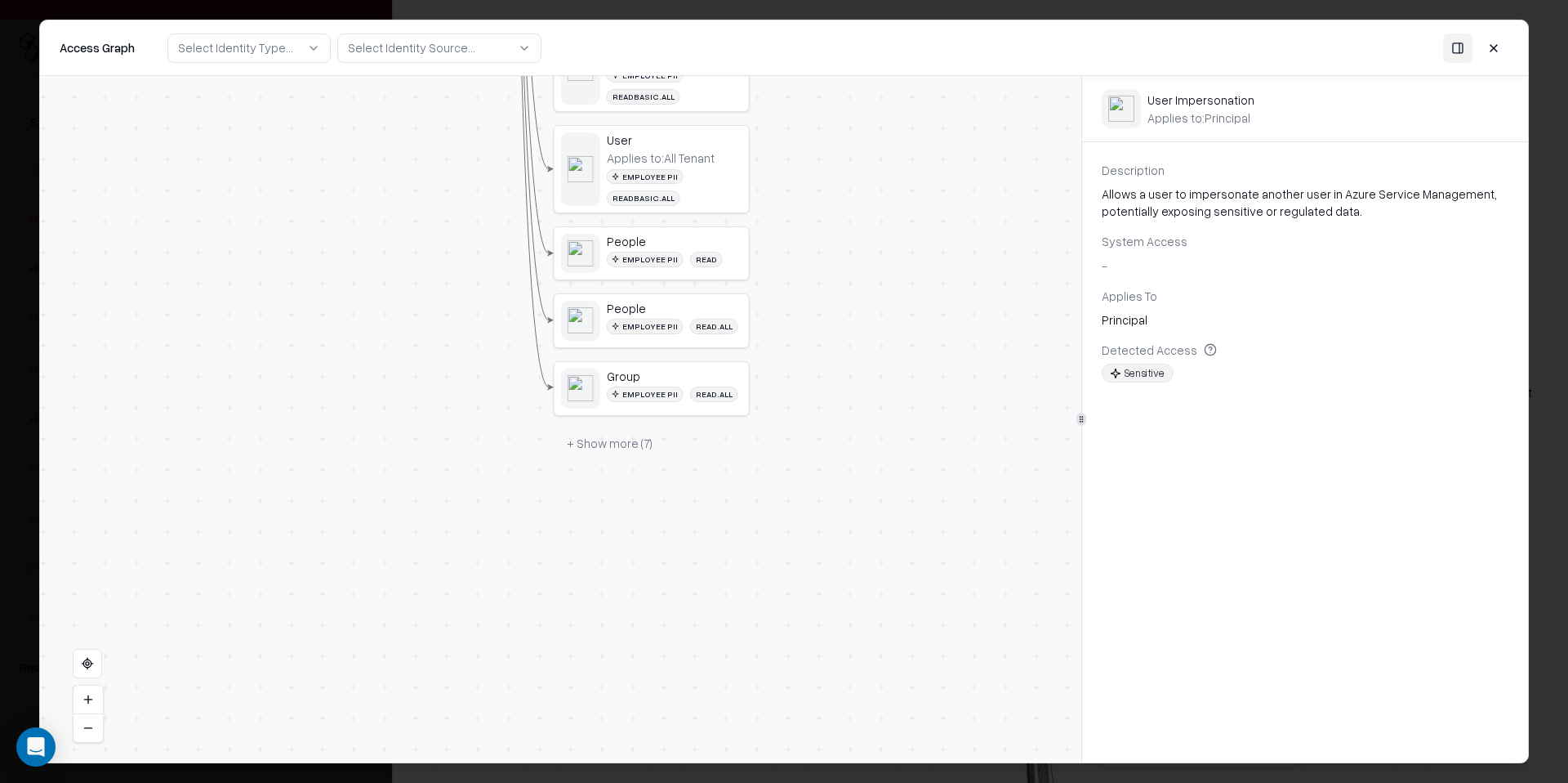
click at [644, 430] on button "+ Show more ( 7 )" at bounding box center [610, 443] width 112 height 29
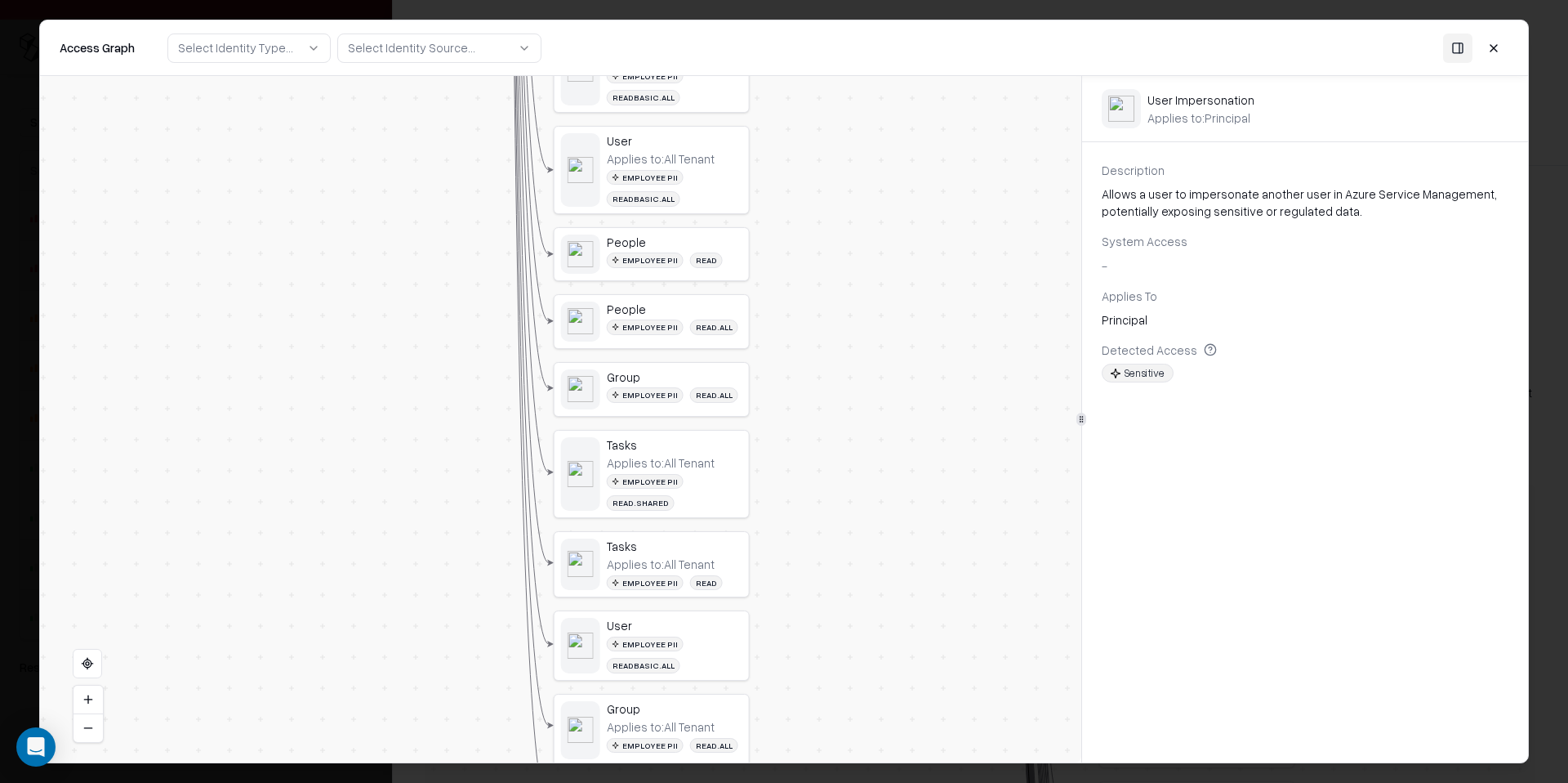
drag, startPoint x: 860, startPoint y: 561, endPoint x: 876, endPoint y: 361, distance: 200.6
click at [876, 361] on div "Vendor D Identity Service Principal Skyhigh for Azure Service Principal Skyhigh…" at bounding box center [561, 420] width 1041 height 686
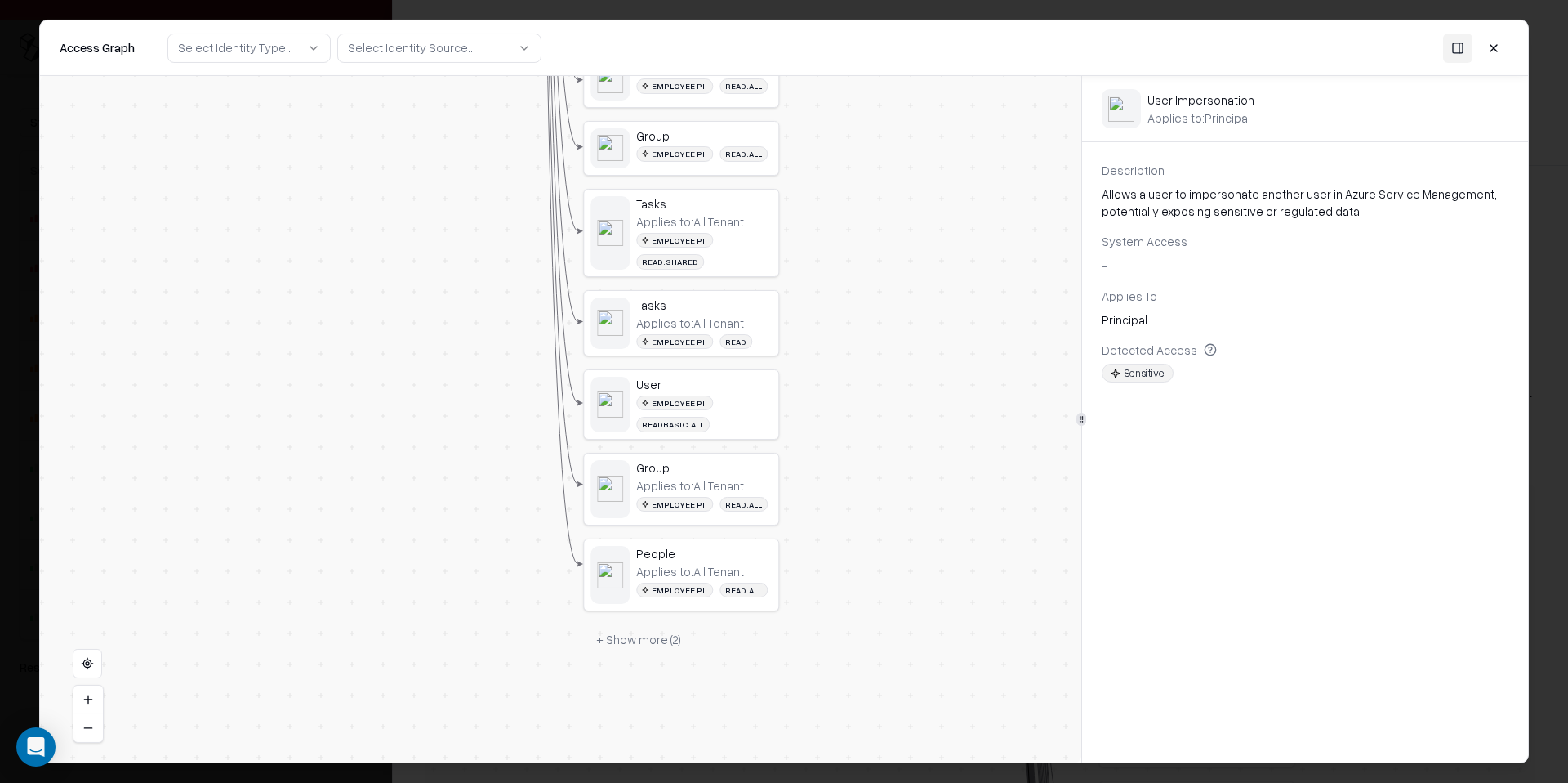
click at [658, 624] on button "+ Show more ( 2 )" at bounding box center [638, 639] width 111 height 29
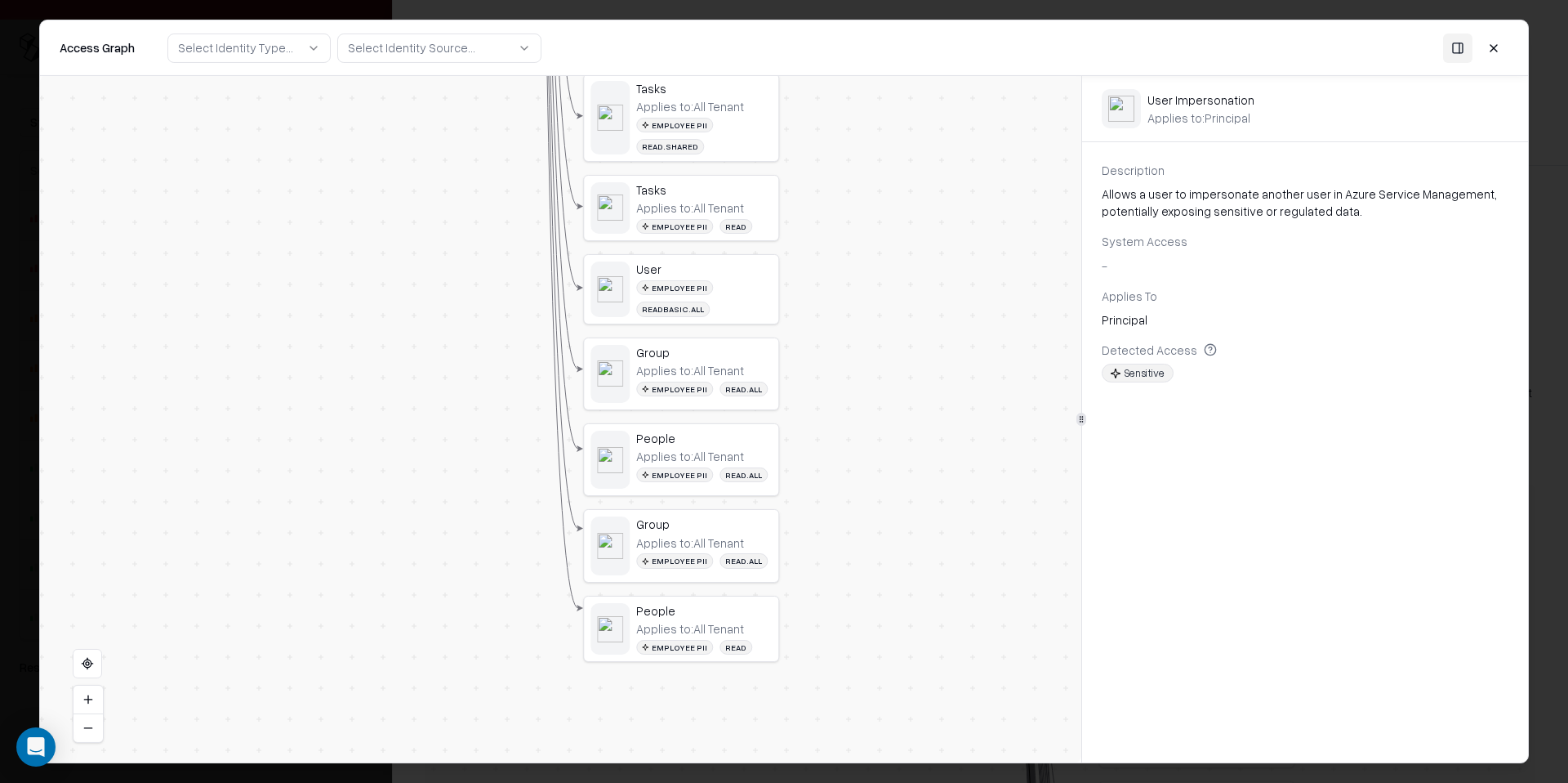
drag, startPoint x: 852, startPoint y: 610, endPoint x: 849, endPoint y: 494, distance: 116.0
click at [851, 494] on div "Vendor D Identity Service Principal Skyhigh for Azure Service Principal Skyhigh…" at bounding box center [561, 420] width 1041 height 686
